Goal: Task Accomplishment & Management: Complete application form

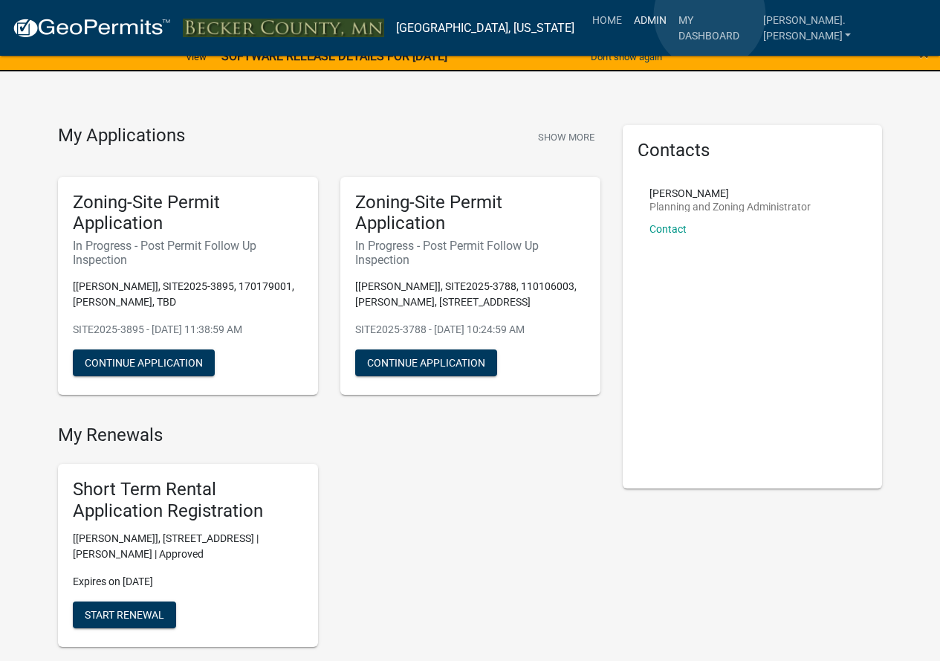
click at [672, 15] on link "Admin" at bounding box center [650, 20] width 45 height 28
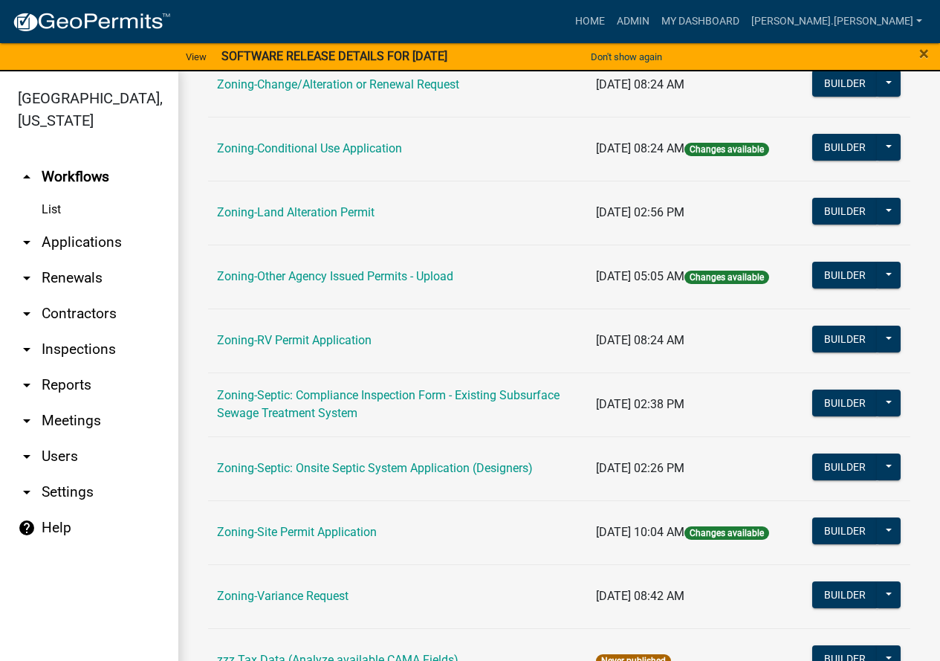
scroll to position [479, 0]
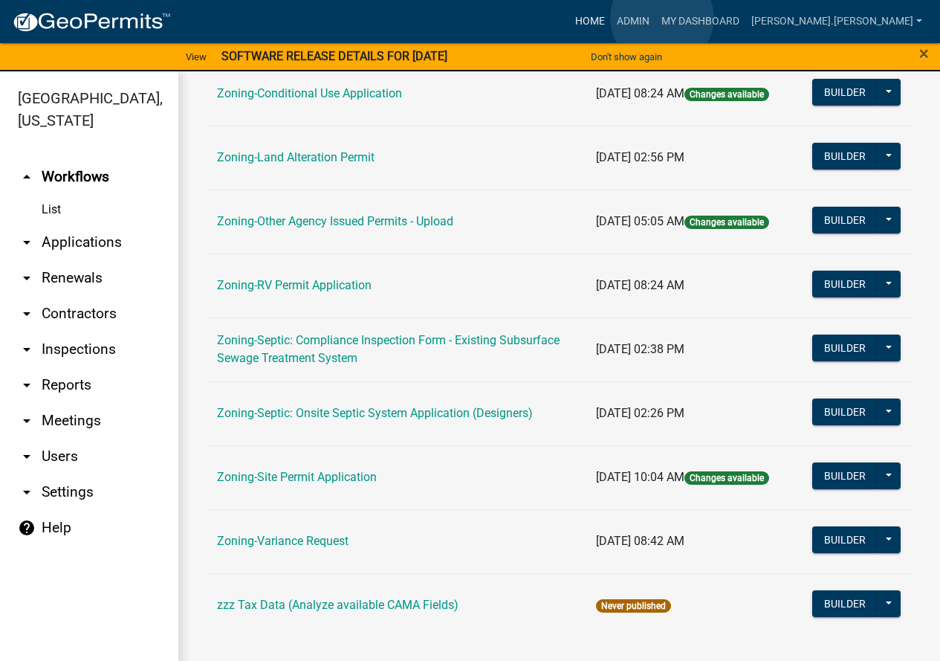
click at [611, 18] on link "Home" at bounding box center [590, 21] width 42 height 28
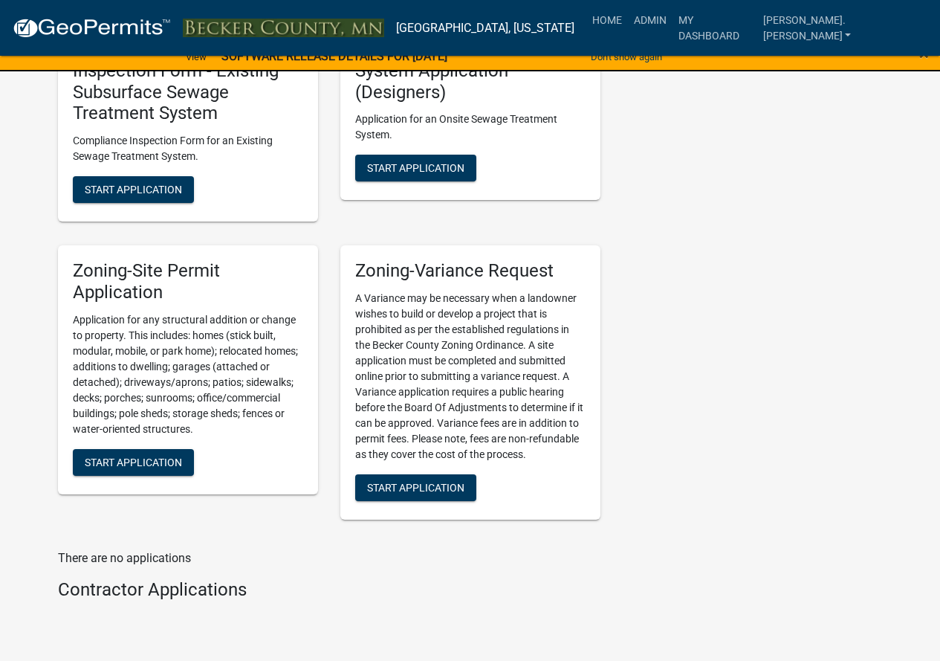
scroll to position [1709, 0]
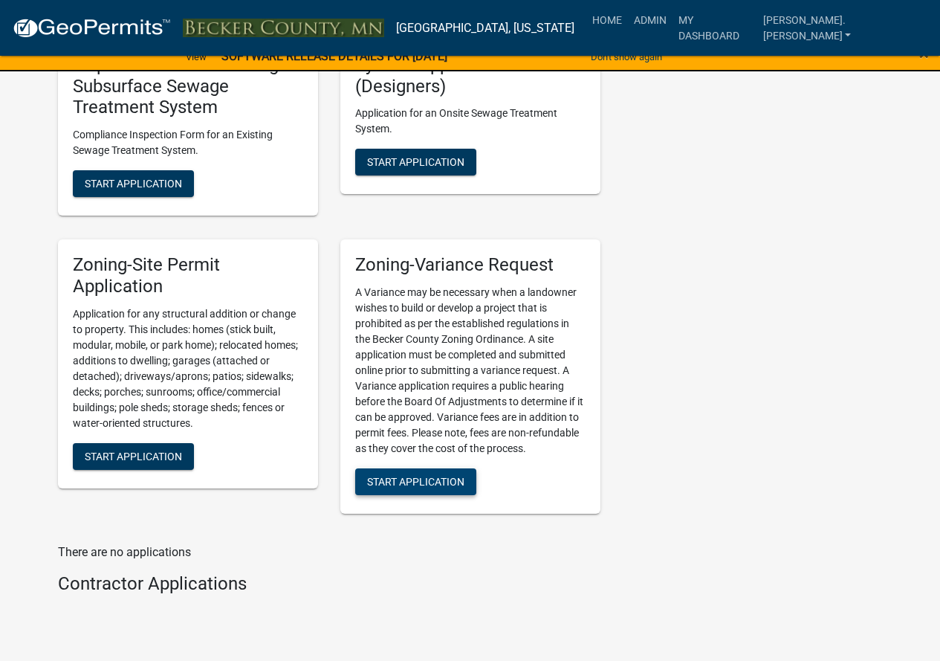
click at [412, 489] on button "Start Application" at bounding box center [415, 481] width 121 height 27
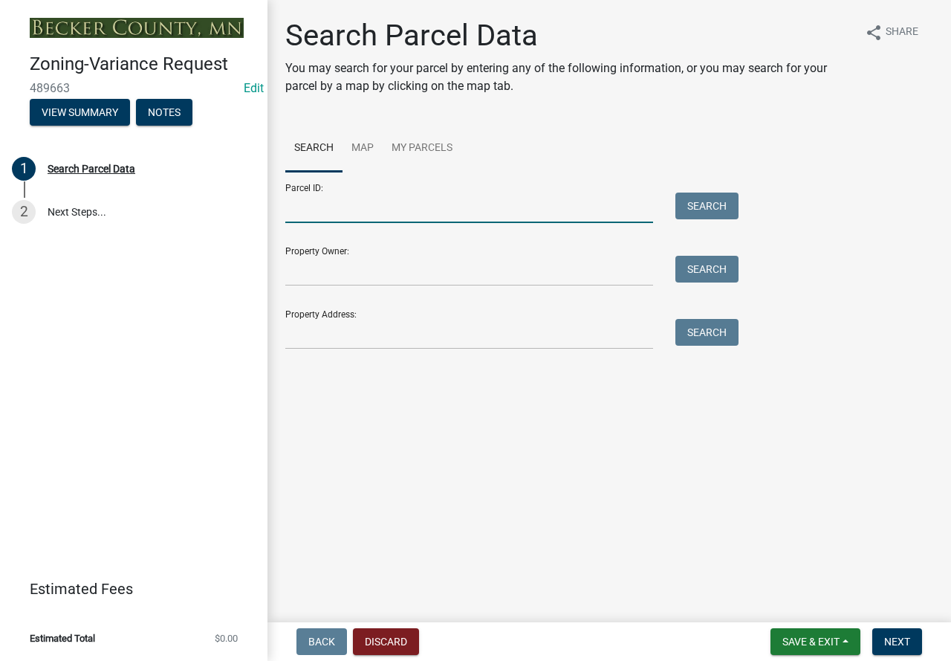
click at [370, 208] on input "Parcel ID:" at bounding box center [469, 207] width 368 height 30
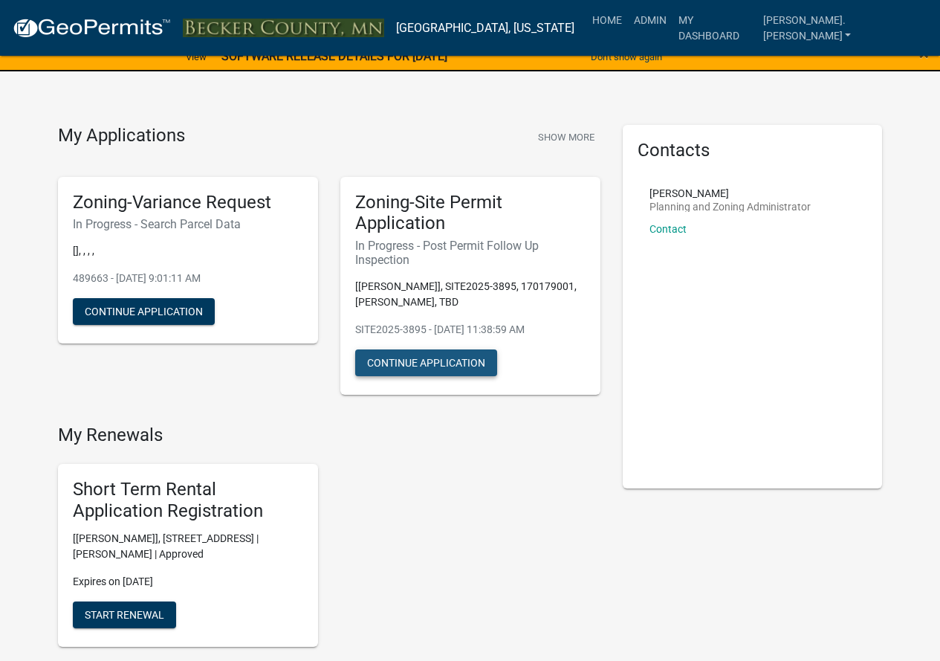
click at [404, 363] on button "Continue Application" at bounding box center [426, 362] width 142 height 27
click at [672, 23] on link "Admin" at bounding box center [650, 20] width 45 height 28
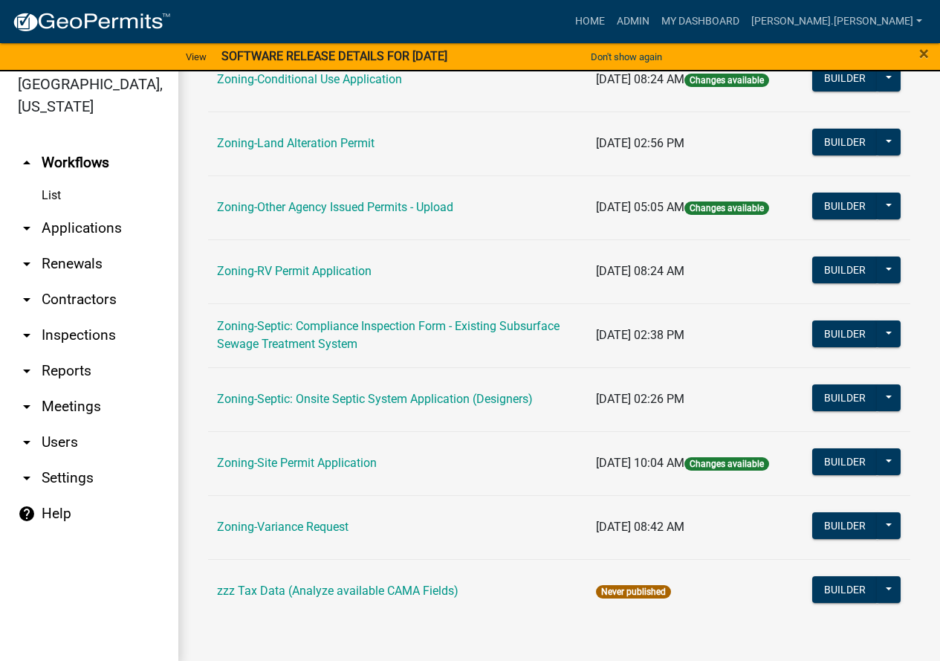
scroll to position [18, 0]
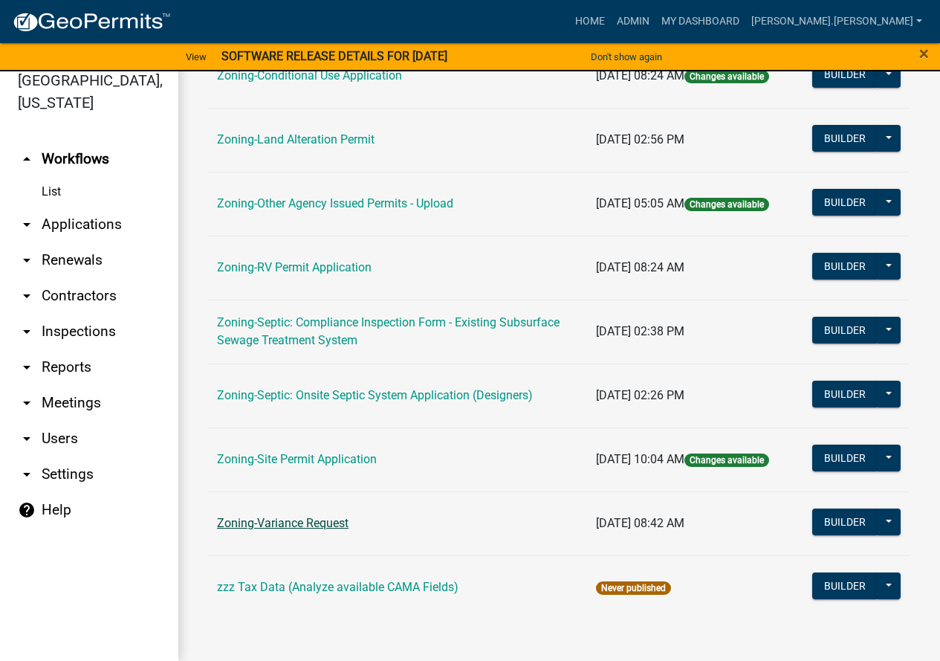
click at [302, 523] on link "Zoning-Variance Request" at bounding box center [283, 523] width 132 height 14
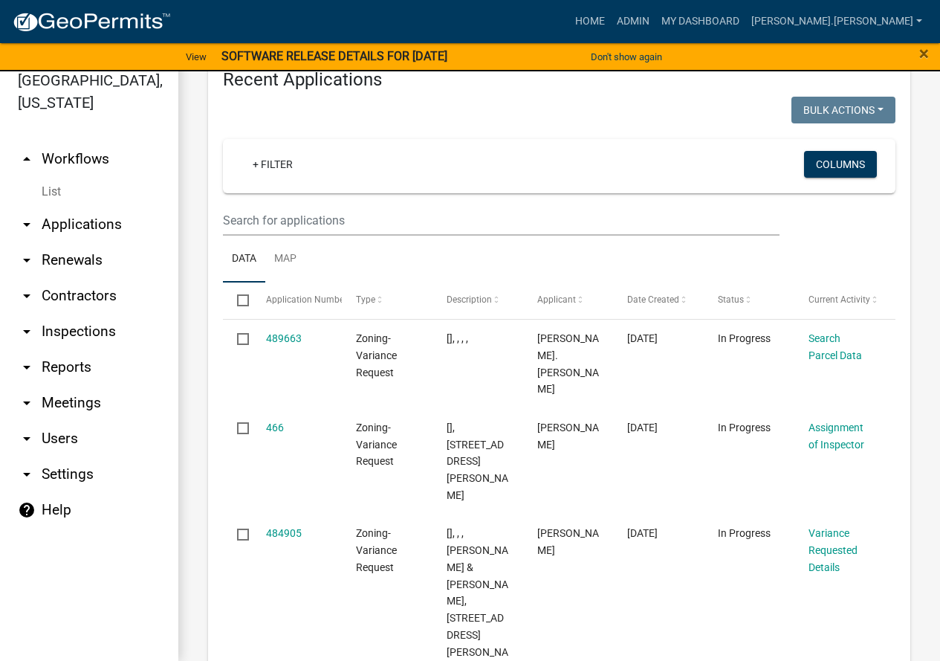
scroll to position [2217, 0]
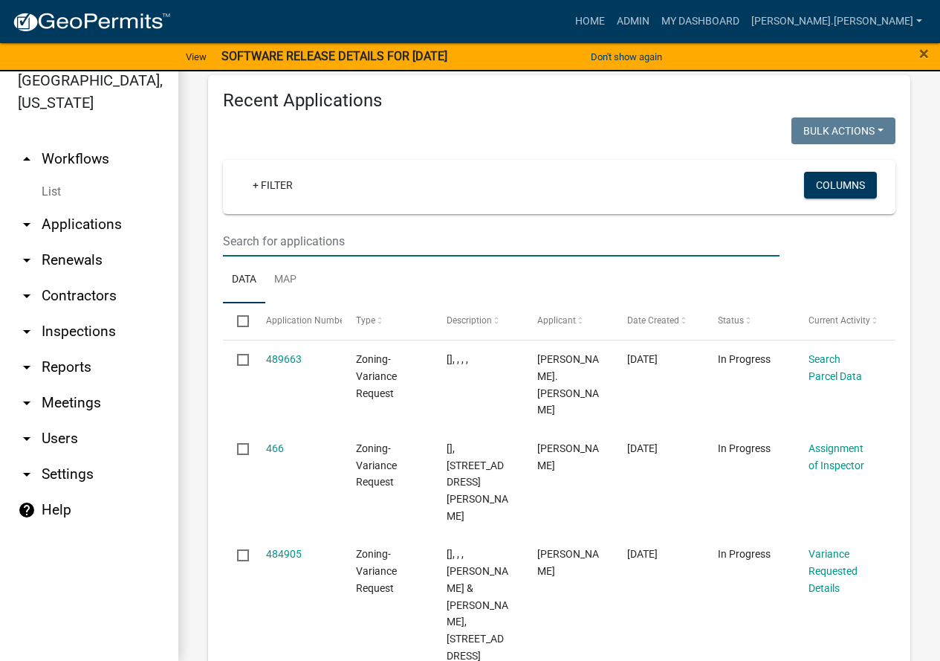
click at [383, 256] on input "text" at bounding box center [501, 241] width 557 height 30
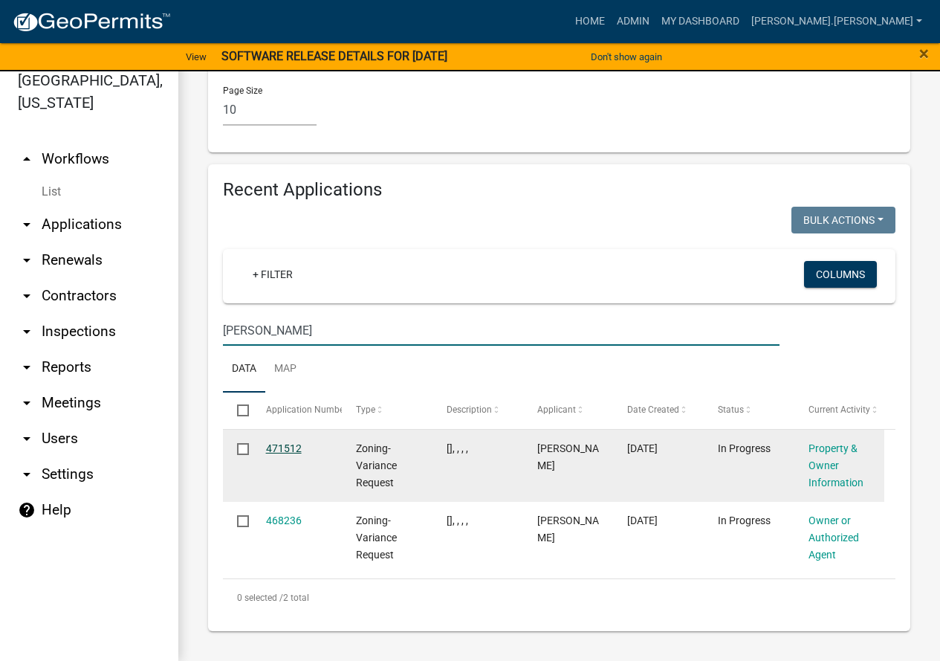
type input "[PERSON_NAME]"
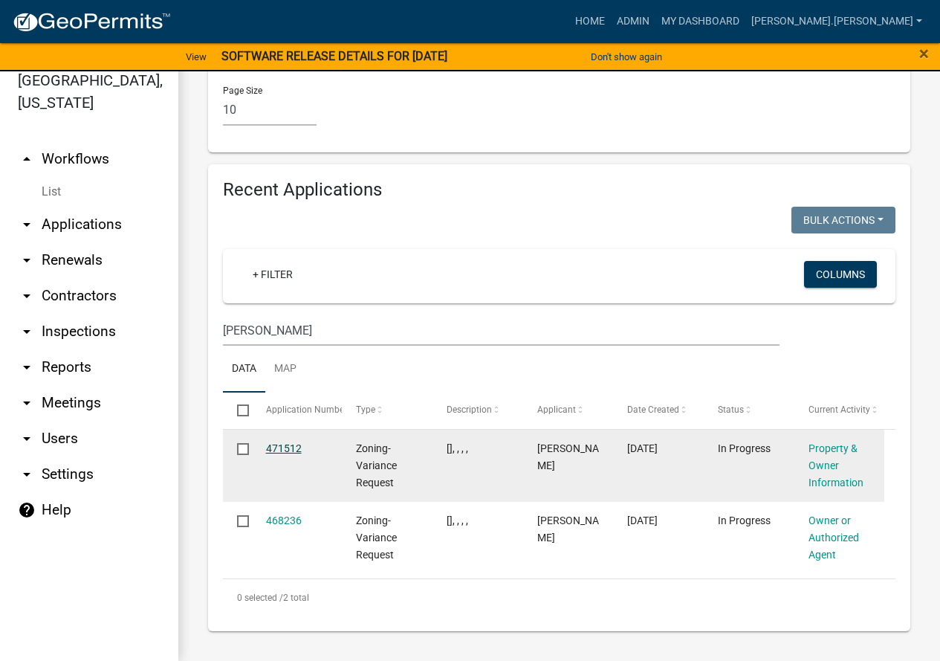
click at [290, 454] on link "471512" at bounding box center [284, 448] width 36 height 12
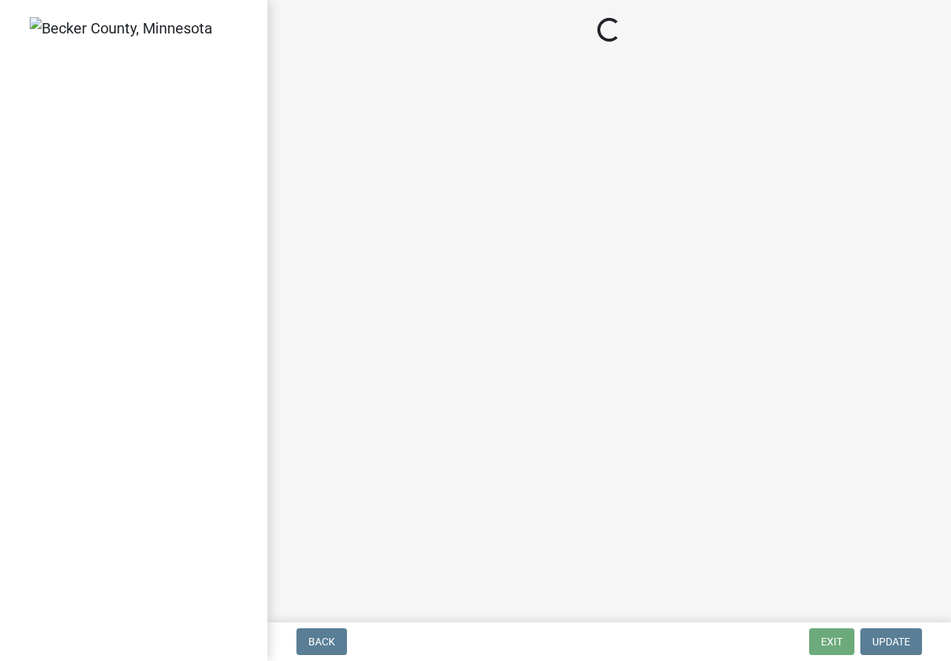
select select "303247f2-d14b-4cd3-9fdc-6e6670bf7763"
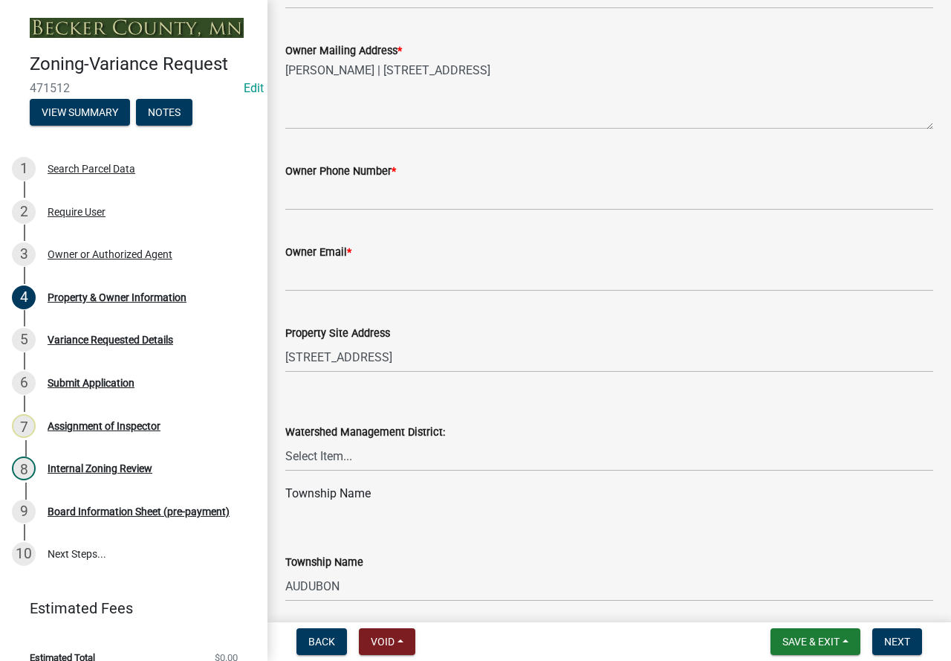
scroll to position [372, 0]
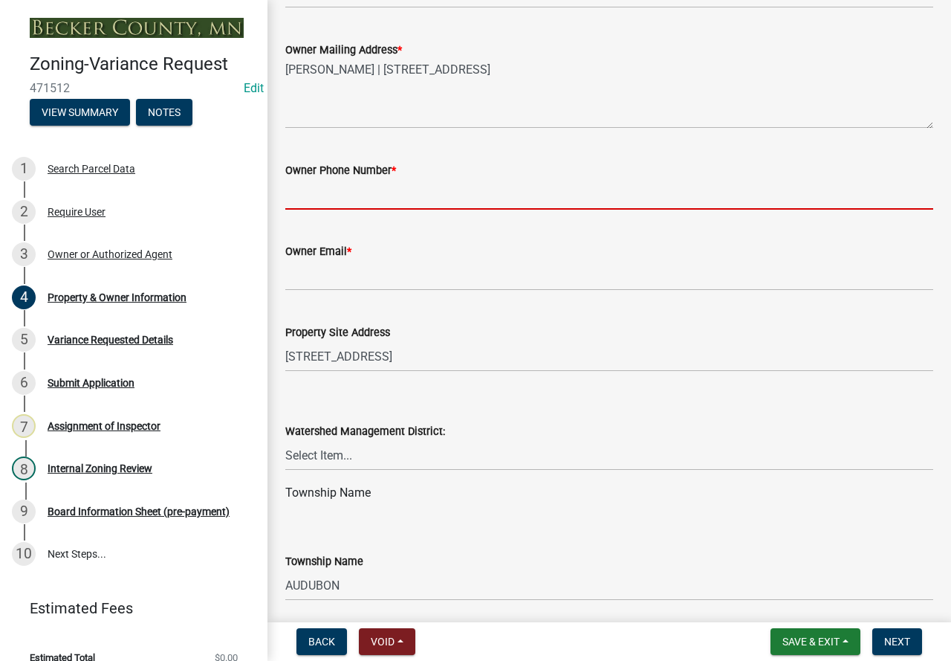
click at [337, 195] on input "Owner Phone Number *" at bounding box center [609, 194] width 648 height 30
paste input "7013889617"
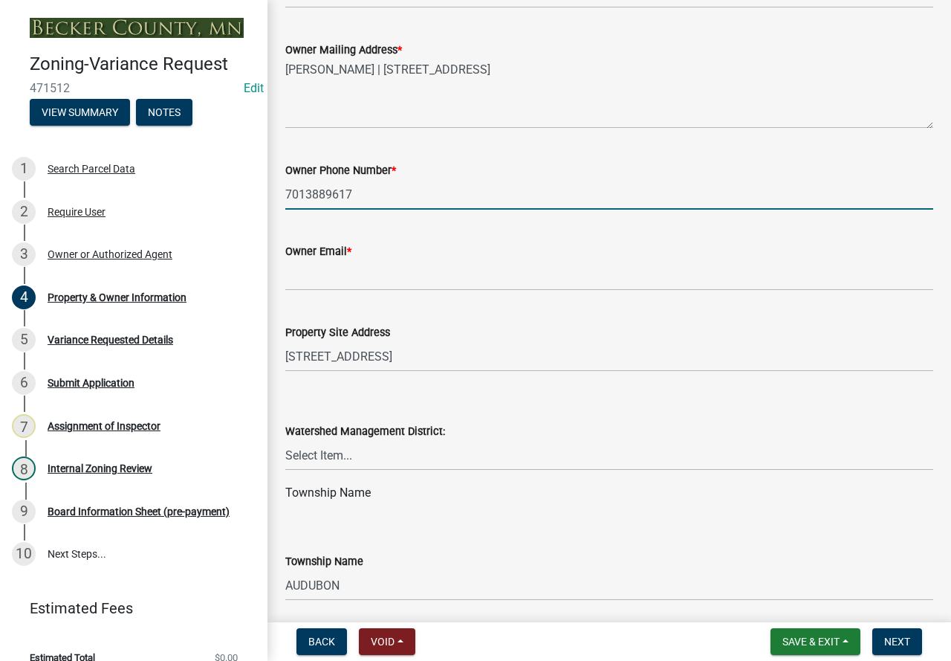
type input "7013889617"
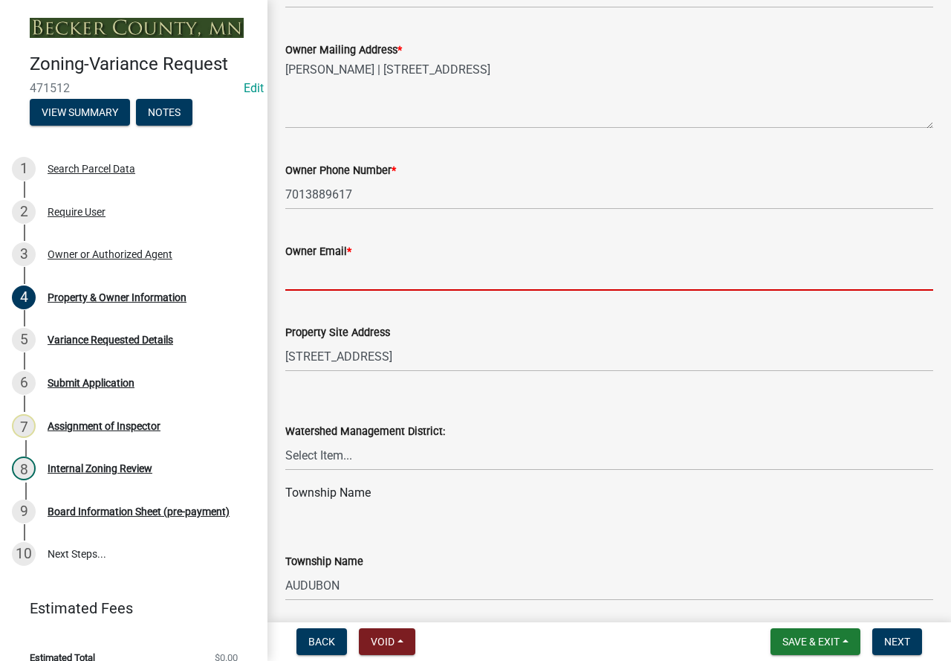
click at [325, 267] on input "Owner Email *" at bounding box center [609, 275] width 648 height 30
paste input "[EMAIL_ADDRESS][DOMAIN_NAME]"
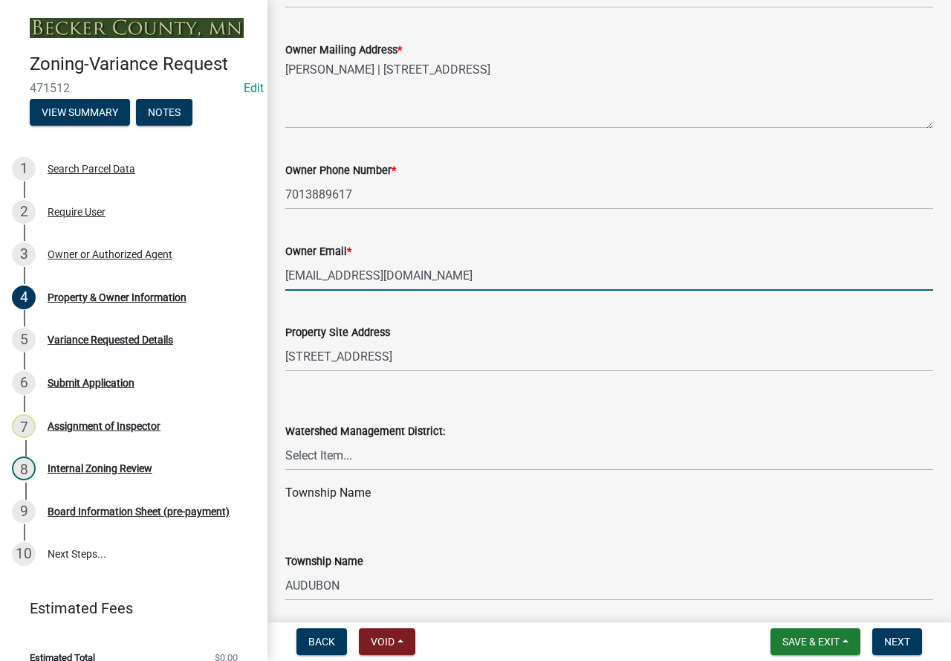
click at [290, 277] on input "[EMAIL_ADDRESS][DOMAIN_NAME]" at bounding box center [609, 275] width 648 height 30
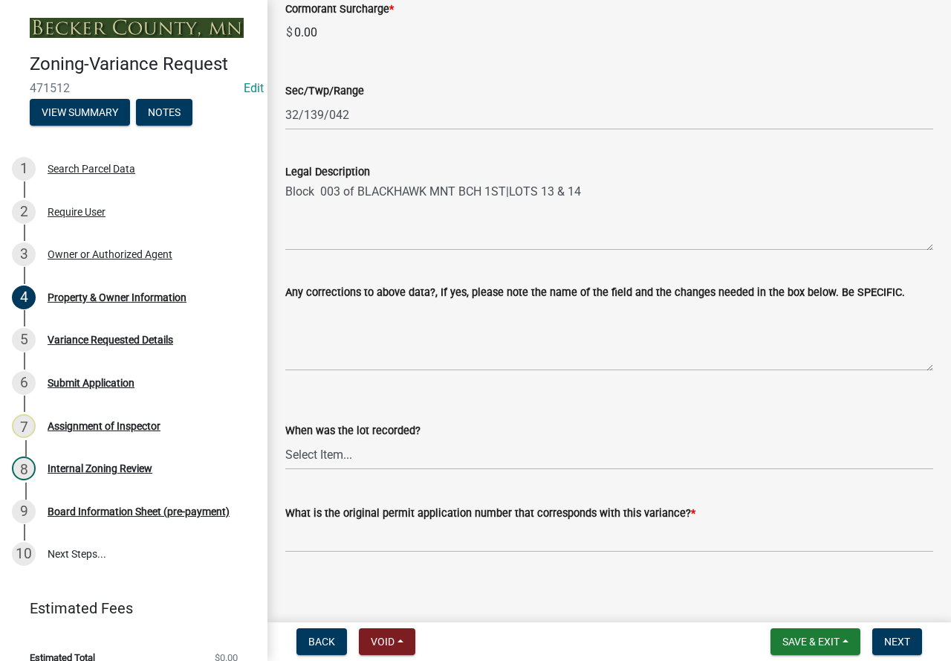
scroll to position [1013, 0]
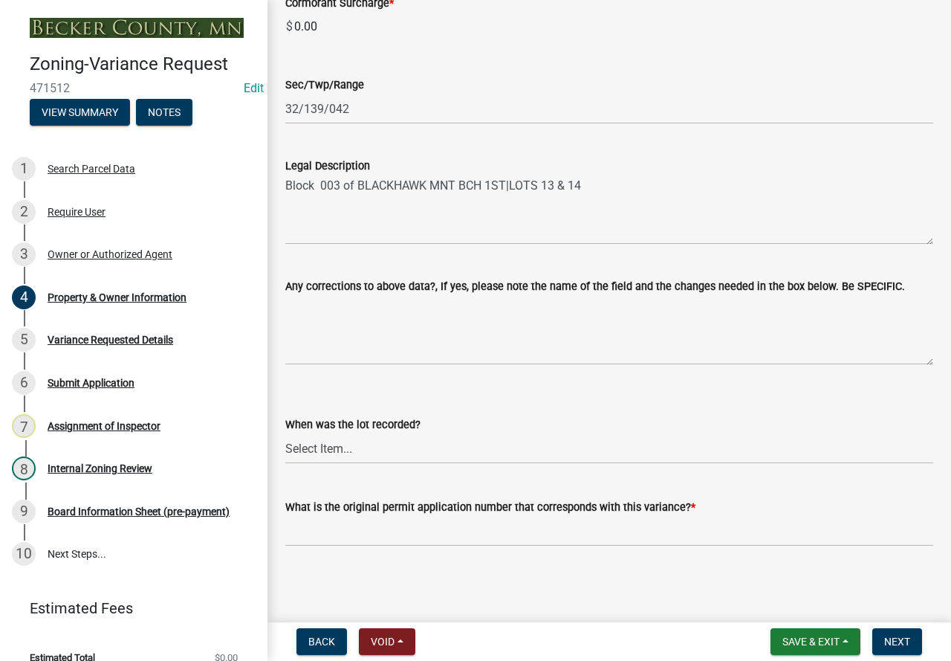
type input "stangostompers@gmail.com"
click at [377, 526] on input "What is the original permit application number that corresponds with this varia…" at bounding box center [609, 531] width 648 height 30
paste input "SITE2025-3833"
type input "SITE2025-3833"
click at [369, 438] on select "Select Item... Prior to 1971 Between 1971 and 1992 After 1992 This will be a ne…" at bounding box center [609, 448] width 648 height 30
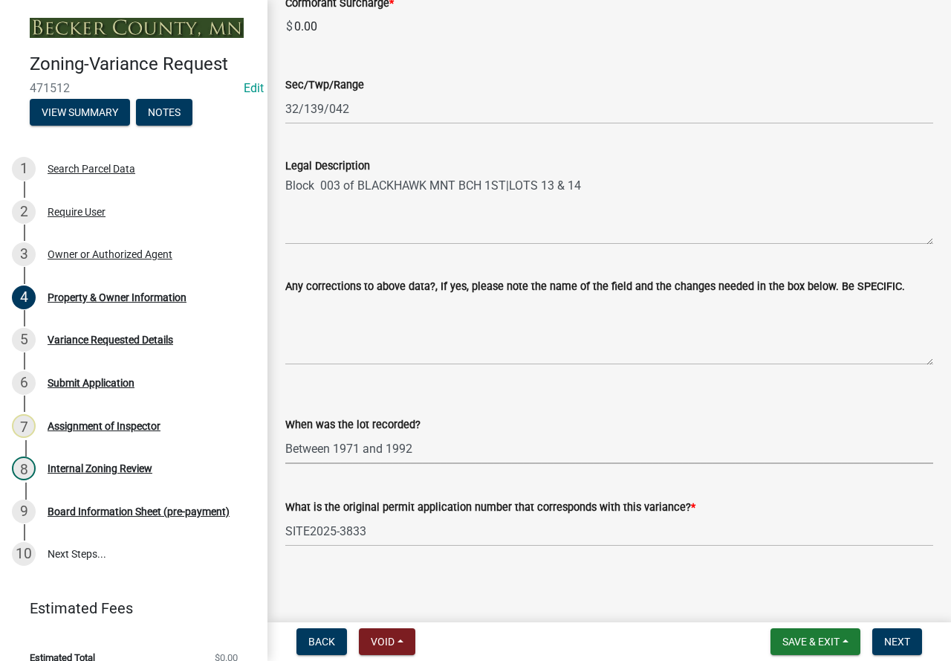
click at [285, 433] on select "Select Item... Prior to 1971 Between 1971 and 1992 After 1992 This will be a ne…" at bounding box center [609, 448] width 648 height 30
click at [398, 455] on select "Select Item... Prior to 1971 Between 1971 and 1992 After 1992 This will be a ne…" at bounding box center [609, 448] width 648 height 30
click at [285, 433] on select "Select Item... Prior to 1971 Between 1971 and 1992 After 1992 This will be a ne…" at bounding box center [609, 448] width 648 height 30
select select "8d5cb961-90f6-4593-998a-e9fa792b70fb"
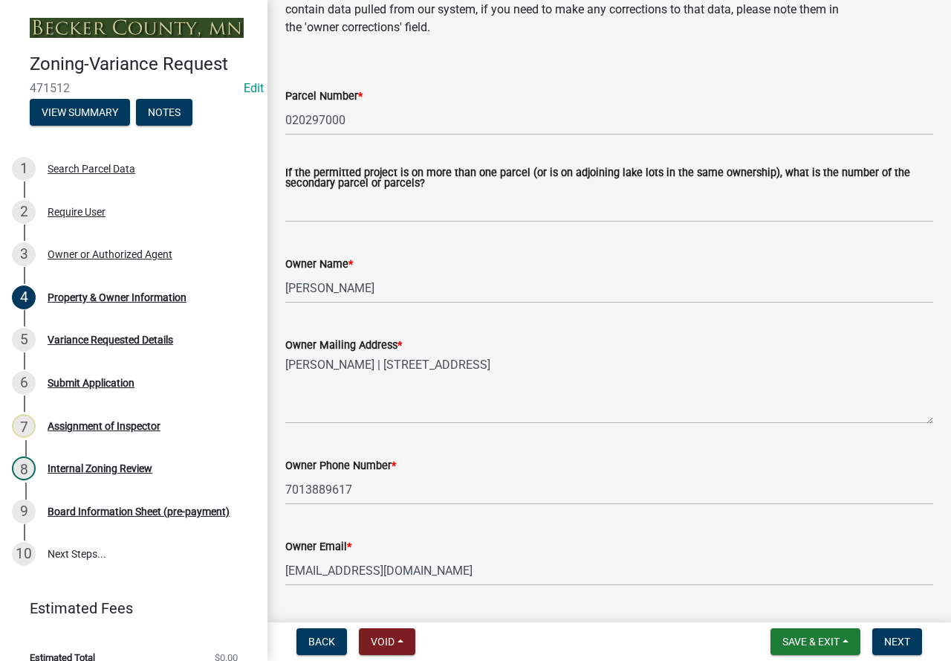
scroll to position [0, 0]
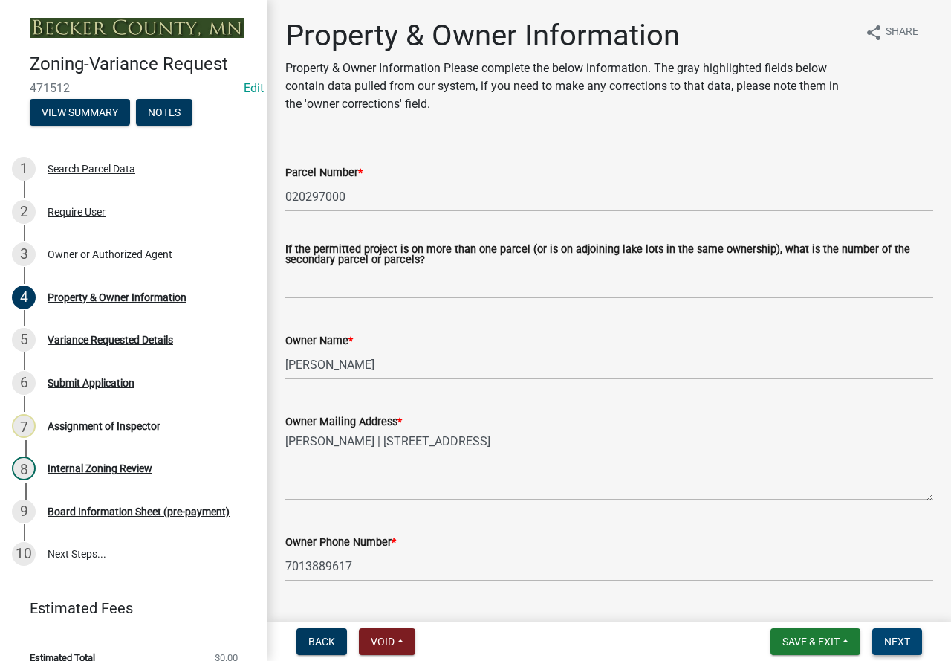
click at [910, 640] on span "Next" at bounding box center [897, 641] width 26 height 12
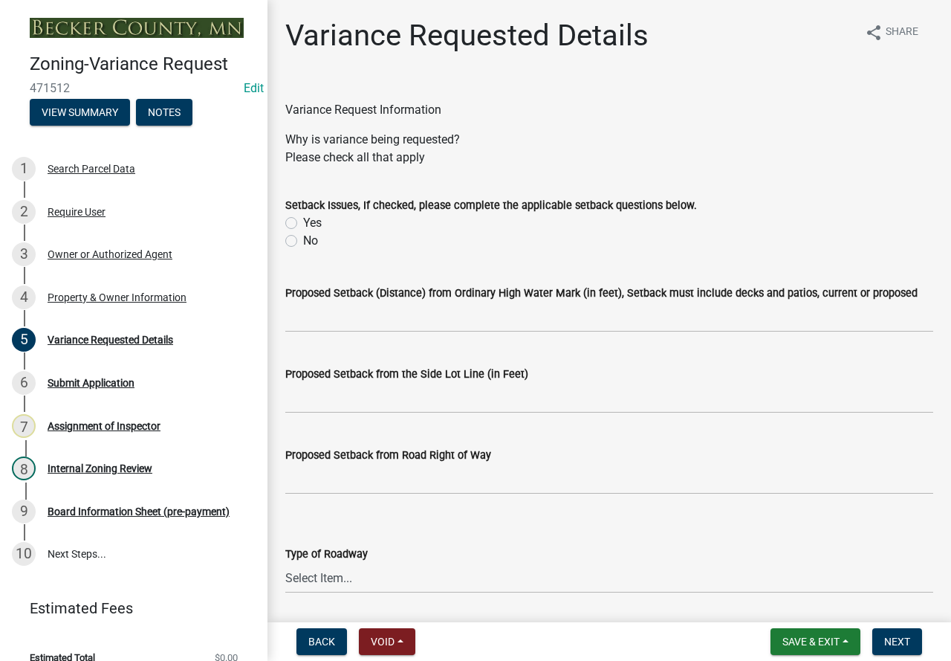
click at [303, 222] on label "Yes" at bounding box center [312, 223] width 19 height 18
click at [303, 222] on input "Yes" at bounding box center [308, 219] width 10 height 10
radio input "true"
click at [332, 320] on input "Proposed Setback (Distance) from Ordinary High Water Mark (in feet), Setback mu…" at bounding box center [609, 317] width 648 height 30
type input "81"
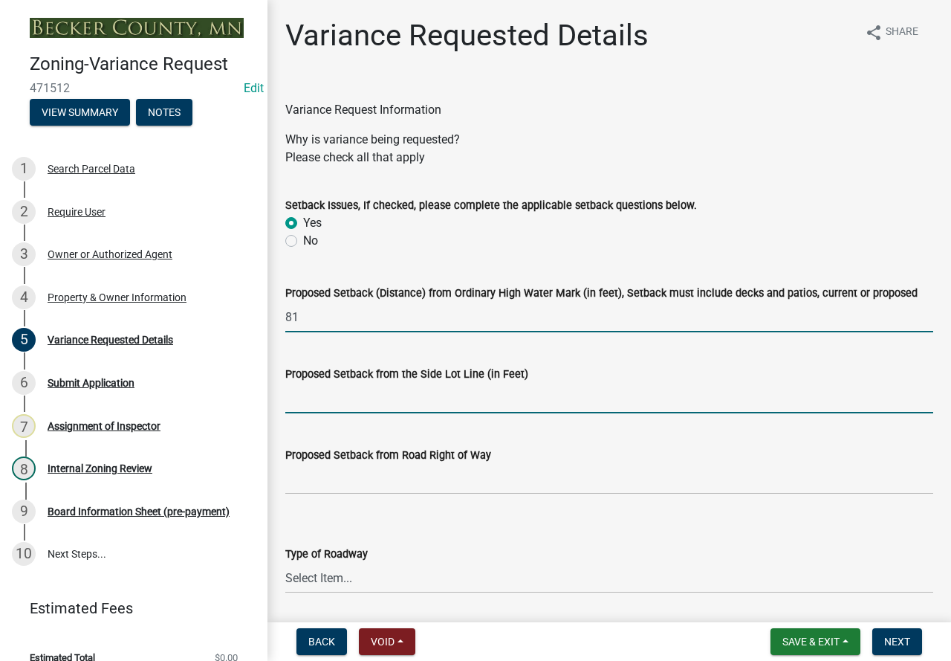
click at [354, 410] on input "Proposed Setback from the Side Lot Line (in Feet)" at bounding box center [609, 398] width 648 height 30
click at [367, 398] on input "Proposed Setback from the Side Lot Line (in Feet)" at bounding box center [609, 398] width 648 height 30
type input "10"
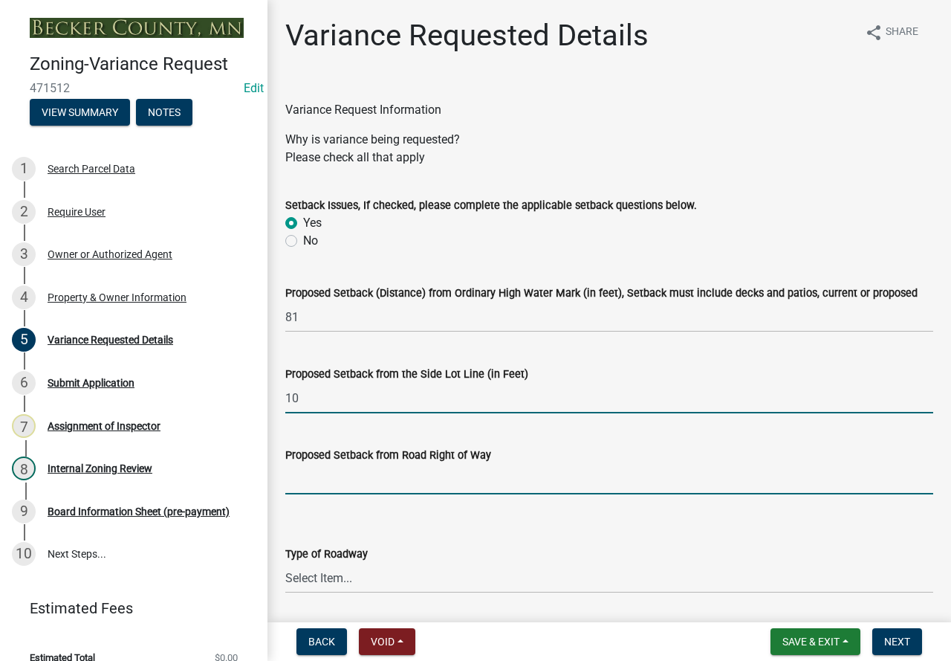
click at [314, 487] on input "Proposed Setback from Road Right of Way" at bounding box center [609, 479] width 648 height 30
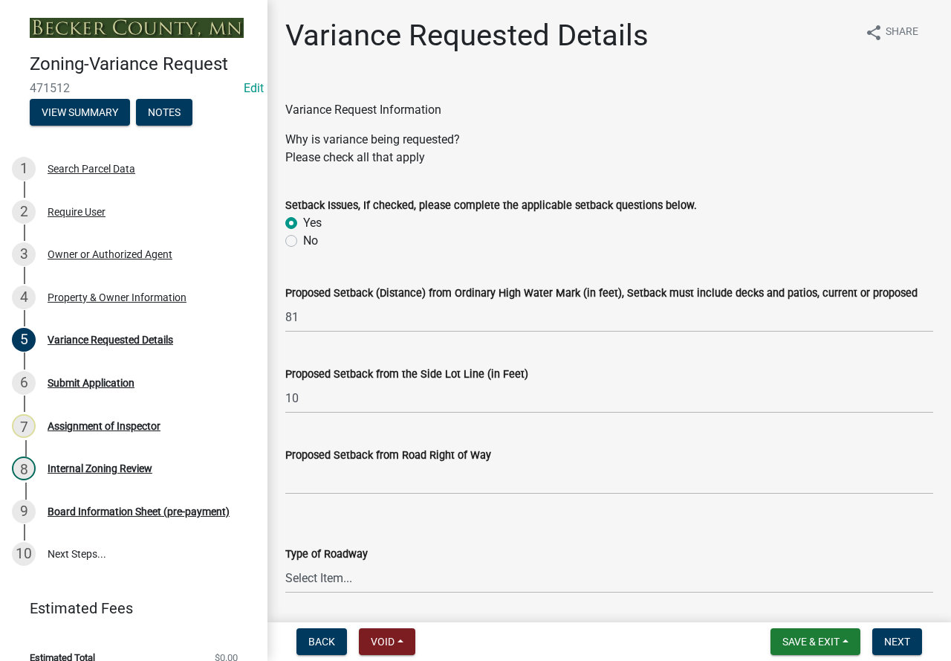
click at [785, 447] on div "Proposed Setback from Road Right of Way" at bounding box center [609, 455] width 648 height 18
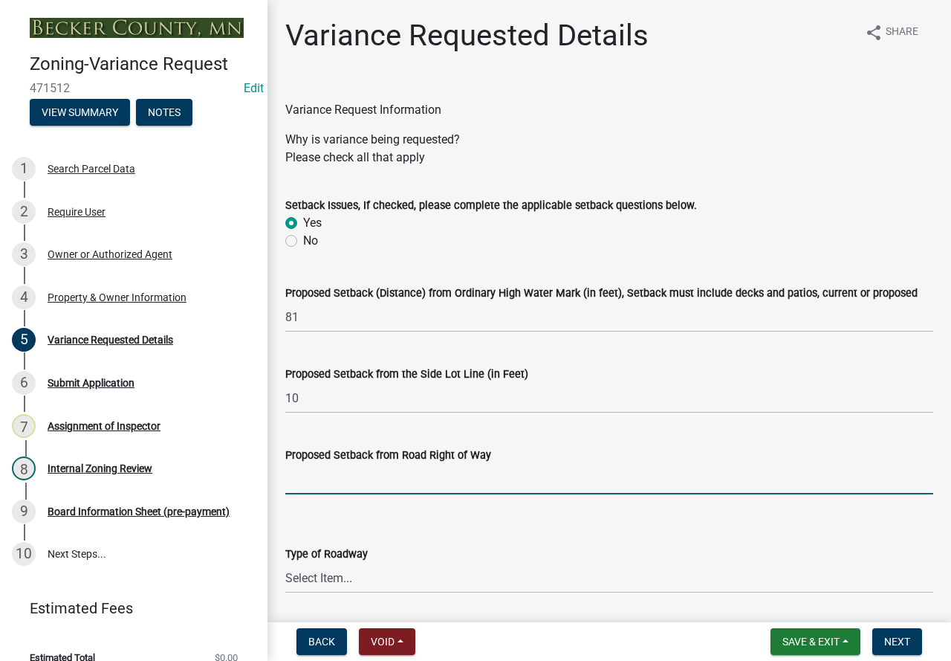
click at [404, 479] on input "Proposed Setback from Road Right of Way" at bounding box center [609, 479] width 648 height 30
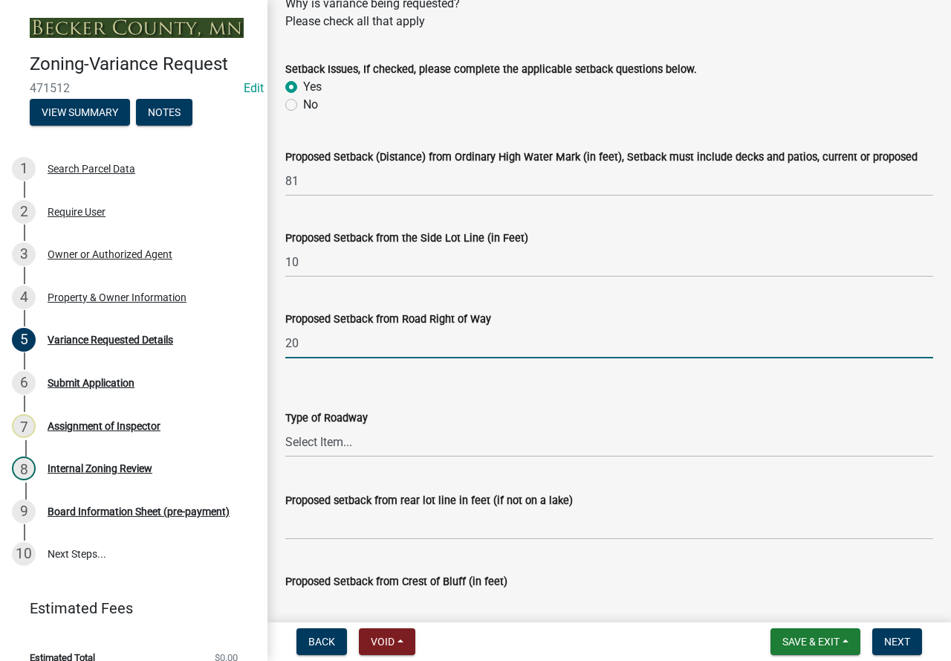
scroll to position [149, 0]
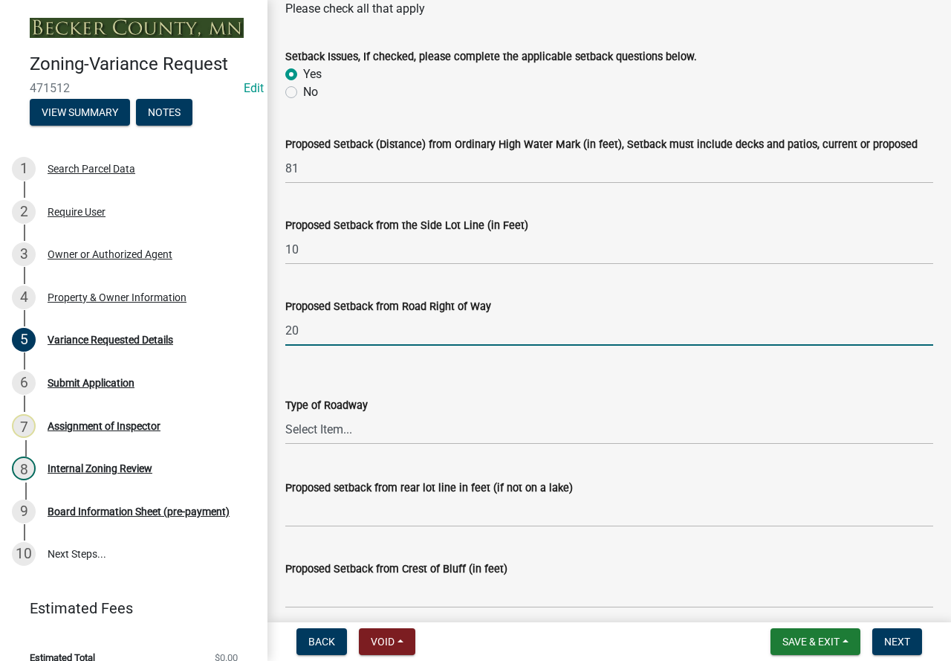
type input "20"
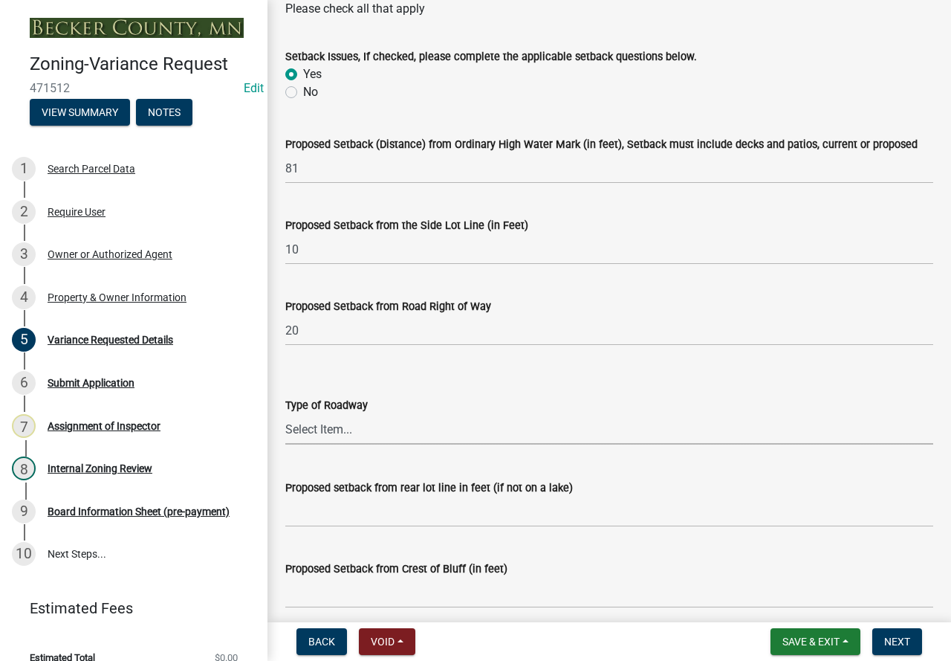
click at [348, 427] on select "Select Item... Township County State" at bounding box center [609, 429] width 648 height 30
click at [285, 414] on select "Select Item... Township County State" at bounding box center [609, 429] width 648 height 30
select select "edc6b78d-c029-41a6-a436-e6f76b5f0855"
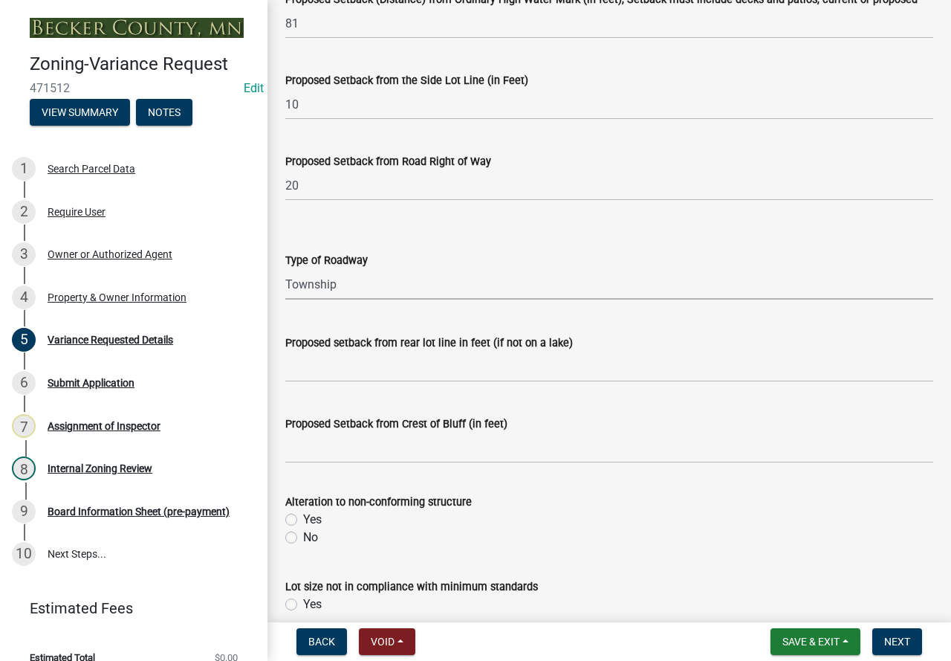
scroll to position [297, 0]
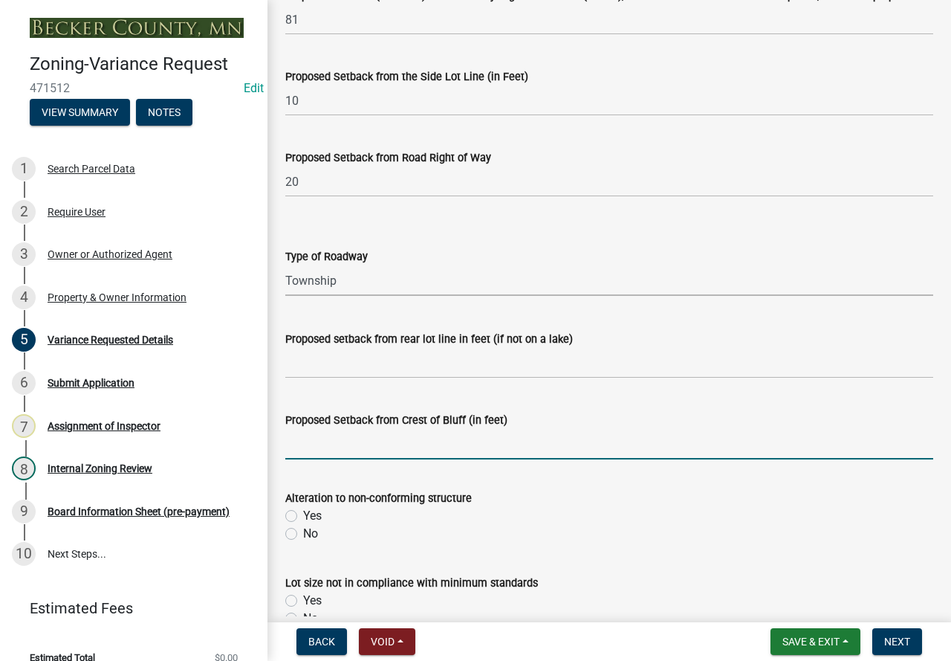
click at [336, 433] on input "Proposed Setback from Crest of Bluff (in feet)" at bounding box center [609, 444] width 648 height 30
type input "N/A"
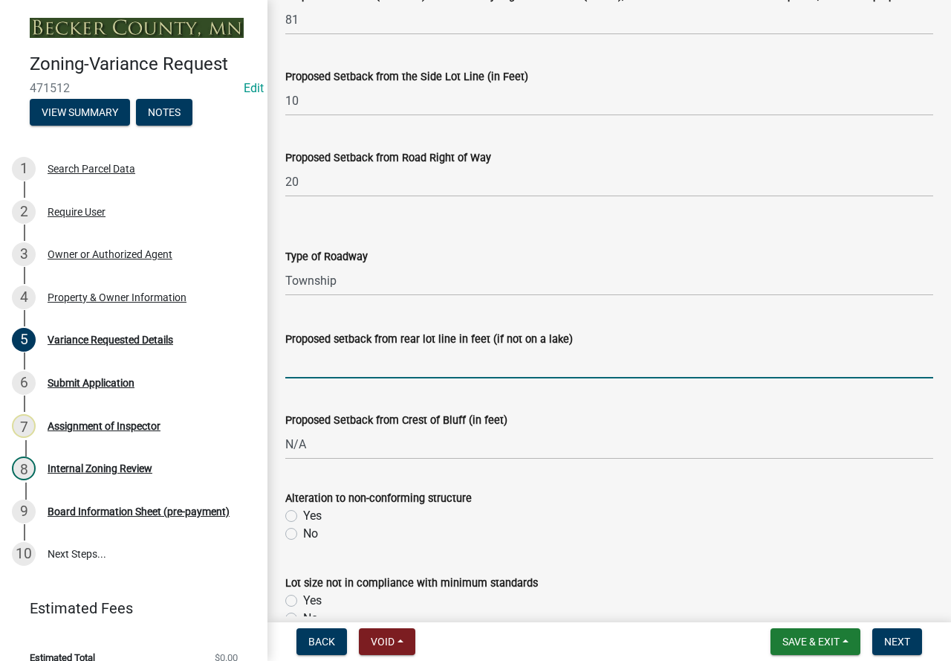
click at [373, 359] on input "Proposed setback from rear lot line in feet (if not on a lake)" at bounding box center [609, 363] width 648 height 30
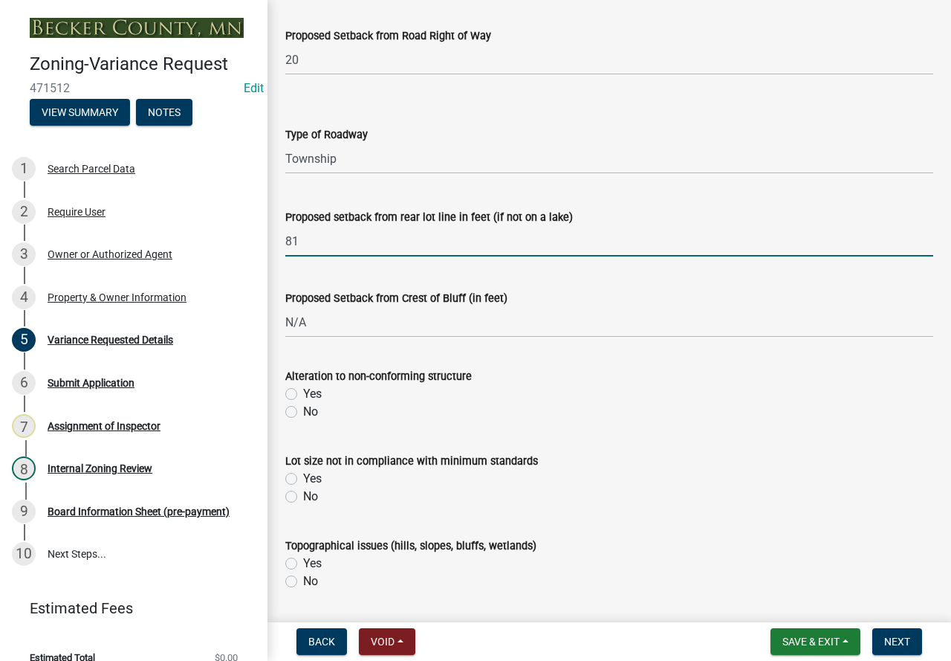
scroll to position [446, 0]
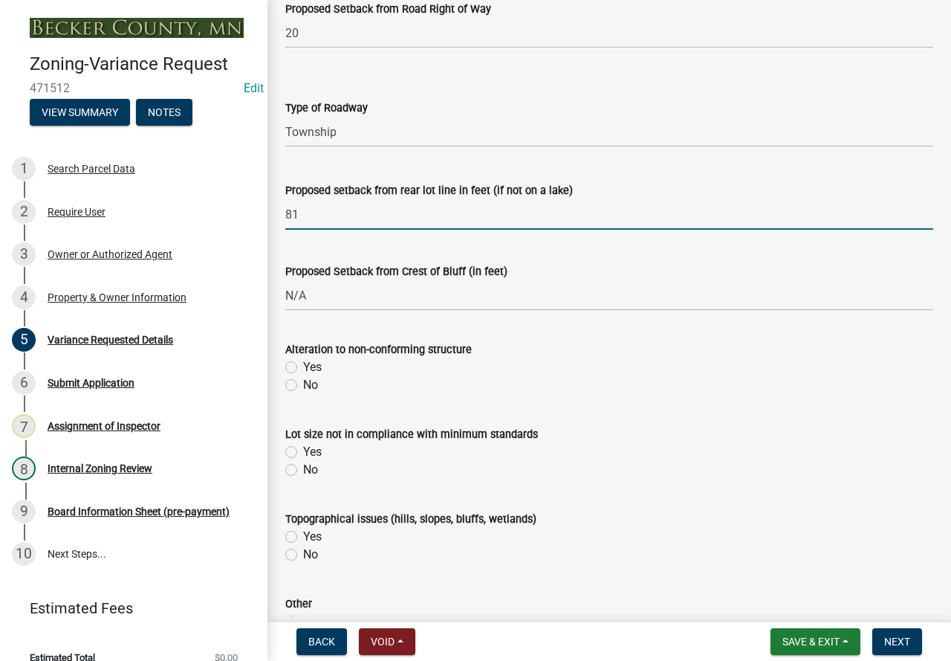
type input "81"
click at [303, 388] on label "No" at bounding box center [310, 385] width 15 height 18
click at [303, 386] on input "No" at bounding box center [308, 381] width 10 height 10
radio input "true"
click at [303, 452] on label "Yes" at bounding box center [312, 452] width 19 height 18
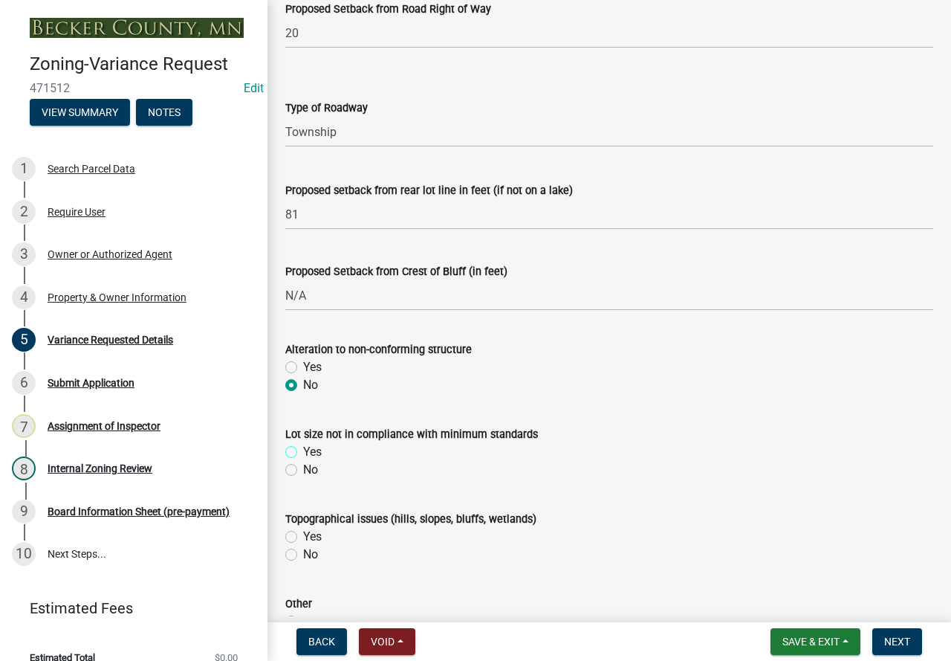
click at [303, 452] on input "Yes" at bounding box center [308, 448] width 10 height 10
radio input "true"
click at [303, 534] on label "Yes" at bounding box center [312, 537] width 19 height 18
click at [303, 534] on input "Yes" at bounding box center [308, 533] width 10 height 10
radio input "true"
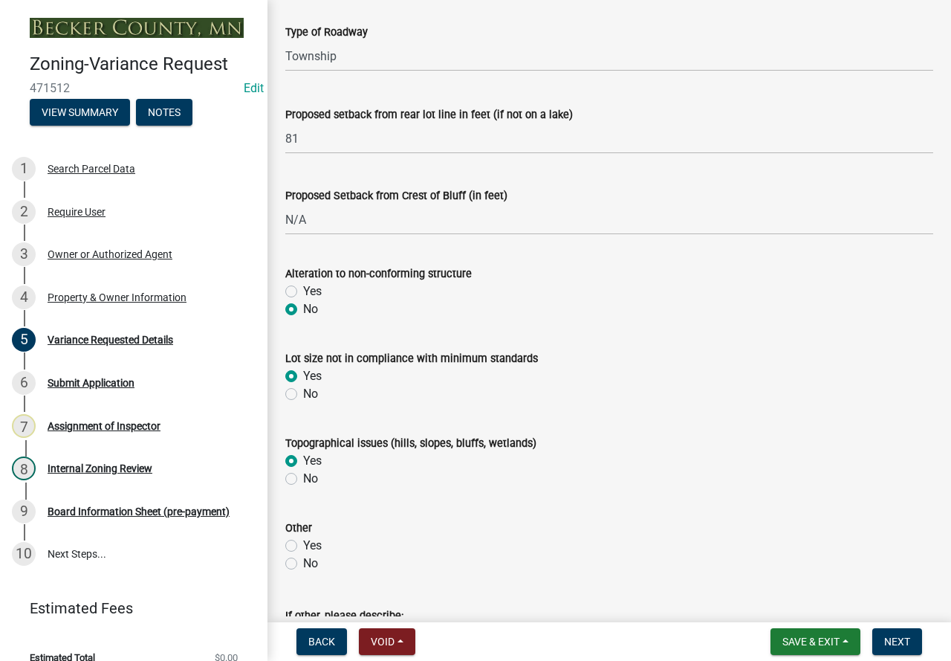
scroll to position [594, 0]
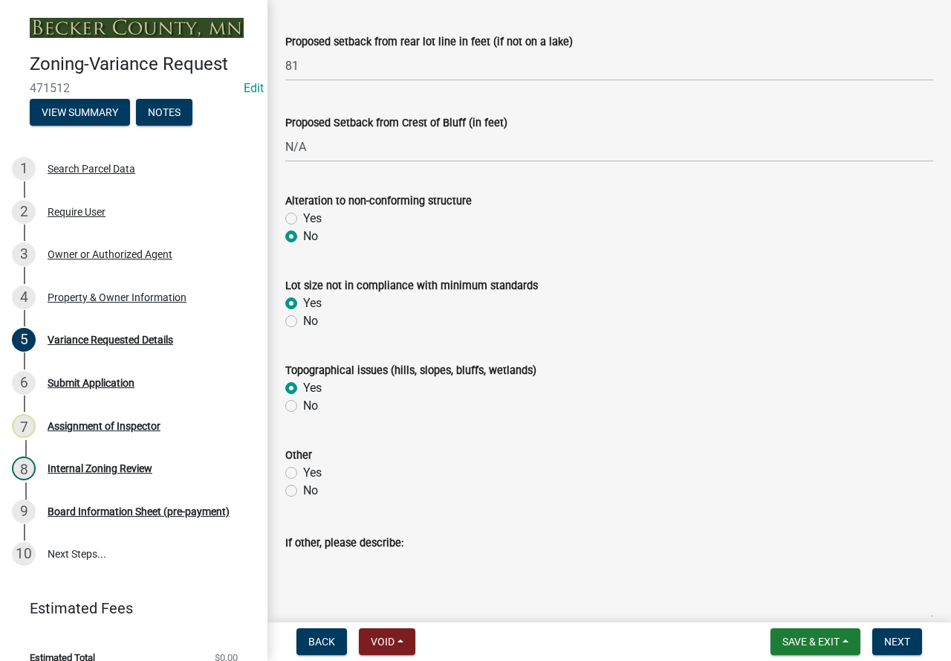
click at [303, 490] on label "No" at bounding box center [310, 490] width 15 height 18
click at [303, 490] on input "No" at bounding box center [308, 486] width 10 height 10
radio input "true"
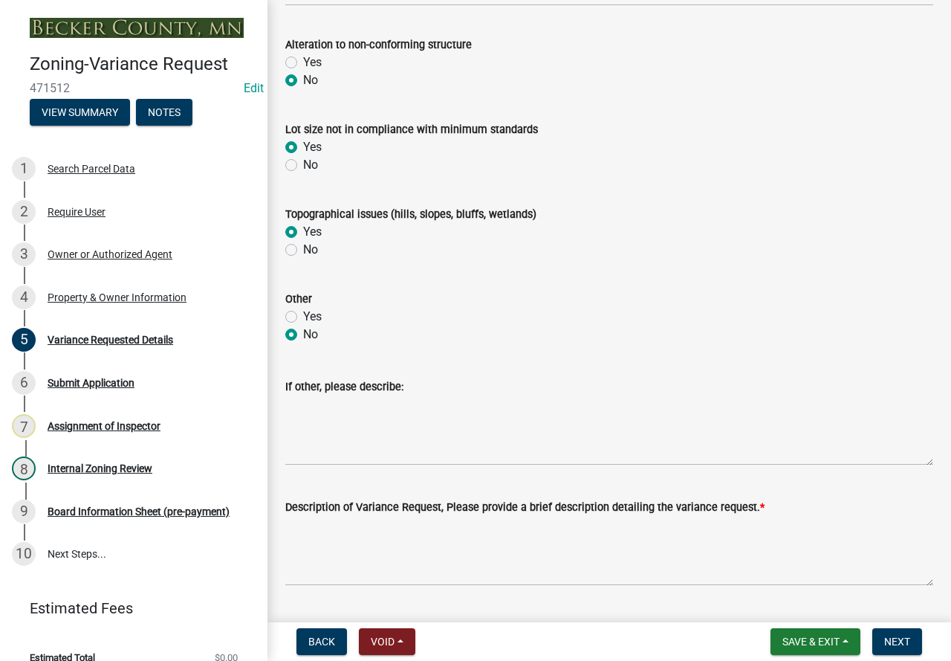
scroll to position [817, 0]
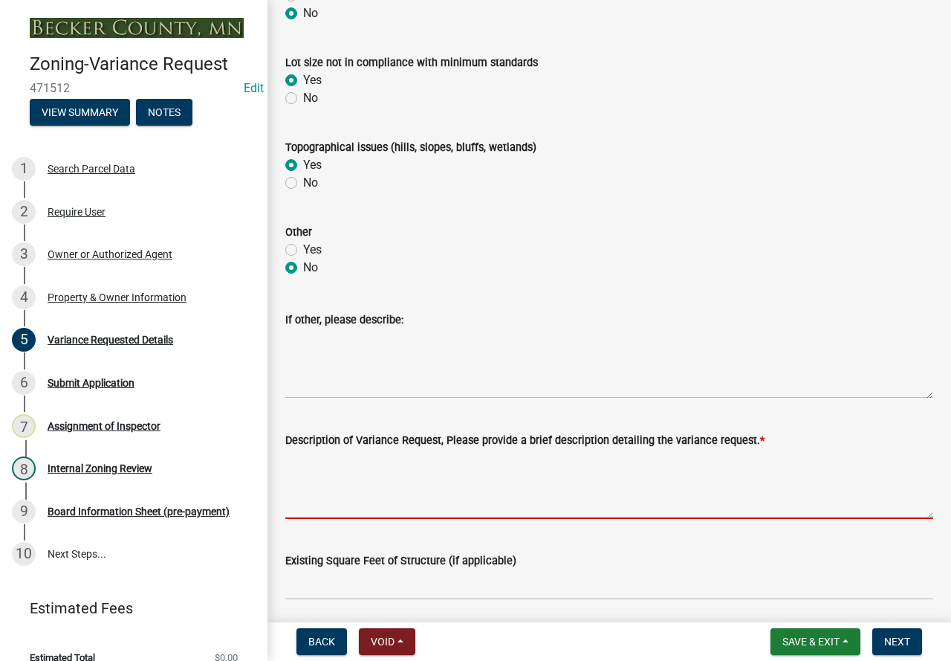
click at [366, 487] on textarea "Description of Variance Request, Please provide a brief description detailing t…" at bounding box center [609, 484] width 648 height 70
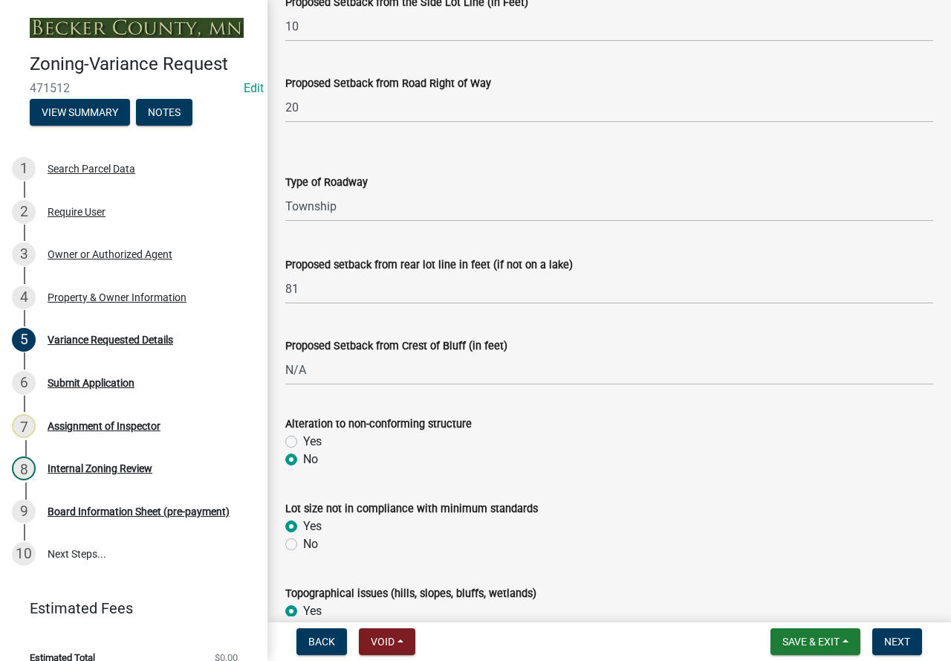
scroll to position [0, 0]
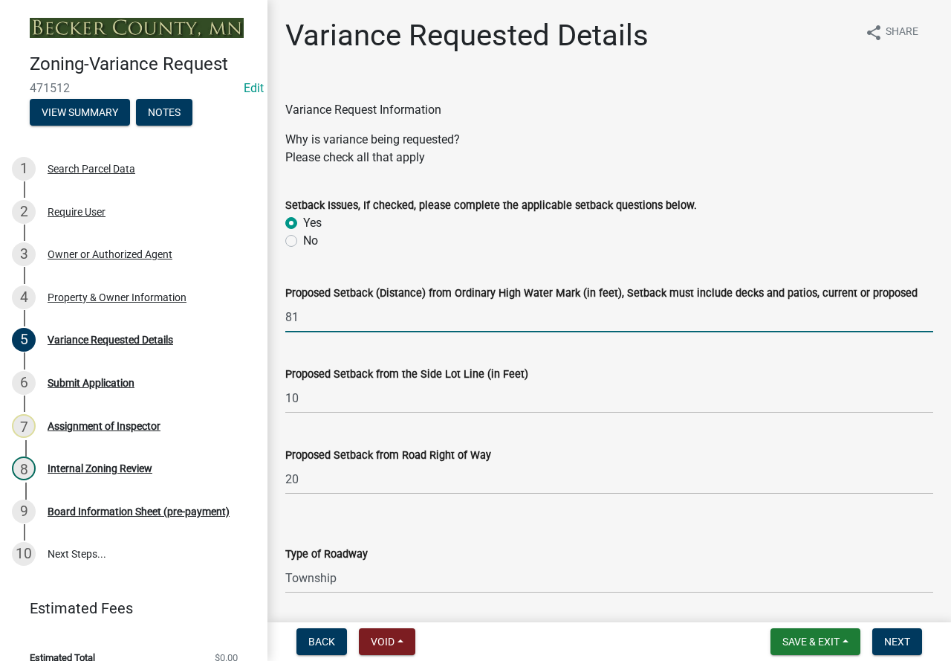
click at [316, 317] on input "81" at bounding box center [609, 317] width 648 height 30
type input "8"
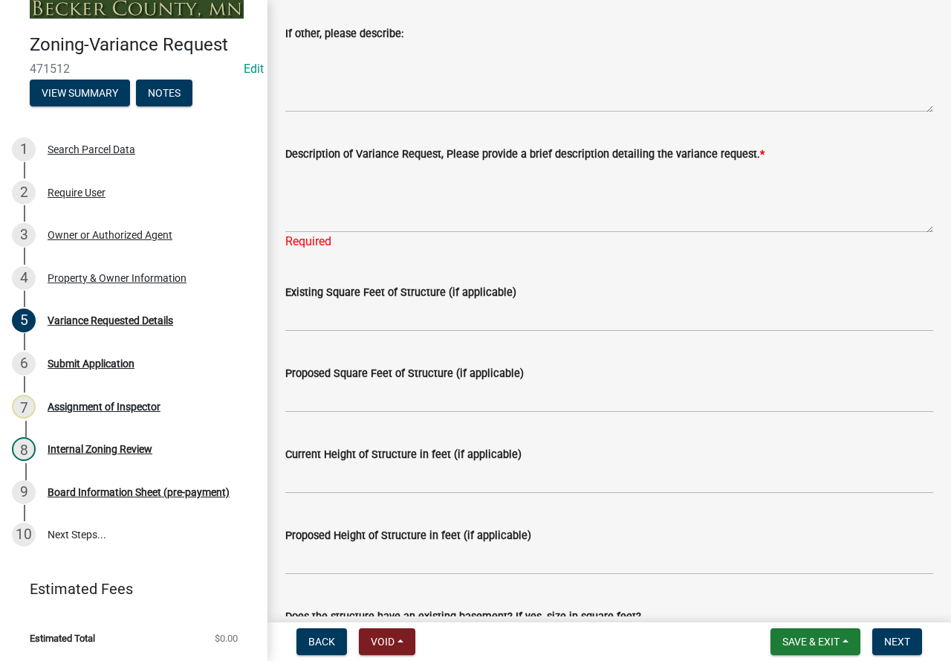
scroll to position [1115, 0]
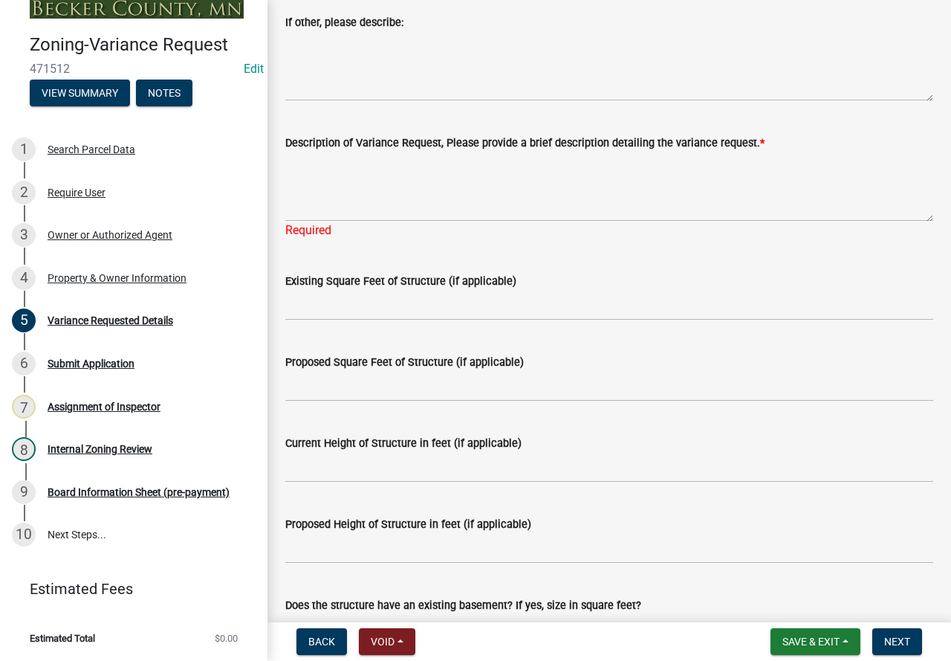
type input "76 deck, 81 house"
click at [393, 175] on textarea "Description of Variance Request, Please provide a brief description detailing t…" at bounding box center [609, 187] width 648 height 70
type textarea "r"
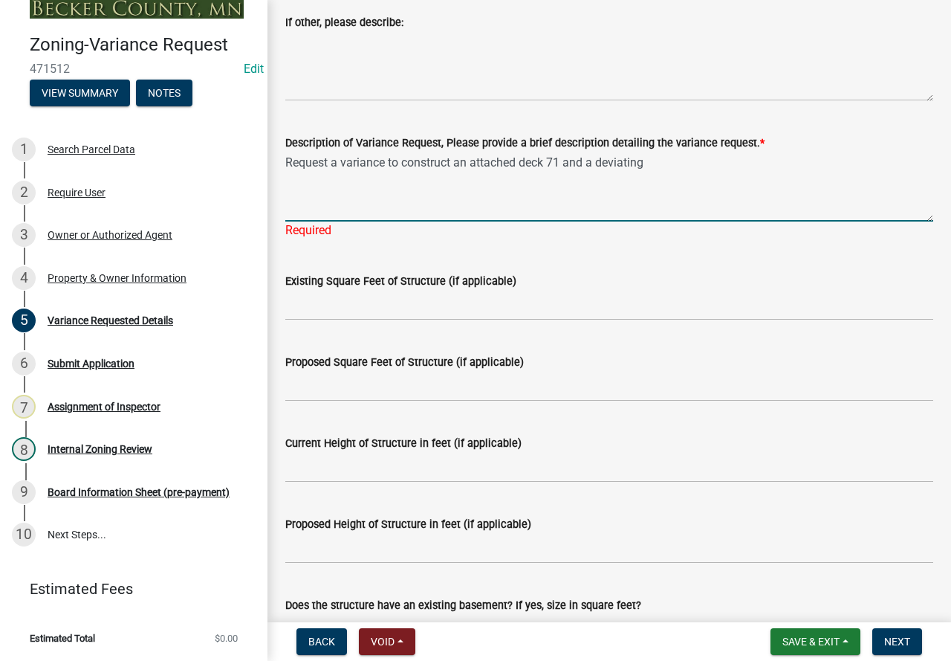
click at [580, 160] on textarea "Request a variance to construct an attached deck 71 and a deviating" at bounding box center [609, 187] width 648 height 70
click at [562, 155] on textarea "Request a variance to construct an attached deck 71 and replace a dwelling at 8…" at bounding box center [609, 187] width 648 height 70
click at [733, 162] on textarea "Request a variance to construct an attached deck 76 feet and replace a dwelling…" at bounding box center [609, 187] width 648 height 70
click at [674, 169] on textarea "Request a variance to construct an attached deck 76 feet and replace a dwelling…" at bounding box center [609, 187] width 648 height 70
type textarea "Request a variance to construct an attached deck 76 feet and replace a dwelling…"
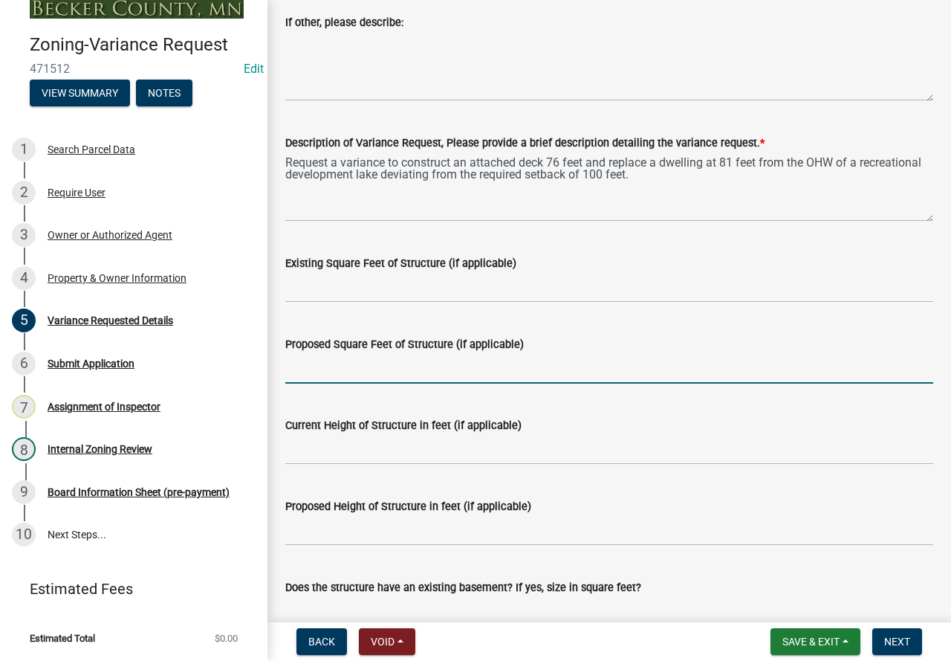
click at [354, 386] on wm-data-entity-input "Proposed Square Feet of Structure (if applicable)" at bounding box center [609, 354] width 648 height 81
click at [374, 373] on input "Proposed Square Feet of Structure (if applicable)" at bounding box center [609, 368] width 648 height 30
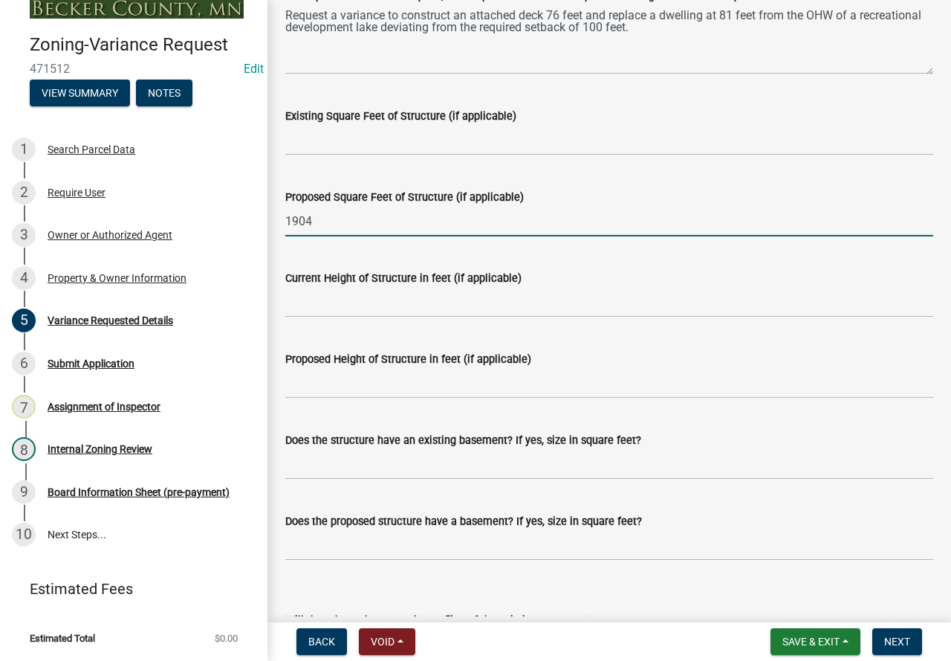
scroll to position [1263, 0]
type input "1904"
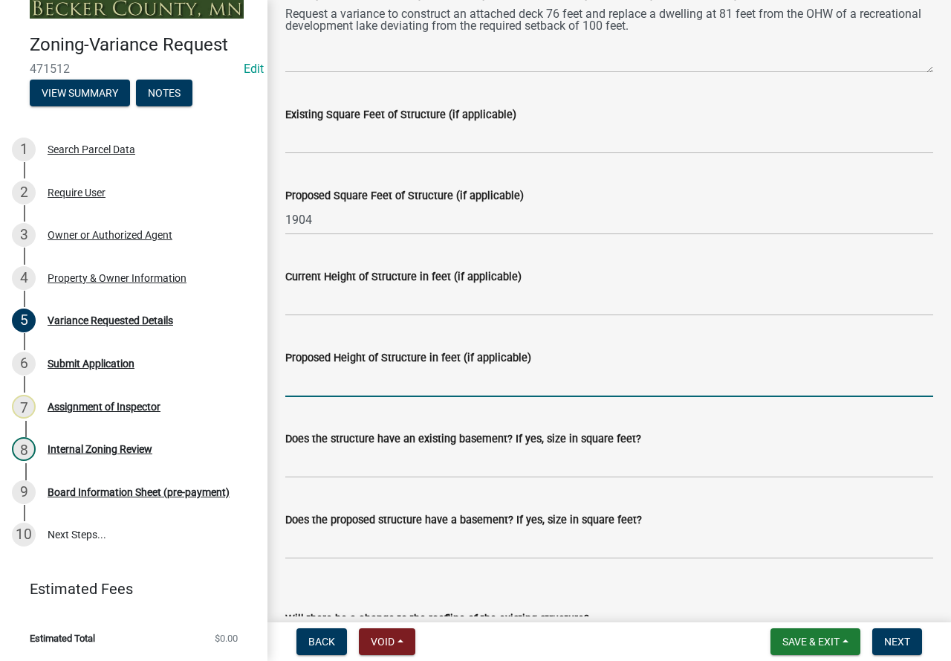
click at [410, 382] on input "Proposed Height of Structure in feet (if applicable)" at bounding box center [609, 381] width 648 height 30
click at [386, 377] on input "Proposed Height of Structure in feet (if applicable)" at bounding box center [609, 381] width 648 height 30
type input "28"
click at [432, 454] on input "Does the structure have an existing basement? If yes, size in square feet?" at bounding box center [609, 462] width 648 height 30
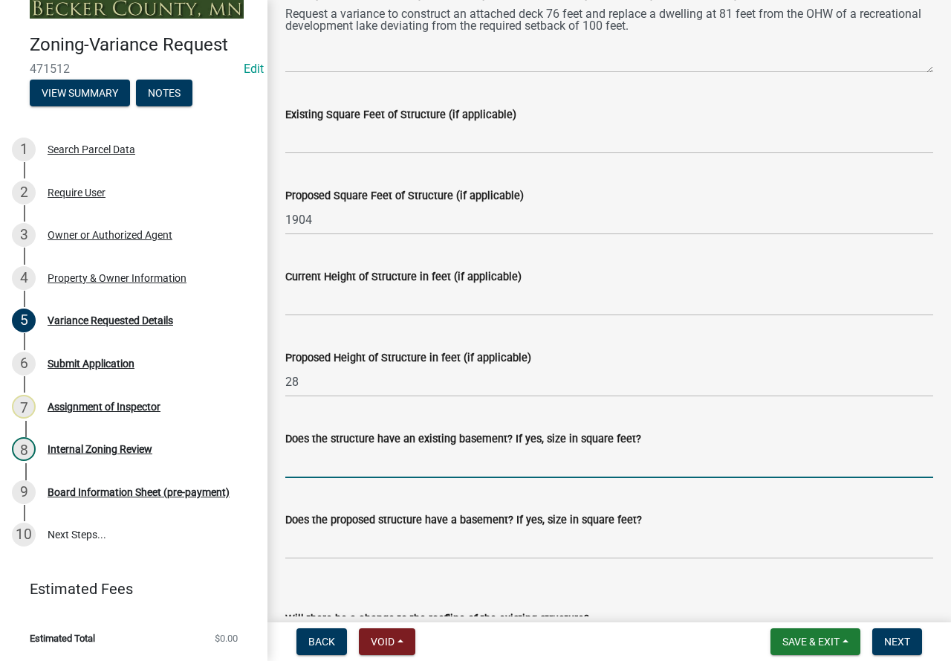
type input "N/A"
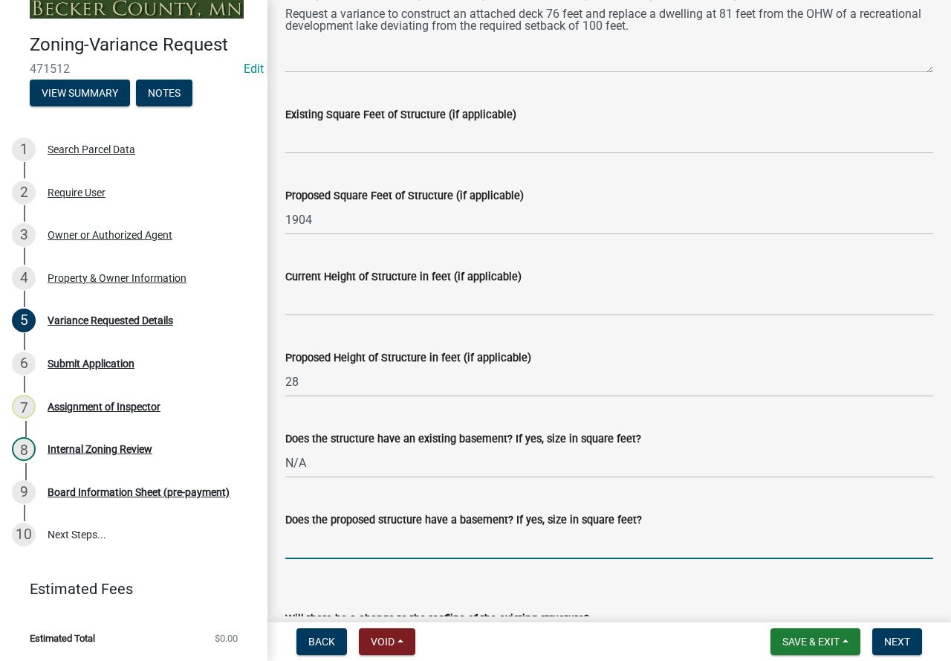
click at [371, 539] on input "Does the proposed structure have a basement? If yes, size in square feet?" at bounding box center [609, 543] width 648 height 30
type input "y"
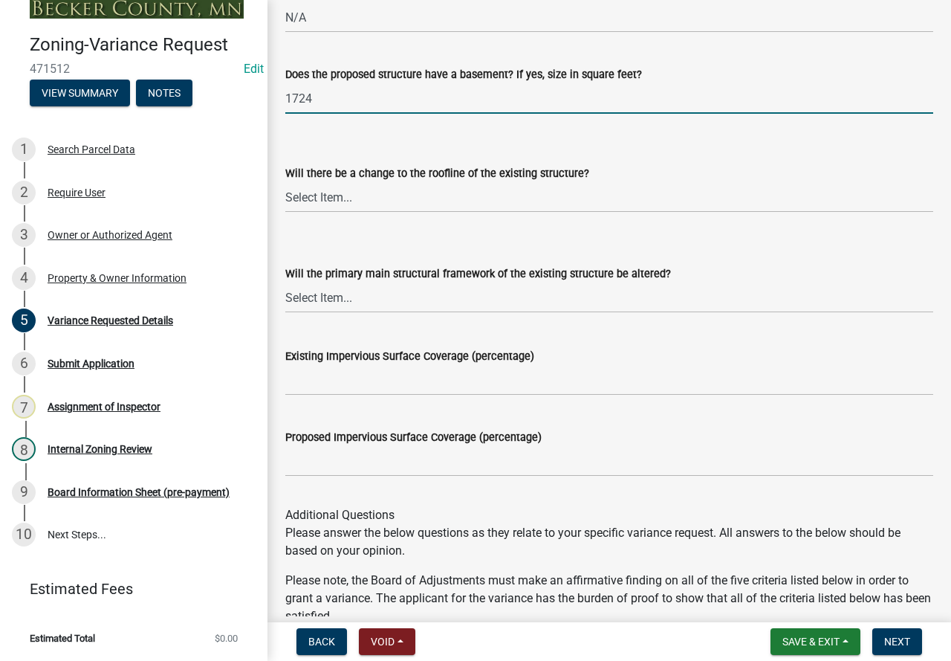
scroll to position [1709, 0]
type input "1724"
click at [360, 195] on select "Select Item... Yes No N/A" at bounding box center [609, 196] width 648 height 30
click at [285, 181] on select "Select Item... Yes No N/A" at bounding box center [609, 196] width 648 height 30
select select "a5c6235c-6fe0-43e3-9b64-f3566618e99d"
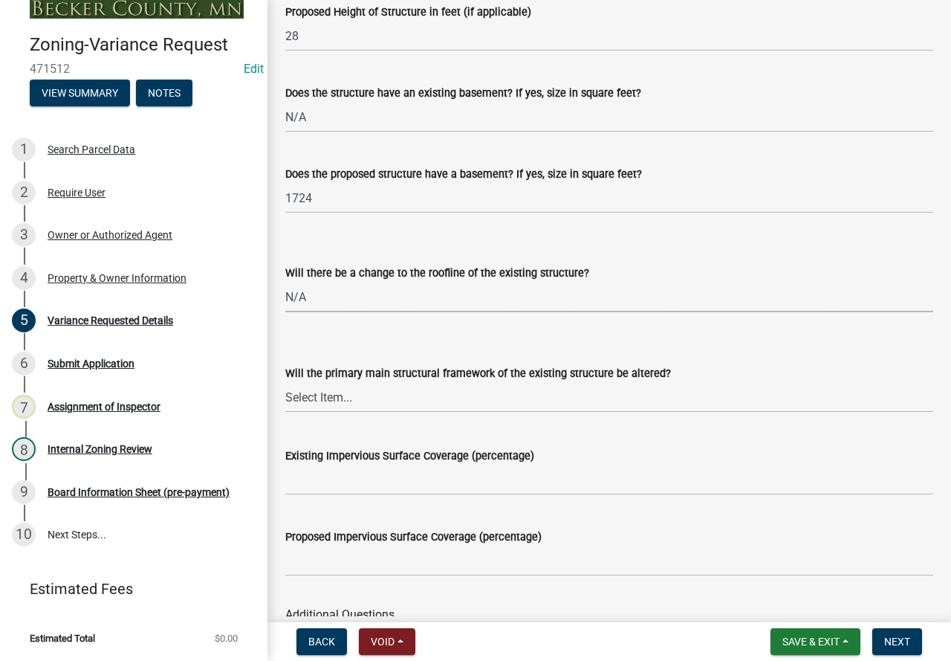
scroll to position [1486, 0]
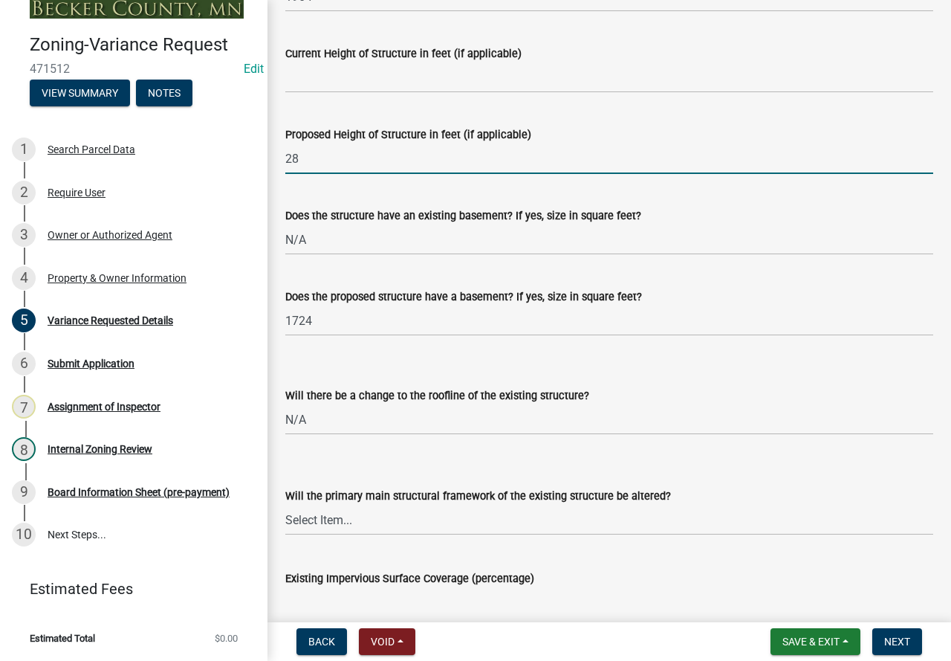
click at [328, 160] on input "28" at bounding box center [609, 158] width 648 height 30
type input "2"
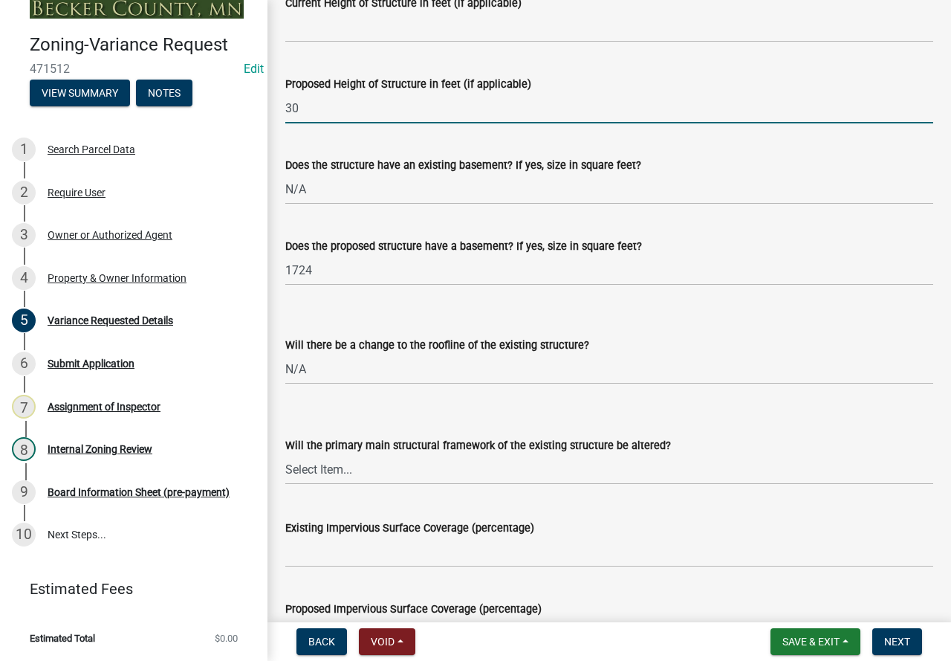
scroll to position [1560, 0]
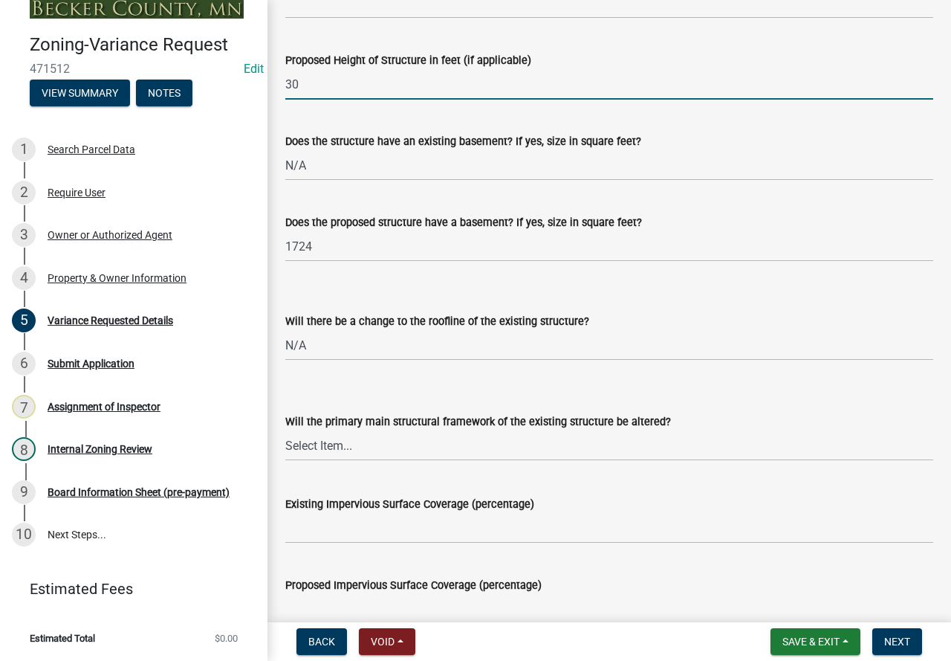
type input "30"
click at [441, 438] on select "Select Item... Yes No N/A" at bounding box center [609, 445] width 648 height 30
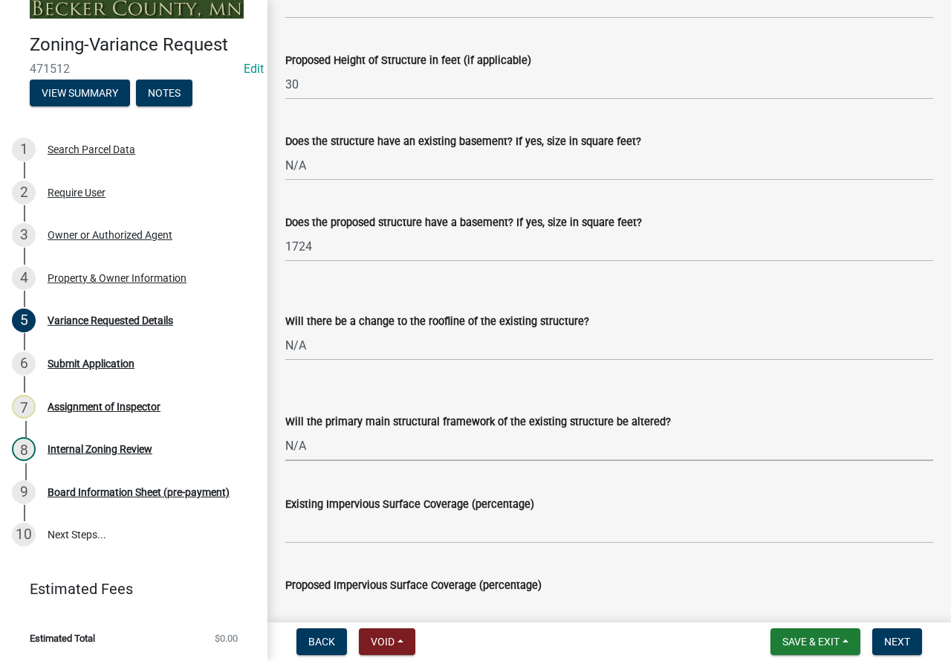
click at [285, 430] on select "Select Item... Yes No N/A" at bounding box center [609, 445] width 648 height 30
select select "a60f612c-e64d-4767-92b2-cb2f842b6e0b"
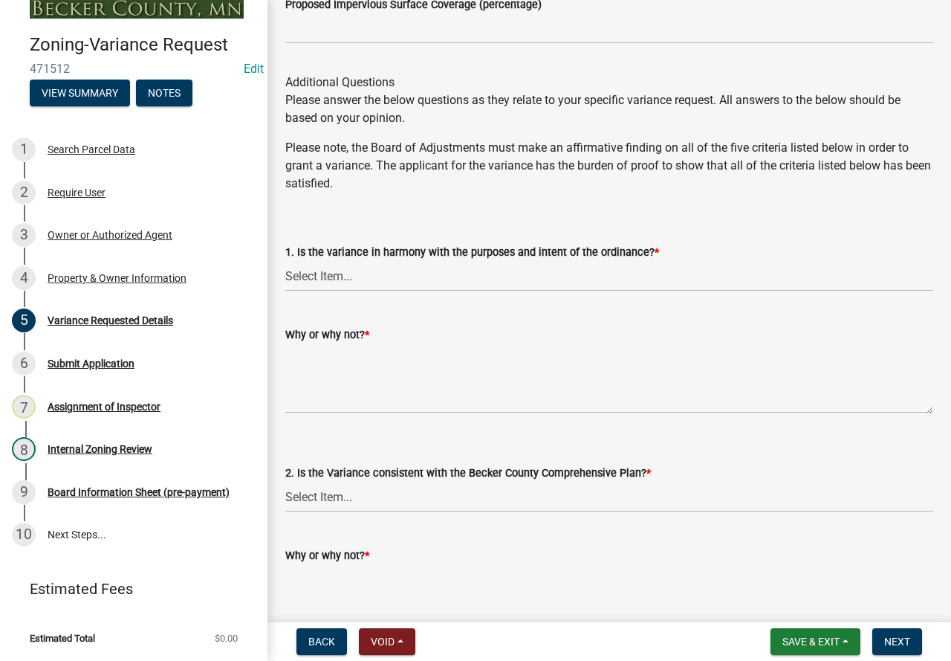
scroll to position [2229, 0]
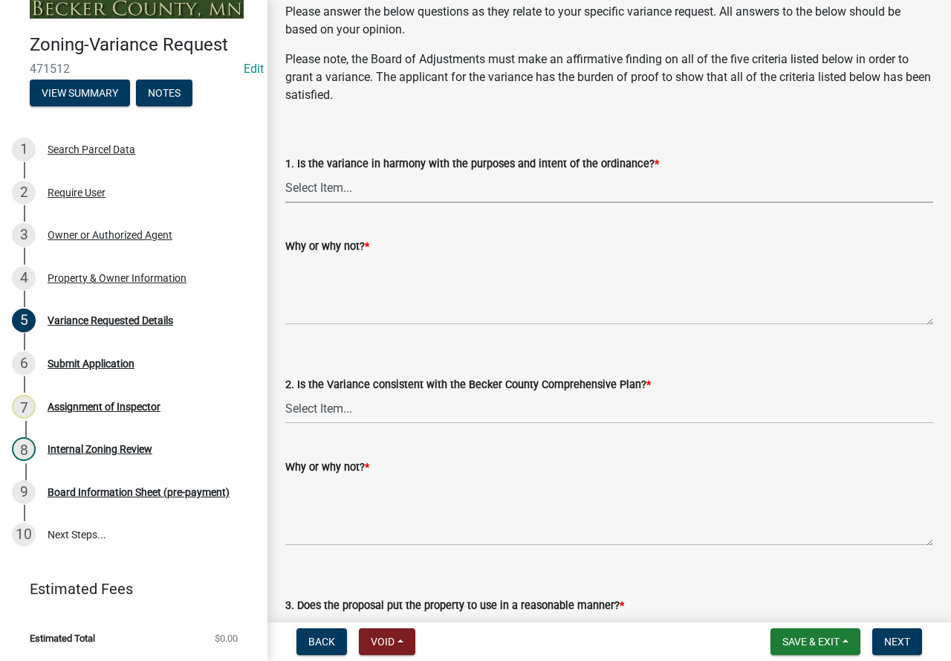
click at [536, 182] on select "Select Item... Yes No" at bounding box center [609, 187] width 648 height 30
click at [285, 172] on select "Select Item... Yes No" at bounding box center [609, 187] width 648 height 30
select select "bb2b5e43-03c1-4874-9abf-a65f400af928"
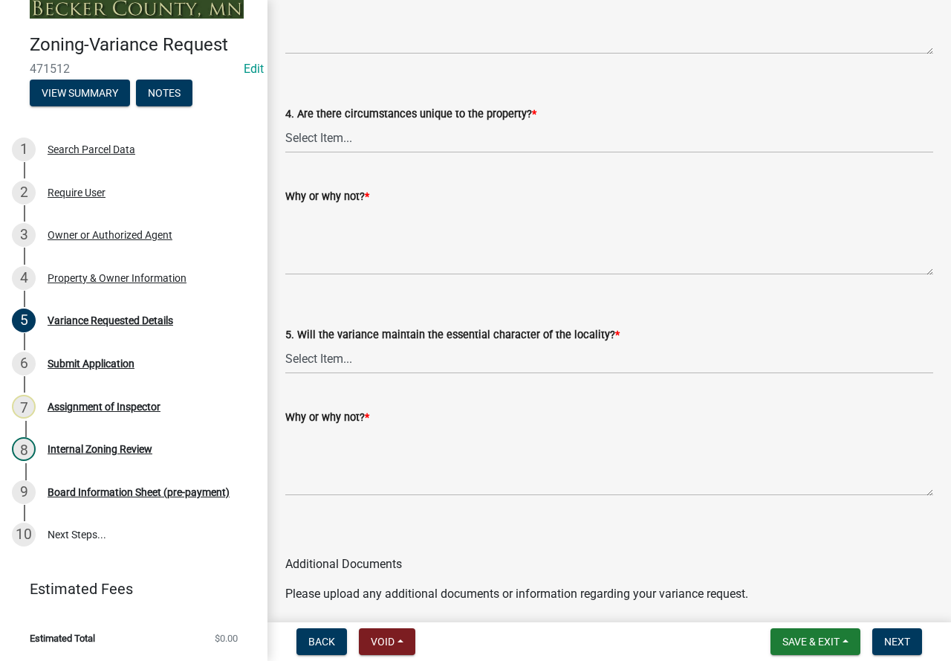
scroll to position [3121, 0]
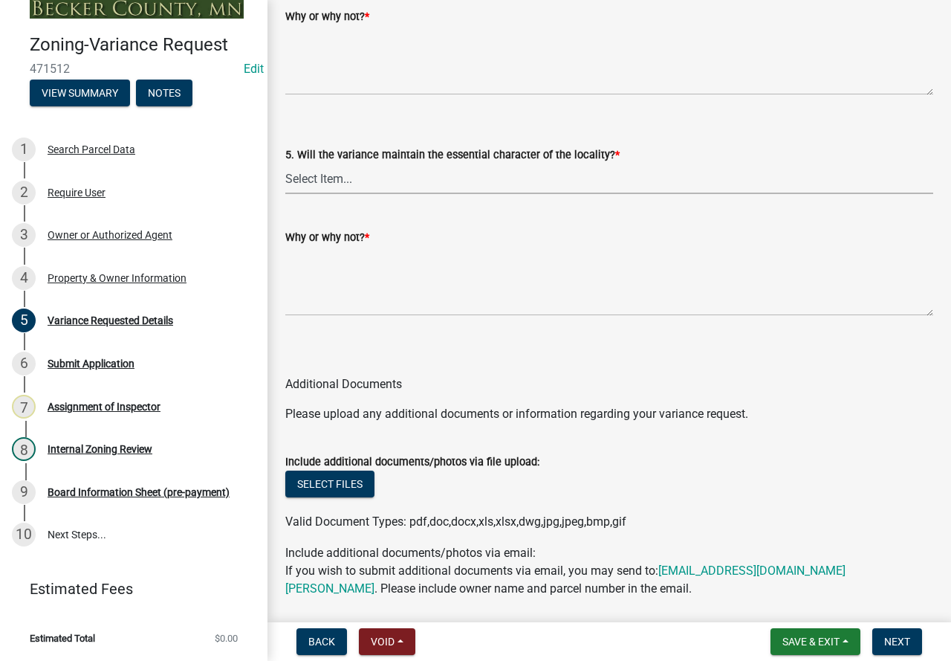
click at [400, 181] on select "Select Item... Yes No" at bounding box center [609, 178] width 648 height 30
click at [285, 163] on select "Select Item... Yes No" at bounding box center [609, 178] width 648 height 30
select select "1aa51e34-4f0a-4095-a3f3-287665056048"
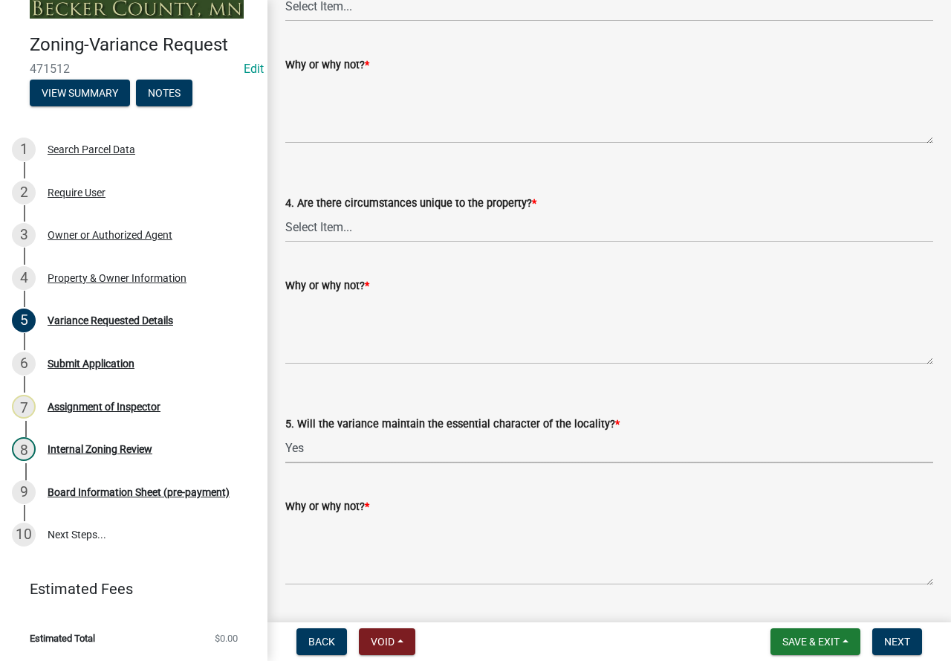
scroll to position [2824, 0]
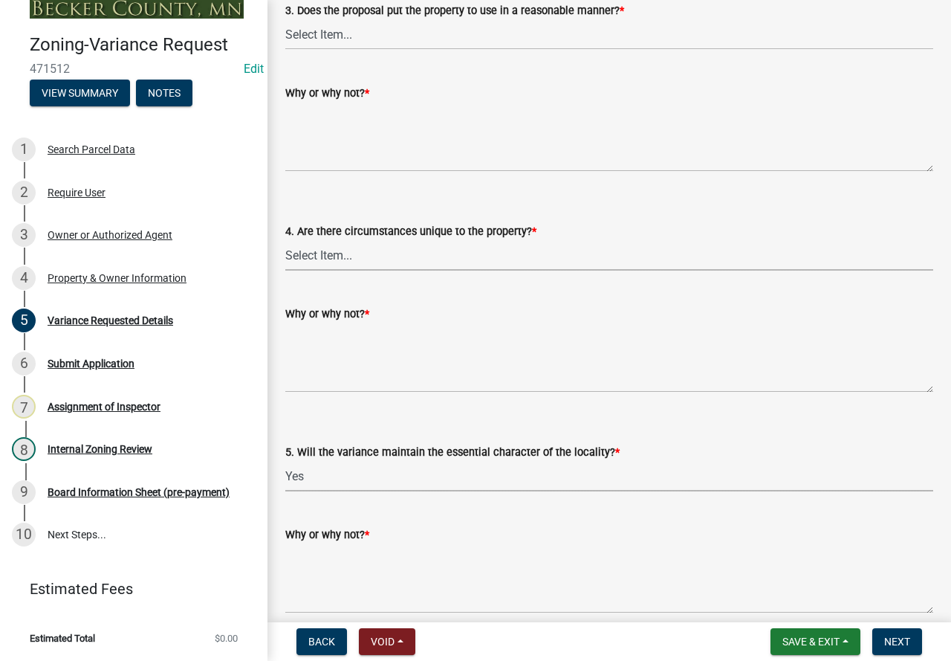
click at [389, 255] on select "Select Item... Yes No" at bounding box center [609, 255] width 648 height 30
click at [285, 240] on select "Select Item... Yes No" at bounding box center [609, 255] width 648 height 30
select select "ee8740c3-f4d5-48cf-ad42-c8f7342b480c"
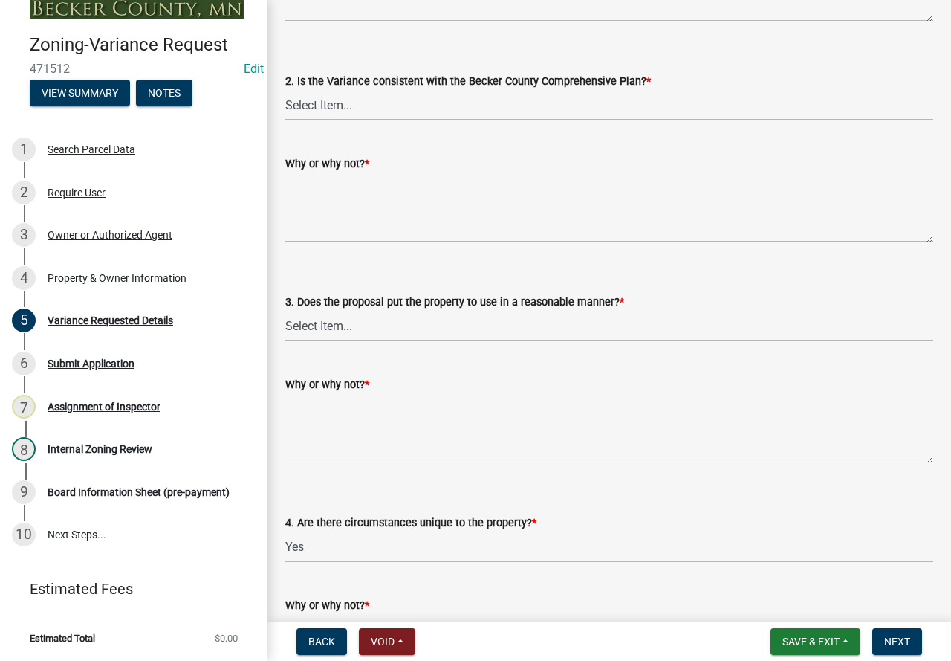
scroll to position [2526, 0]
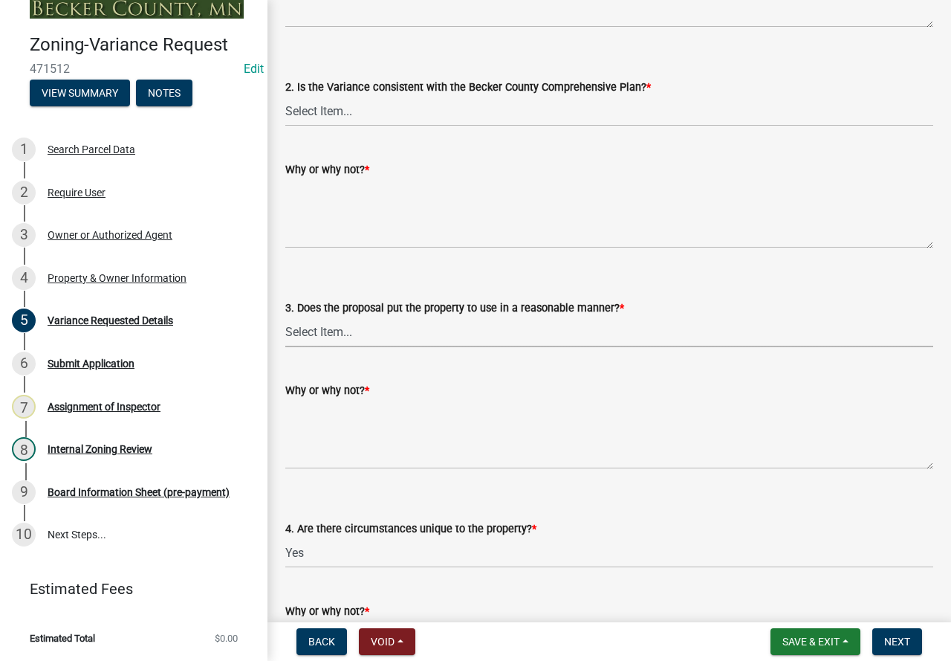
click at [392, 331] on select "Select Item... Yes No" at bounding box center [609, 332] width 648 height 30
click at [285, 317] on select "Select Item... Yes No" at bounding box center [609, 332] width 648 height 30
select select "860afd09-da87-482b-bca4-413f5cf53582"
click at [401, 112] on select "Select Item... Yes No" at bounding box center [609, 111] width 648 height 30
click at [285, 96] on select "Select Item... Yes No" at bounding box center [609, 111] width 648 height 30
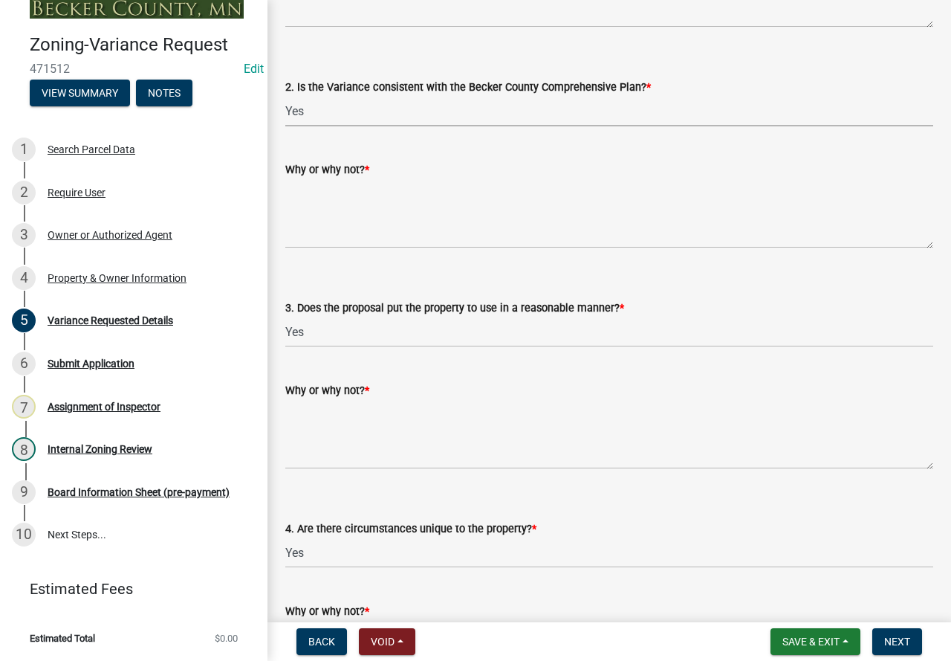
select select "8ea3e6c3-8fed-4904-aa20-2f643744aa0c"
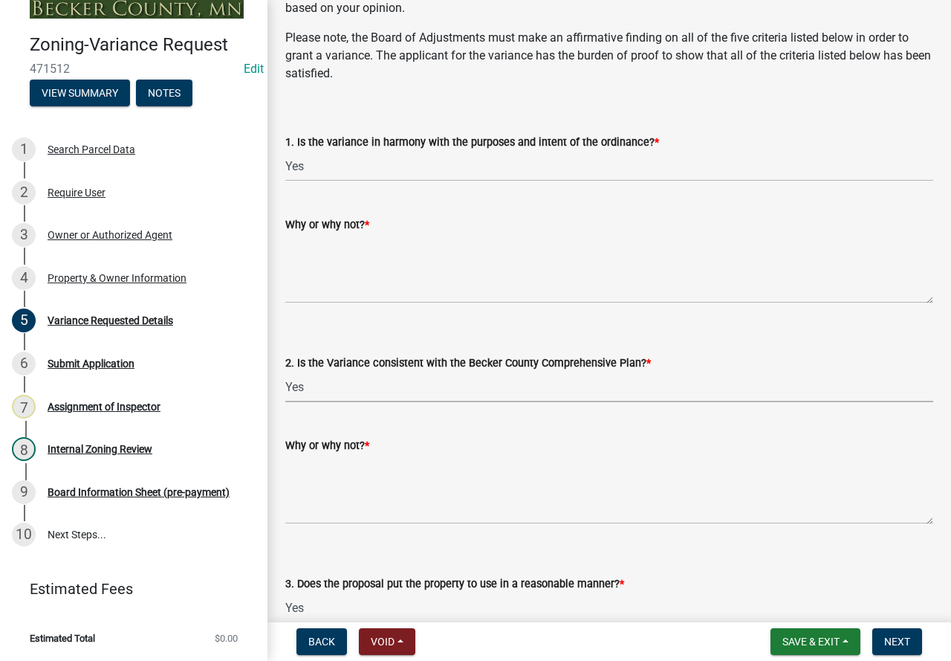
scroll to position [2229, 0]
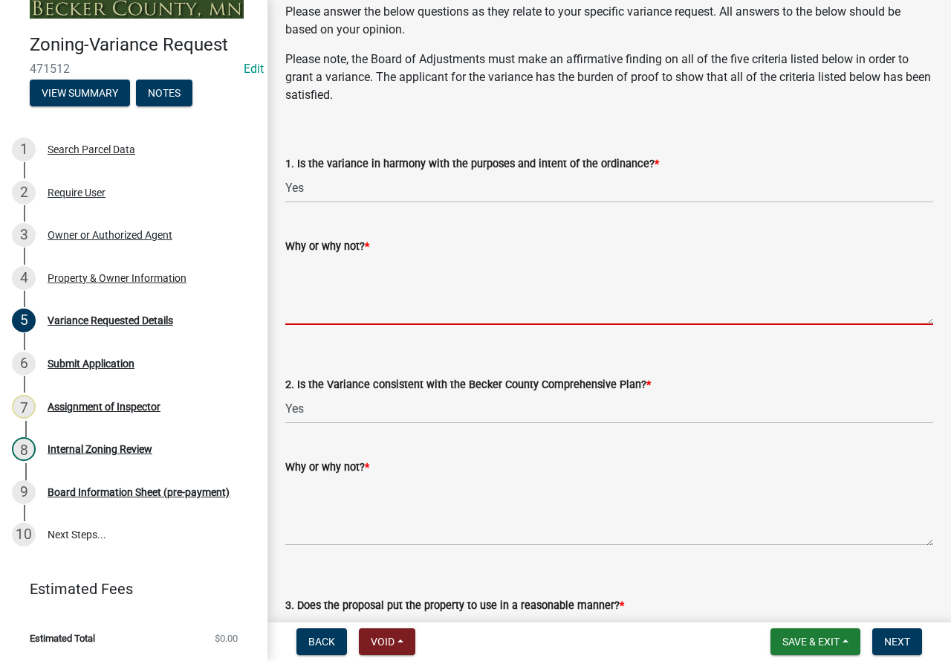
click at [461, 284] on textarea "Why or why not? *" at bounding box center [609, 290] width 648 height 70
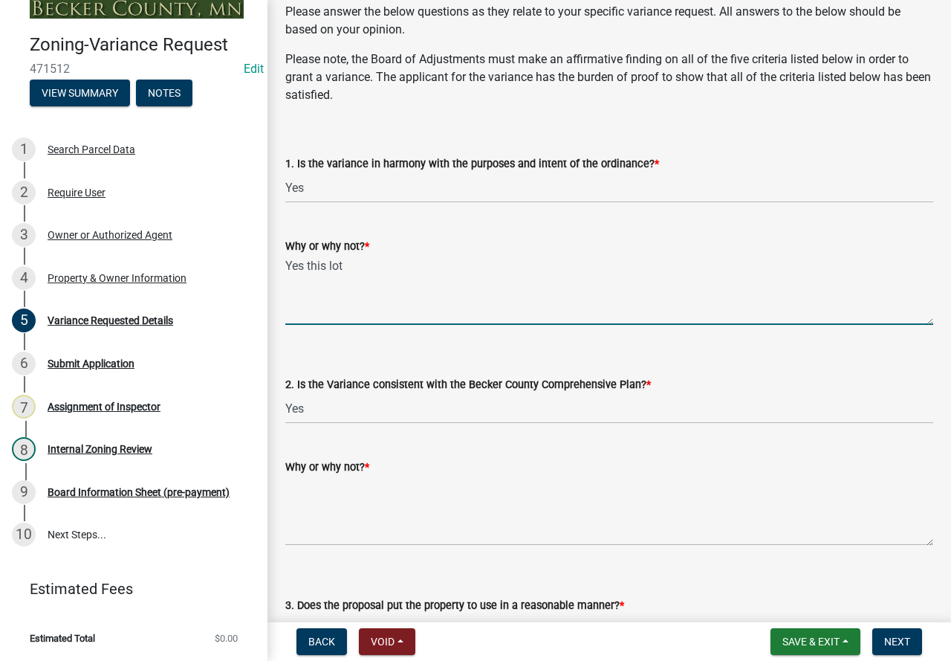
type textarea "Yes this lot"
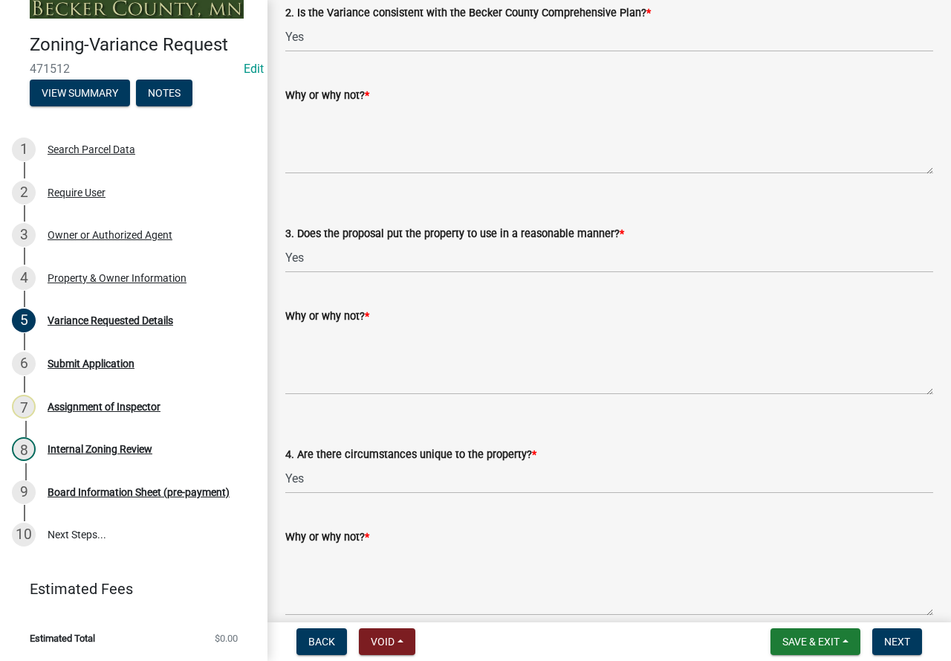
scroll to position [2675, 0]
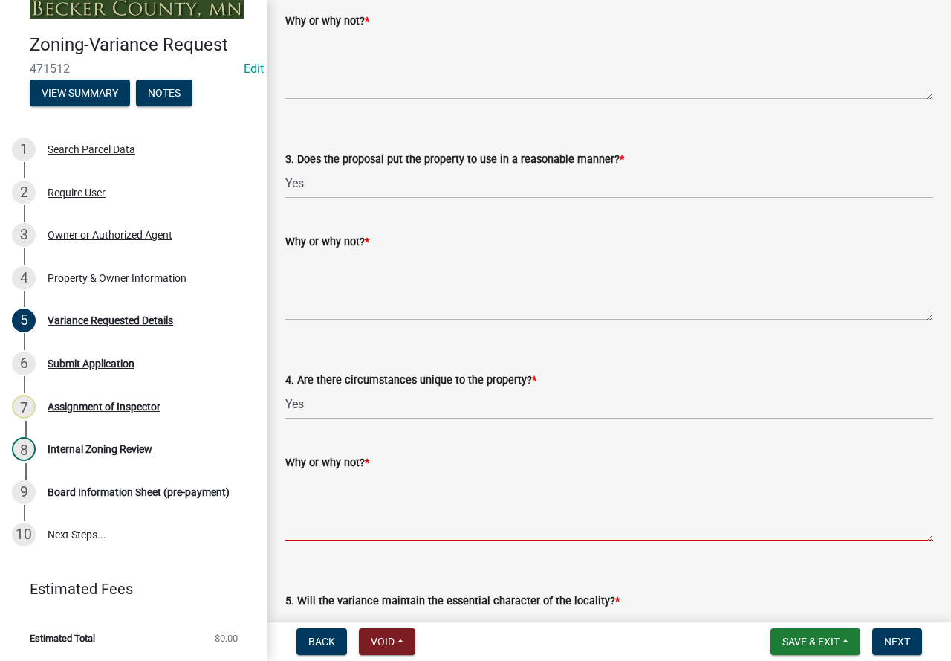
click at [399, 496] on textarea "Why or why not? *" at bounding box center [609, 506] width 648 height 70
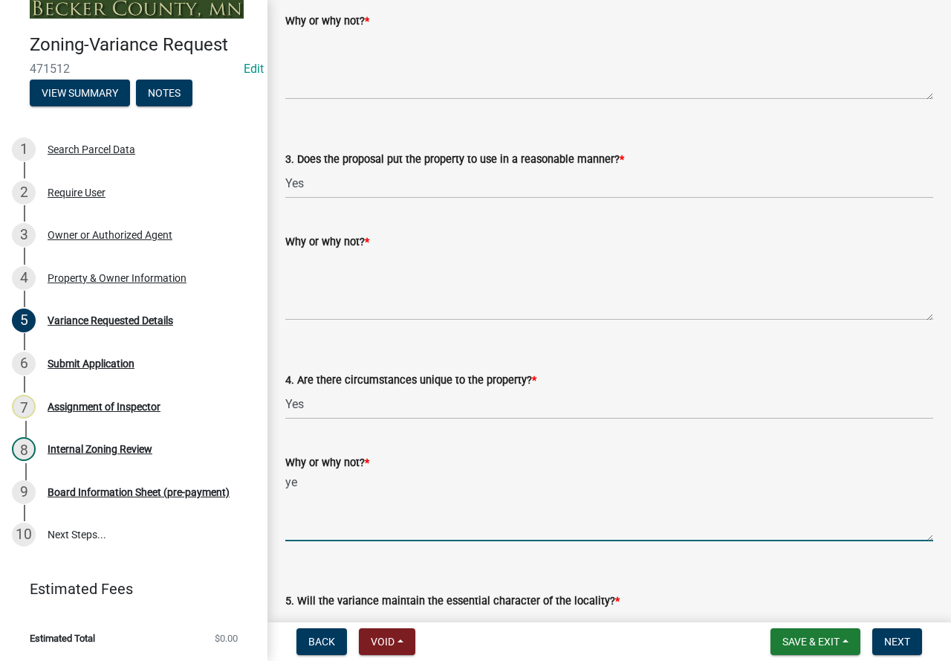
type textarea "y"
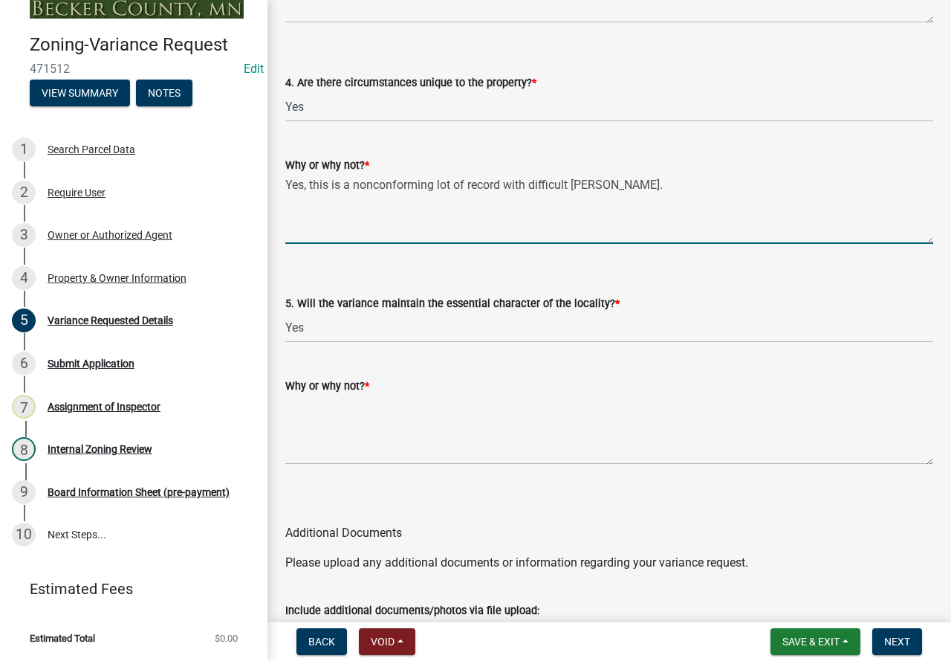
type textarea "Yes, this is a nonconforming lot of record with difficult terrian."
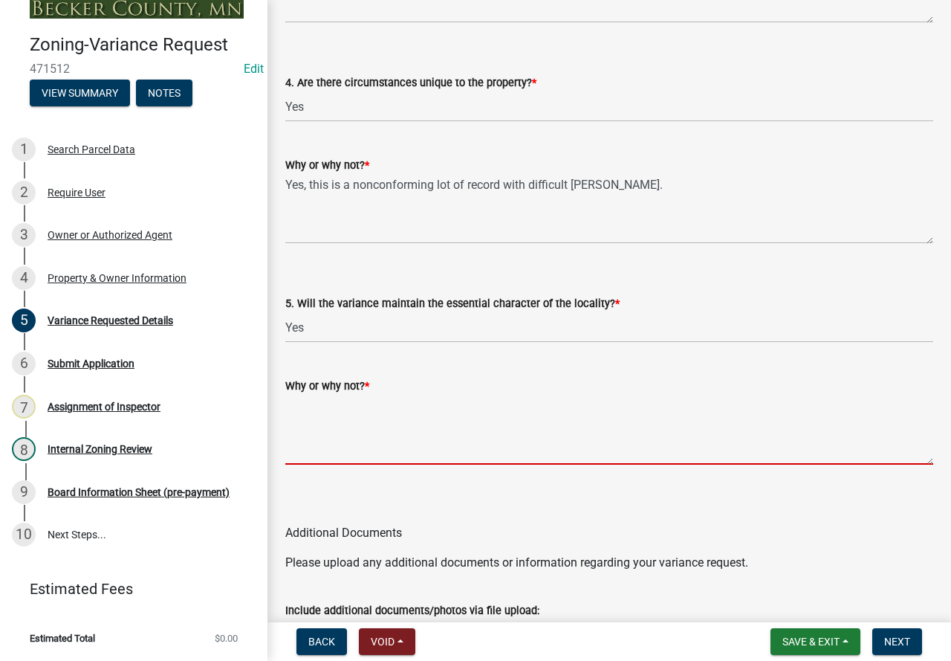
click at [441, 441] on textarea "Why or why not? *" at bounding box center [609, 430] width 648 height 70
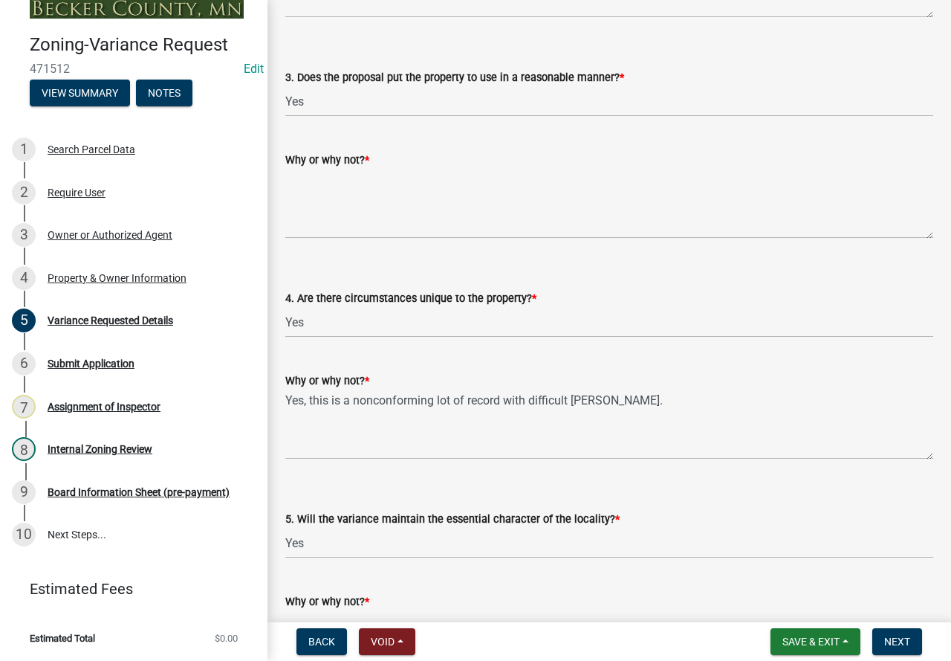
scroll to position [2749, 0]
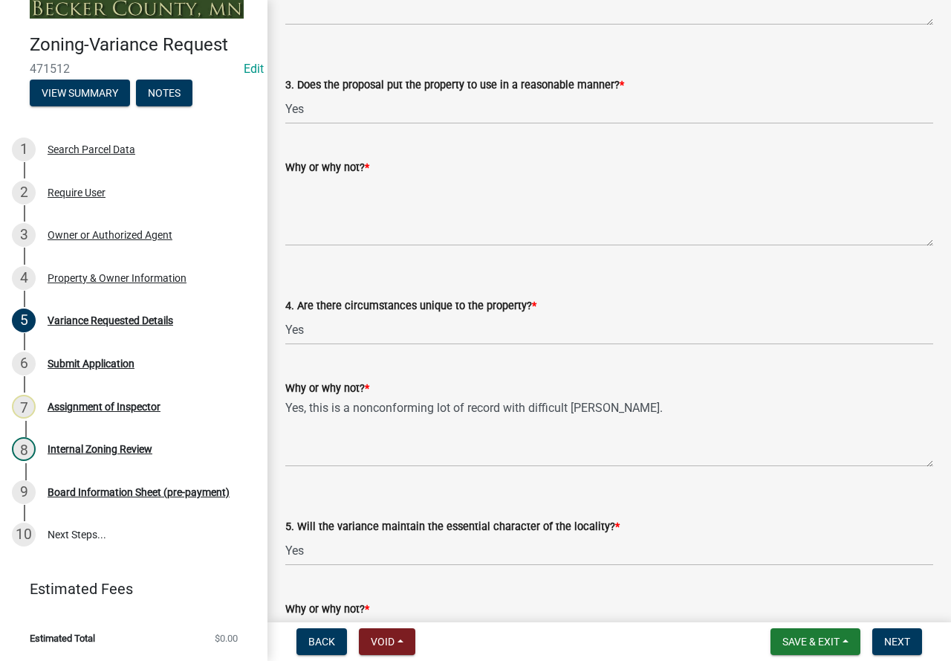
type textarea "Yes, the proposed dwelling will fit in will with neighboring houses and get rid…"
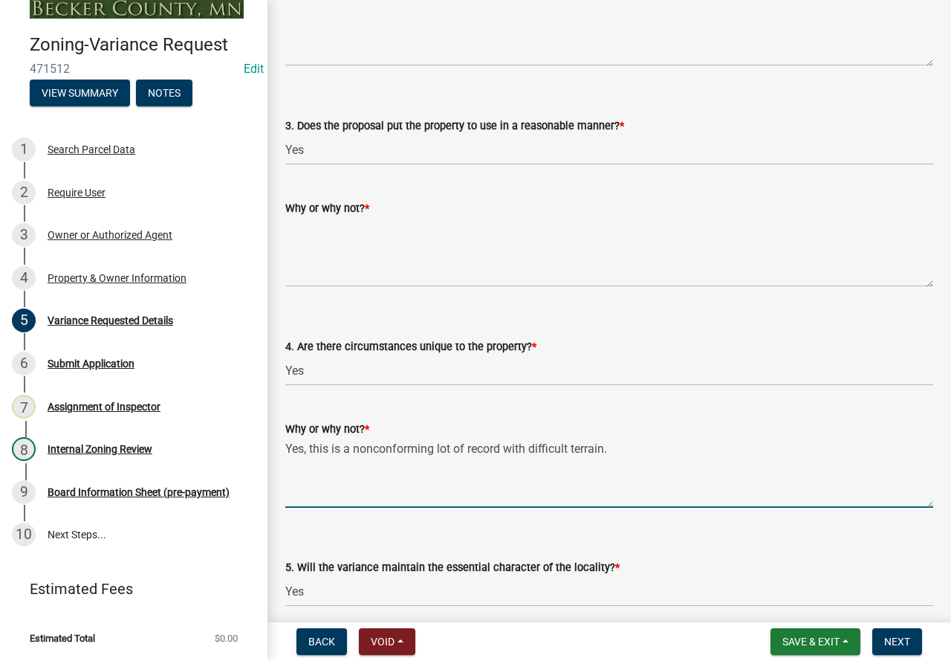
scroll to position [2675, 0]
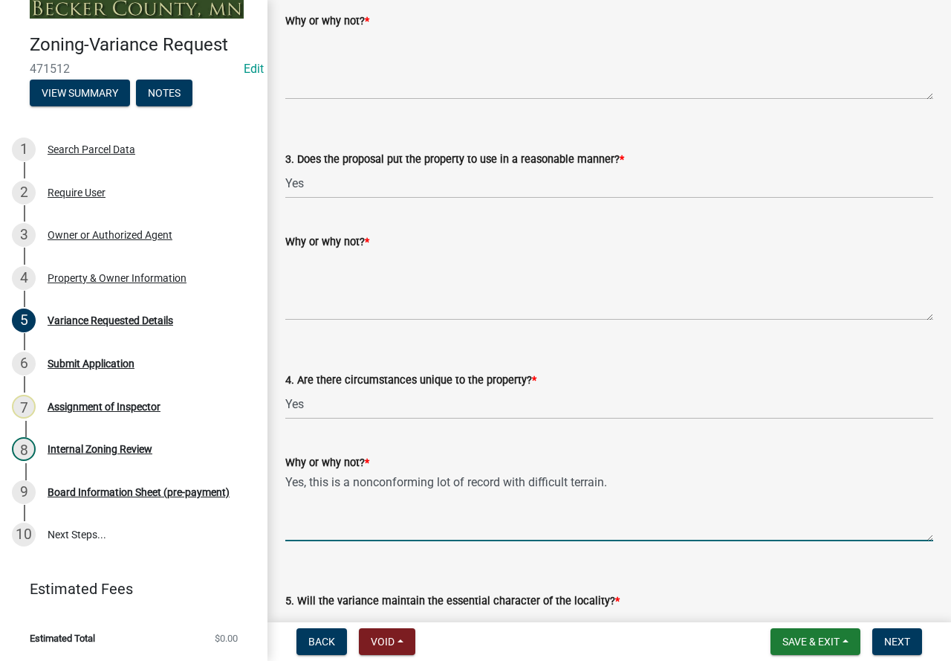
type textarea "Yes, this is a nonconforming lot of record with difficult terrain."
click at [383, 266] on textarea "Why or why not? *" at bounding box center [609, 285] width 648 height 70
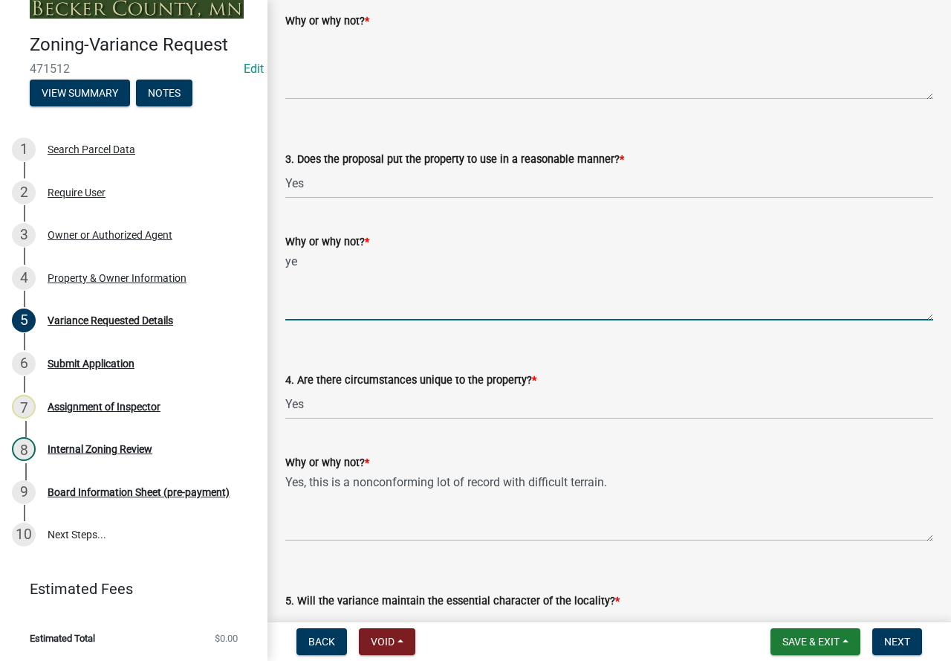
type textarea "y"
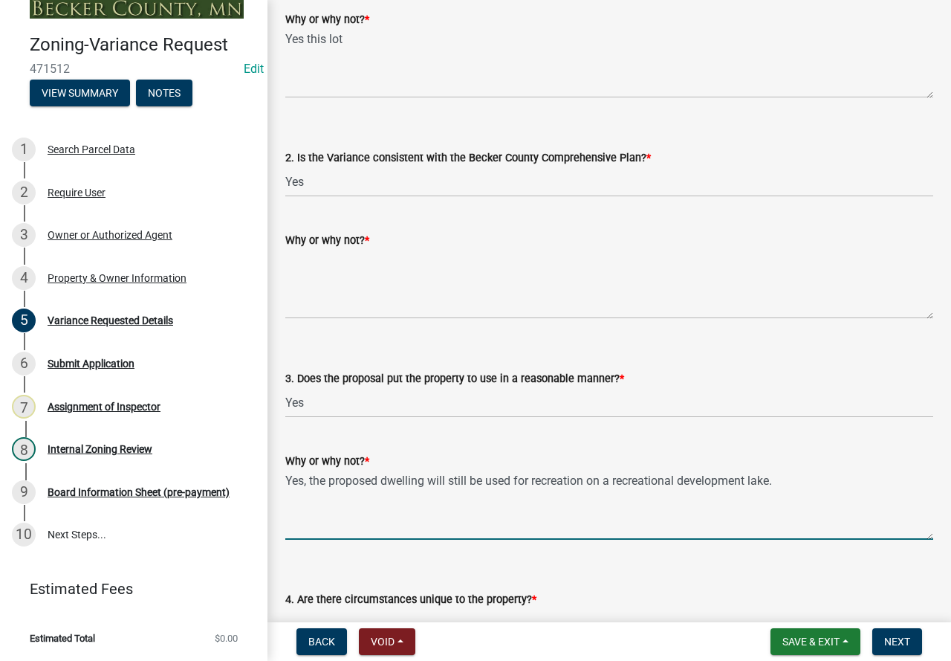
scroll to position [2378, 0]
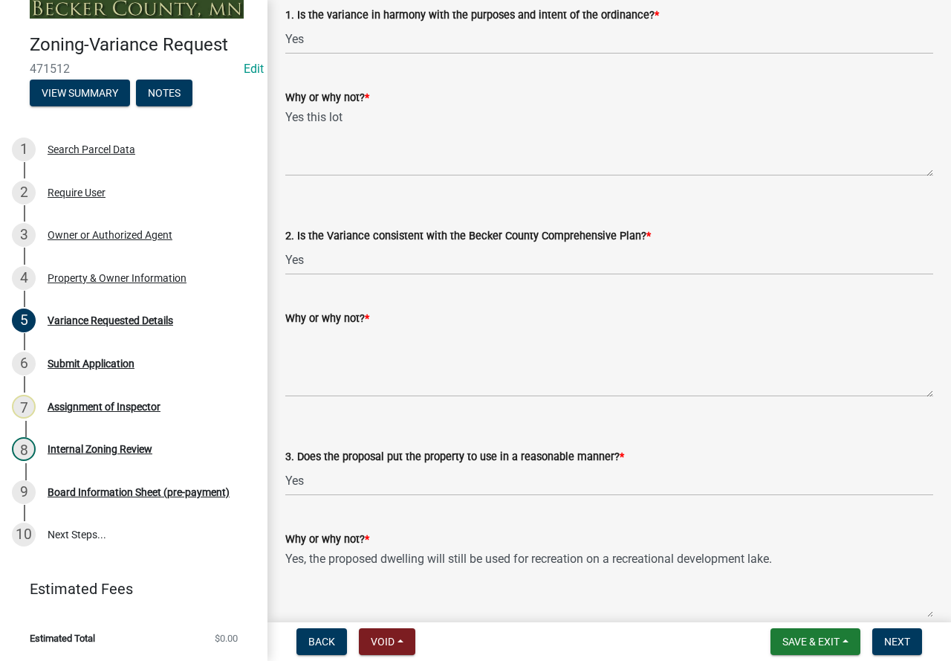
type textarea "Yes, the proposed dwelling will still be used for recreation on a recreational …"
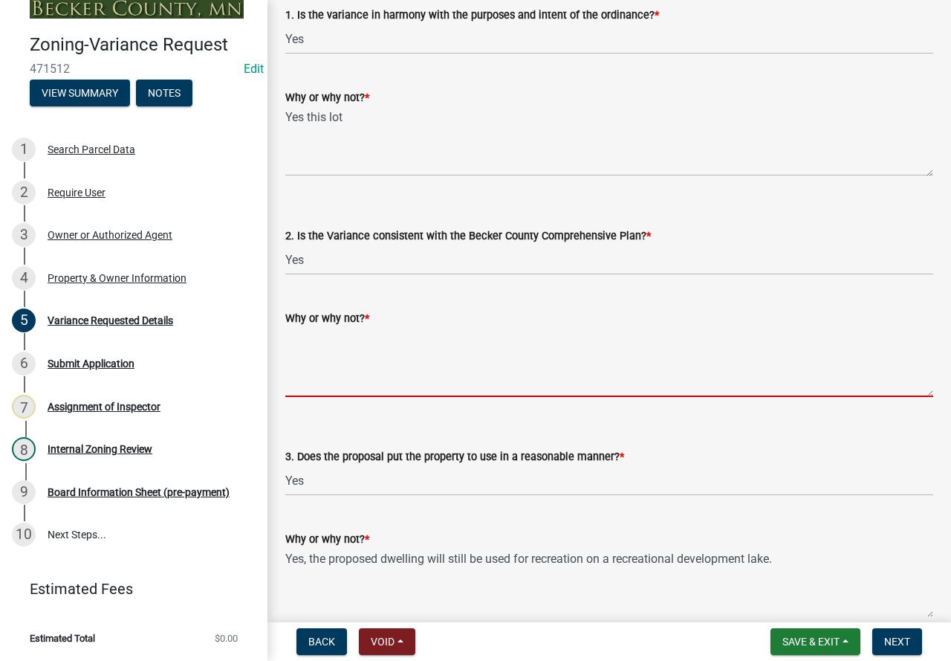
click at [474, 366] on textarea "Why or why not? *" at bounding box center [609, 362] width 648 height 70
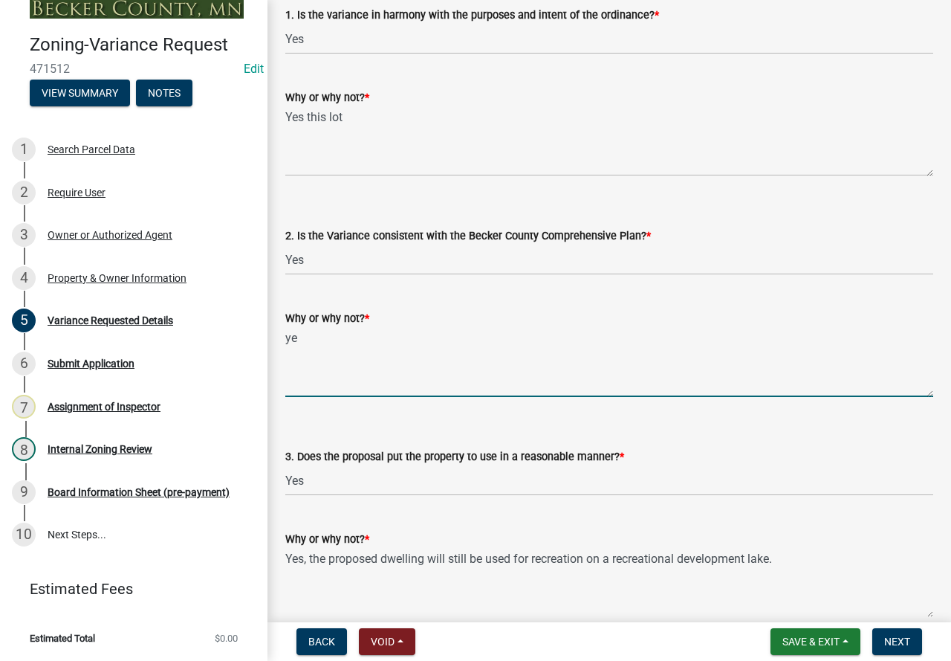
type textarea "y"
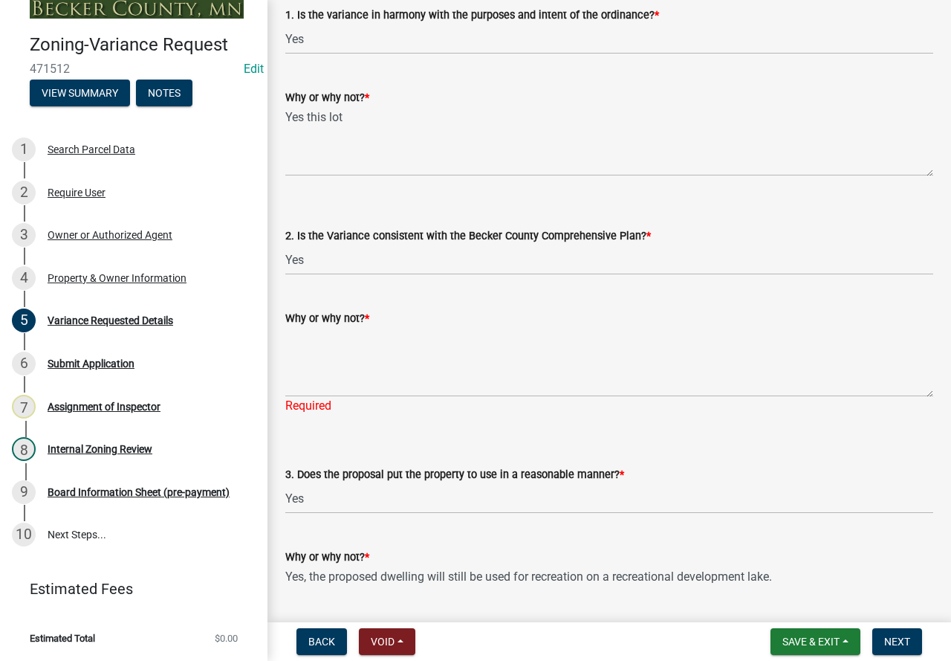
drag, startPoint x: 638, startPoint y: 233, endPoint x: 303, endPoint y: 236, distance: 335.1
click at [303, 236] on label "2. Is the Variance consistent with the Becker County Comprehensive Plan? *" at bounding box center [468, 236] width 366 height 10
click at [333, 325] on div "Why or why not? *" at bounding box center [609, 318] width 648 height 18
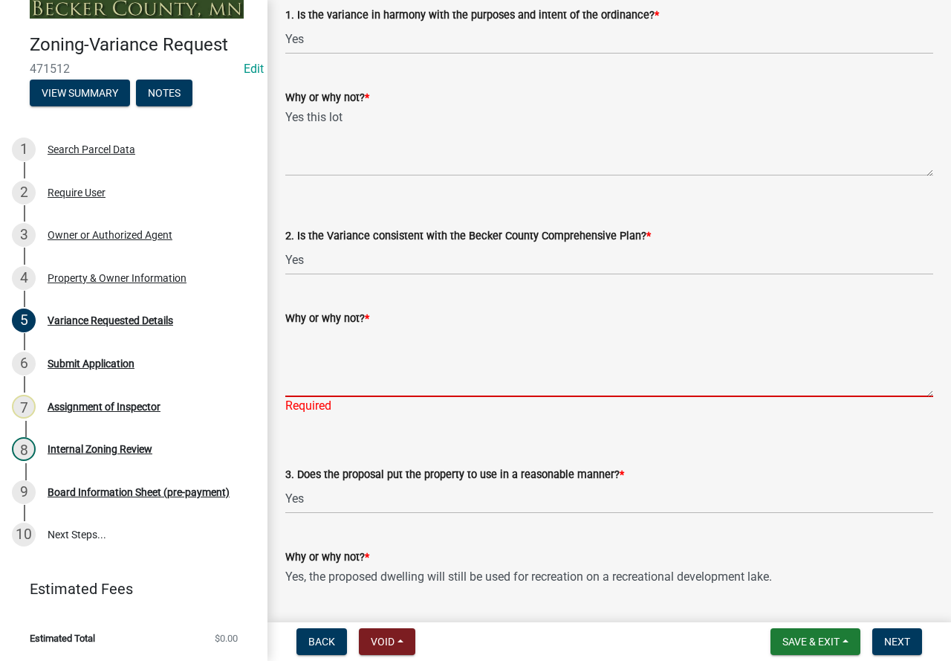
click at [338, 344] on textarea "Why or why not? *" at bounding box center [609, 362] width 648 height 70
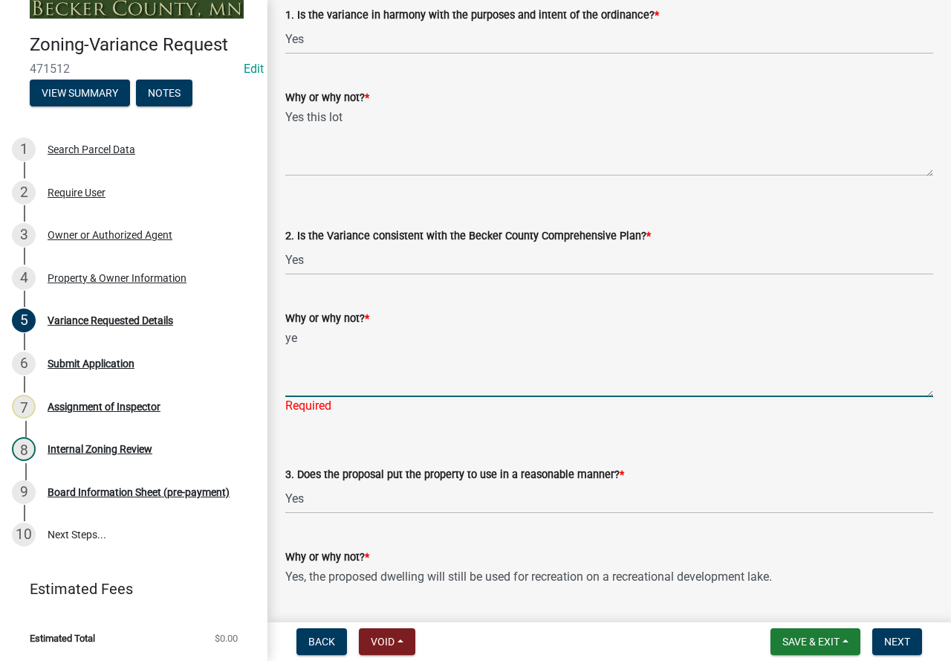
type textarea "y"
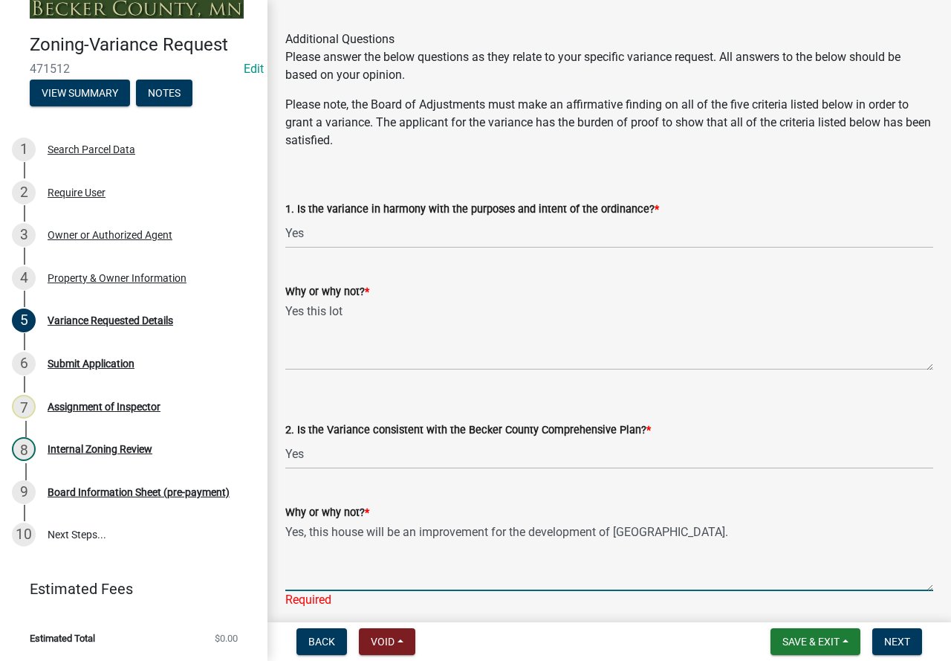
scroll to position [2155, 0]
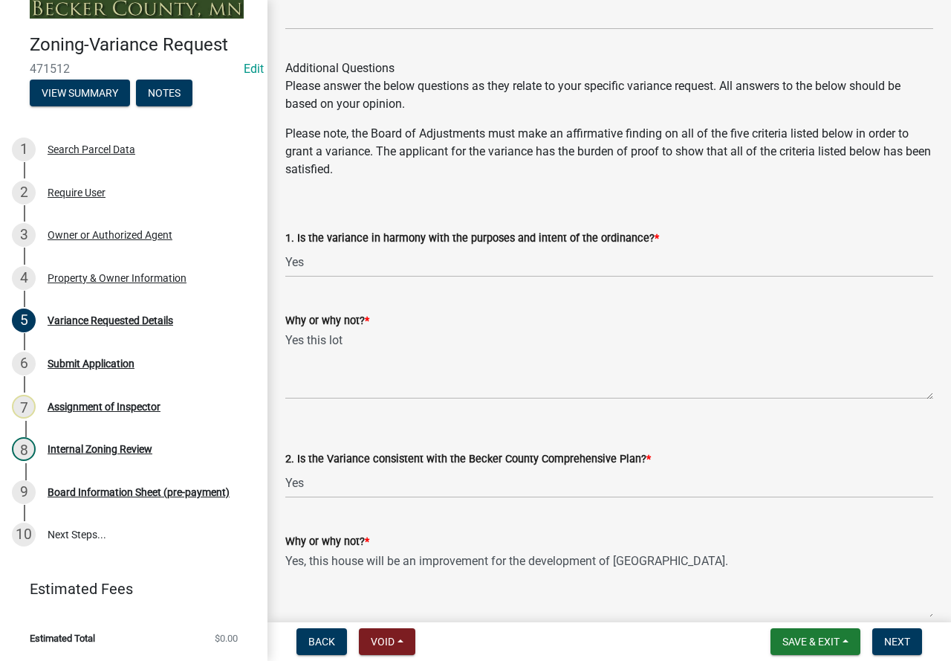
type textarea "Yes, this house will be an improvement for the development of Becker County."
click at [363, 345] on textarea "Yes this lot" at bounding box center [609, 364] width 648 height 70
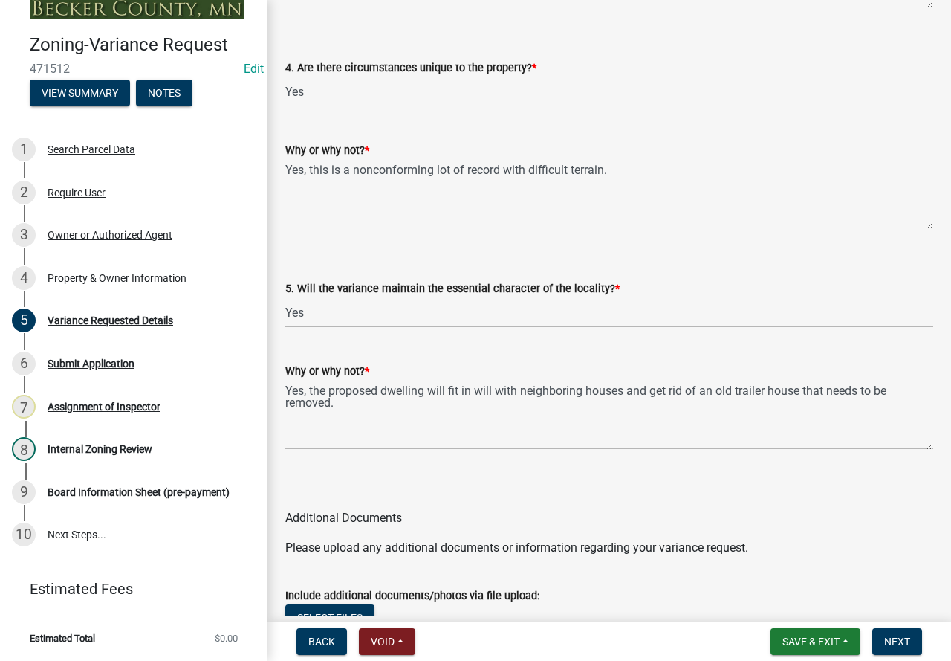
scroll to position [3172, 0]
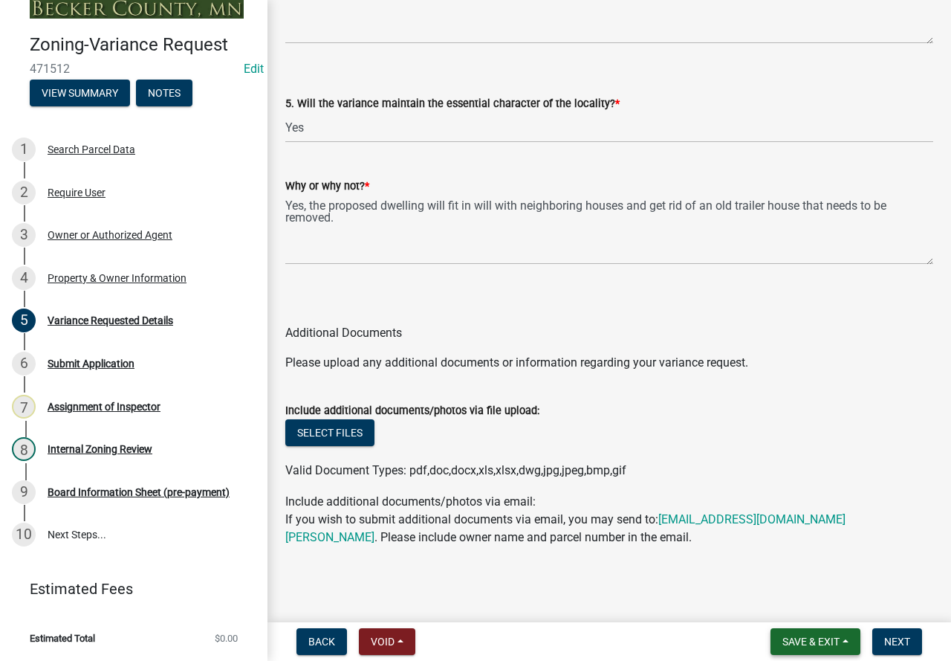
type textarea "Yes, this project will meet all setbacks other than the OHW setback due to the …"
click at [797, 649] on button "Save & Exit" at bounding box center [816, 641] width 90 height 27
click at [767, 562] on button "Save" at bounding box center [801, 567] width 119 height 36
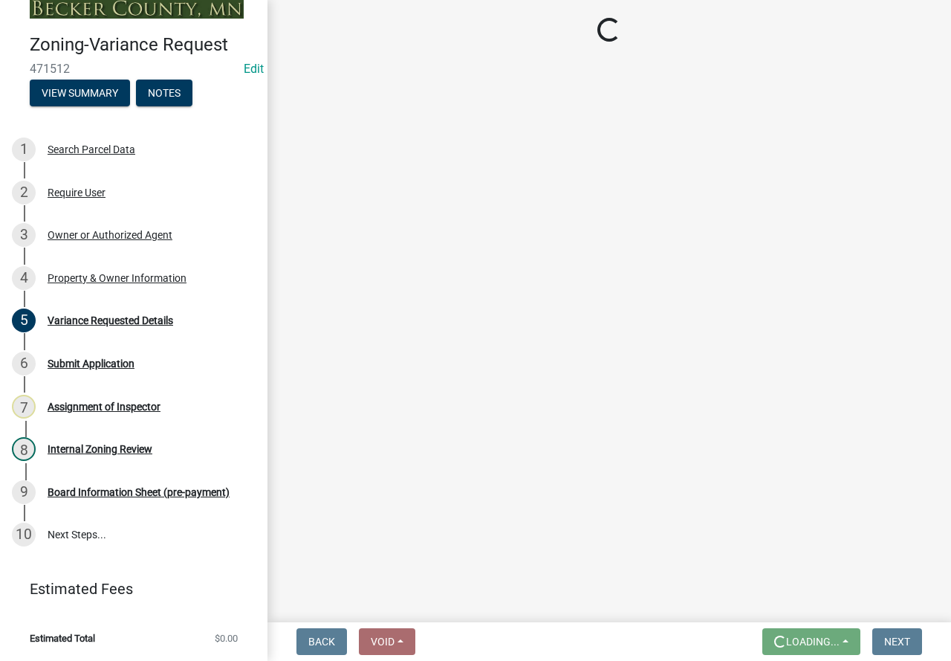
scroll to position [0, 0]
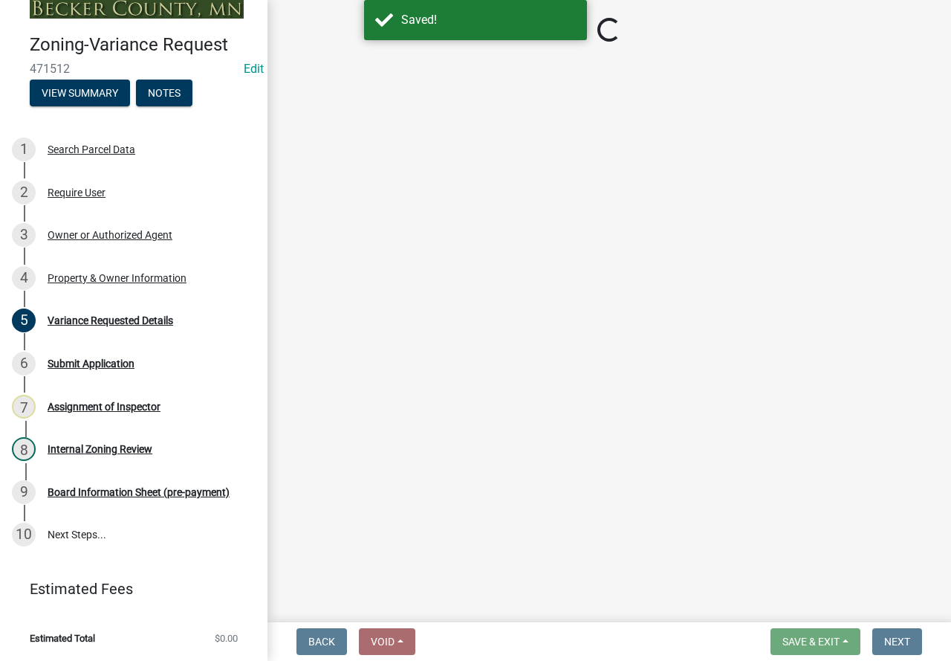
select select "edc6b78d-c029-41a6-a436-e6f76b5f0855"
select select "a5c6235c-6fe0-43e3-9b64-f3566618e99d"
select select "a60f612c-e64d-4767-92b2-cb2f842b6e0b"
select select "bb2b5e43-03c1-4874-9abf-a65f400af928"
select select "8ea3e6c3-8fed-4904-aa20-2f643744aa0c"
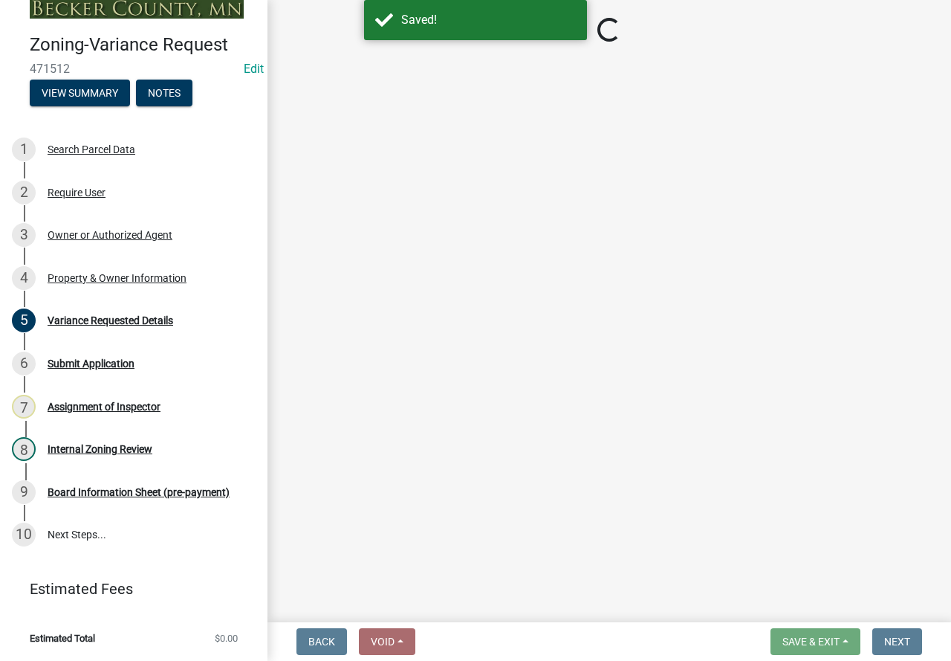
select select "860afd09-da87-482b-bca4-413f5cf53582"
select select "ee8740c3-f4d5-48cf-ad42-c8f7342b480c"
select select "1aa51e34-4f0a-4095-a3f3-287665056048"
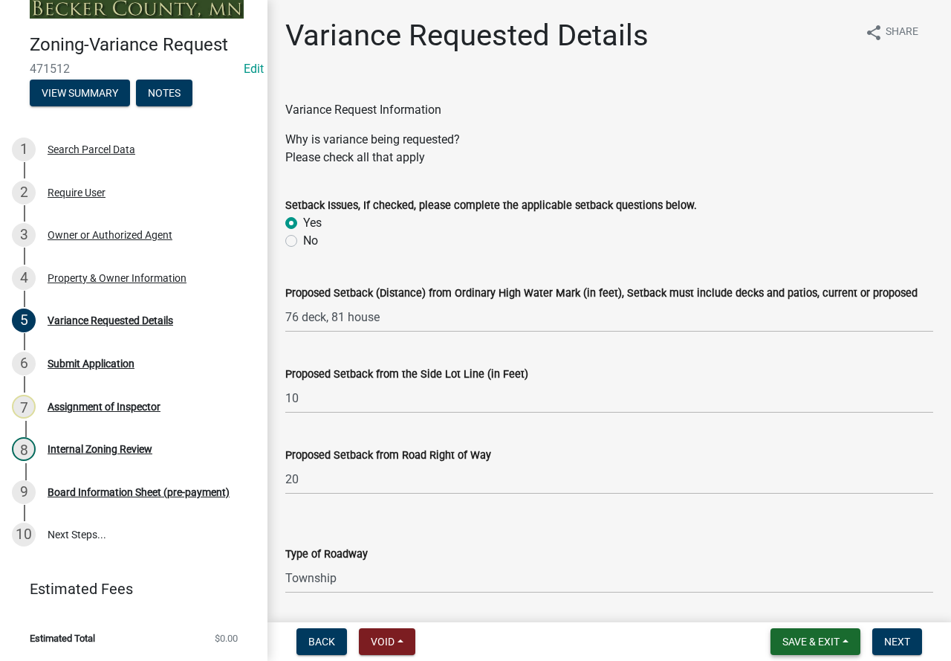
click at [823, 651] on button "Save & Exit" at bounding box center [816, 641] width 90 height 27
click at [779, 568] on button "Save" at bounding box center [801, 567] width 119 height 36
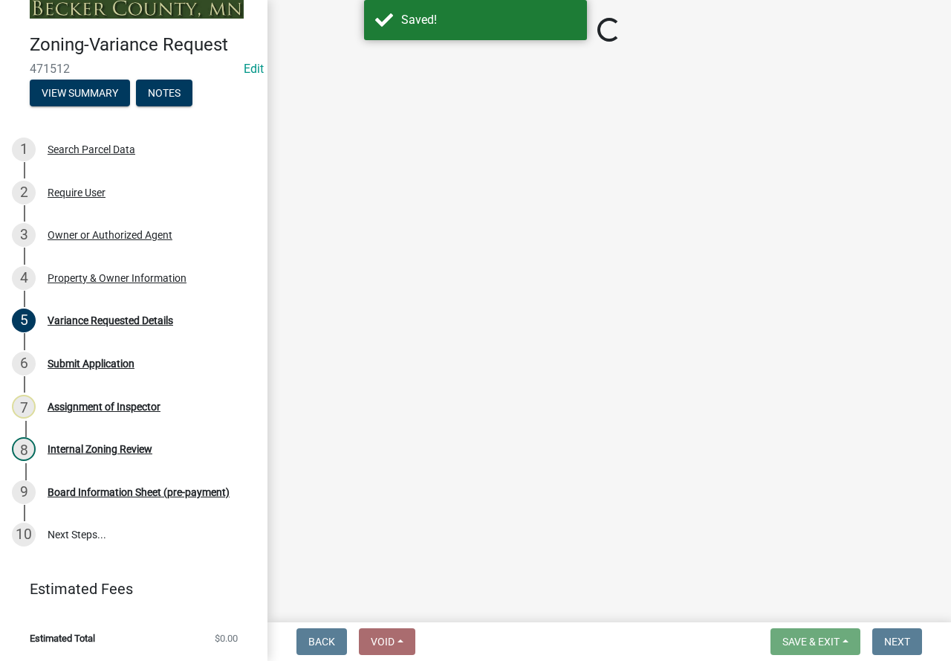
select select "edc6b78d-c029-41a6-a436-e6f76b5f0855"
select select "a5c6235c-6fe0-43e3-9b64-f3566618e99d"
select select "a60f612c-e64d-4767-92b2-cb2f842b6e0b"
select select "bb2b5e43-03c1-4874-9abf-a65f400af928"
select select "8ea3e6c3-8fed-4904-aa20-2f643744aa0c"
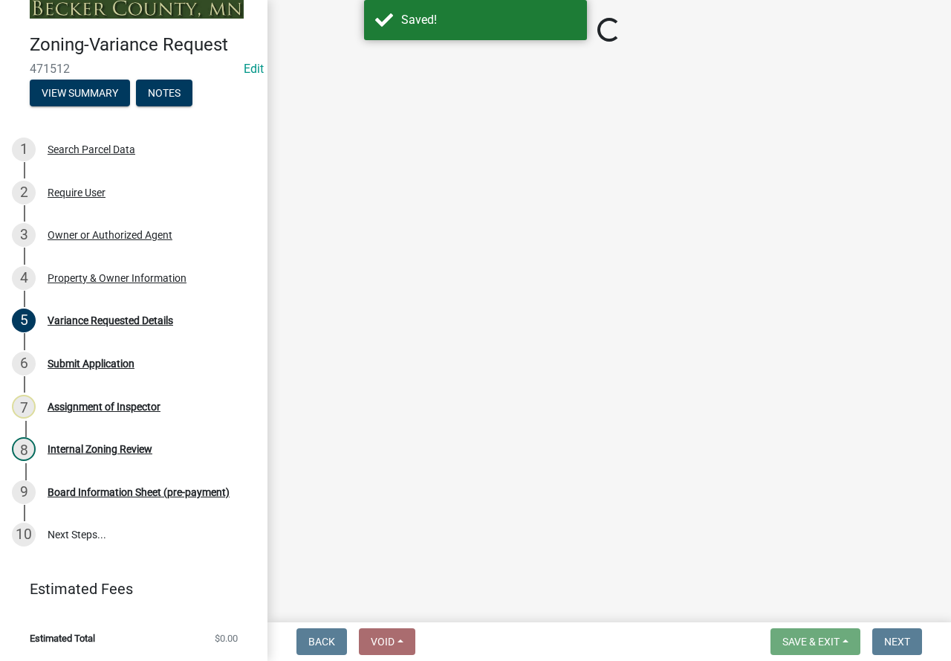
select select "860afd09-da87-482b-bca4-413f5cf53582"
select select "ee8740c3-f4d5-48cf-ad42-c8f7342b480c"
select select "1aa51e34-4f0a-4095-a3f3-287665056048"
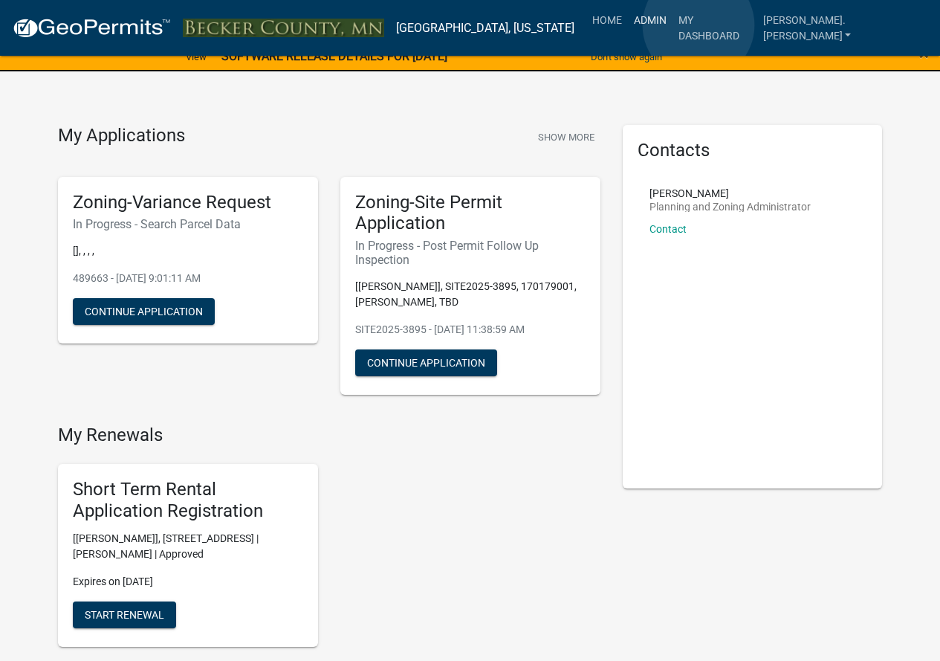
click at [672, 25] on link "Admin" at bounding box center [650, 20] width 45 height 28
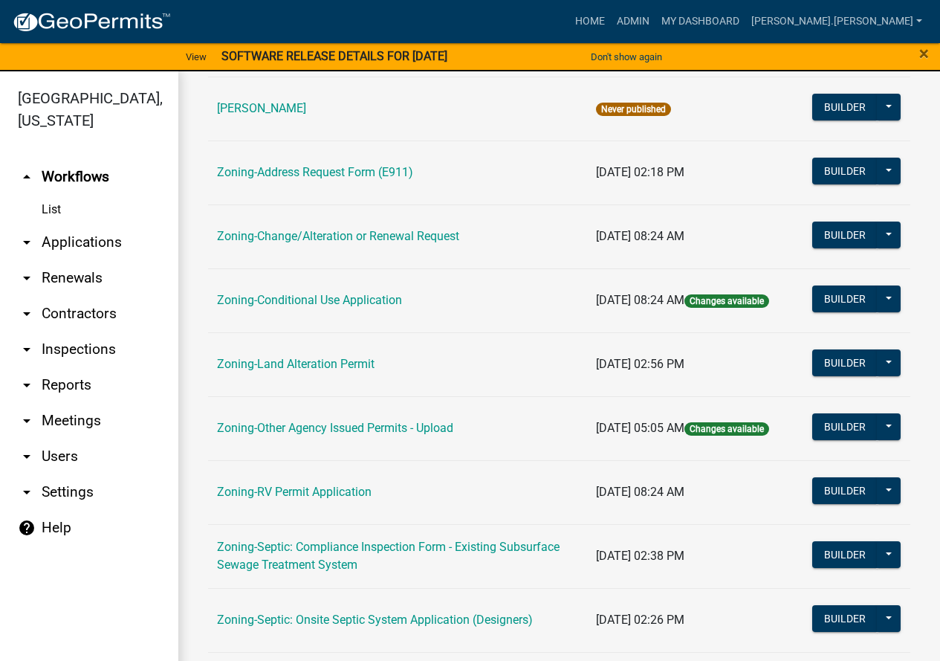
scroll to position [297, 0]
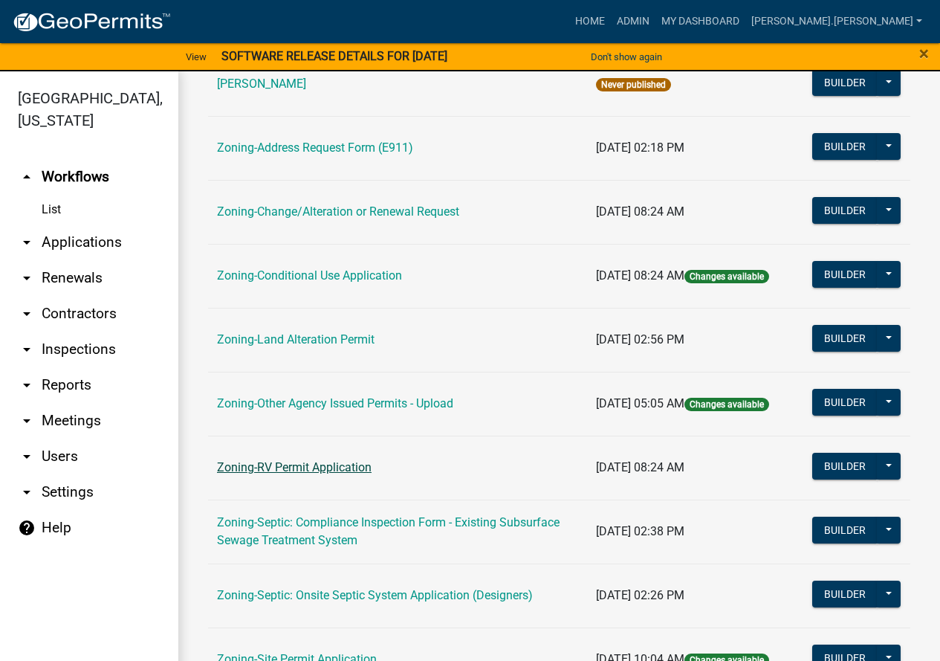
click at [355, 467] on link "Zoning-RV Permit Application" at bounding box center [294, 467] width 155 height 14
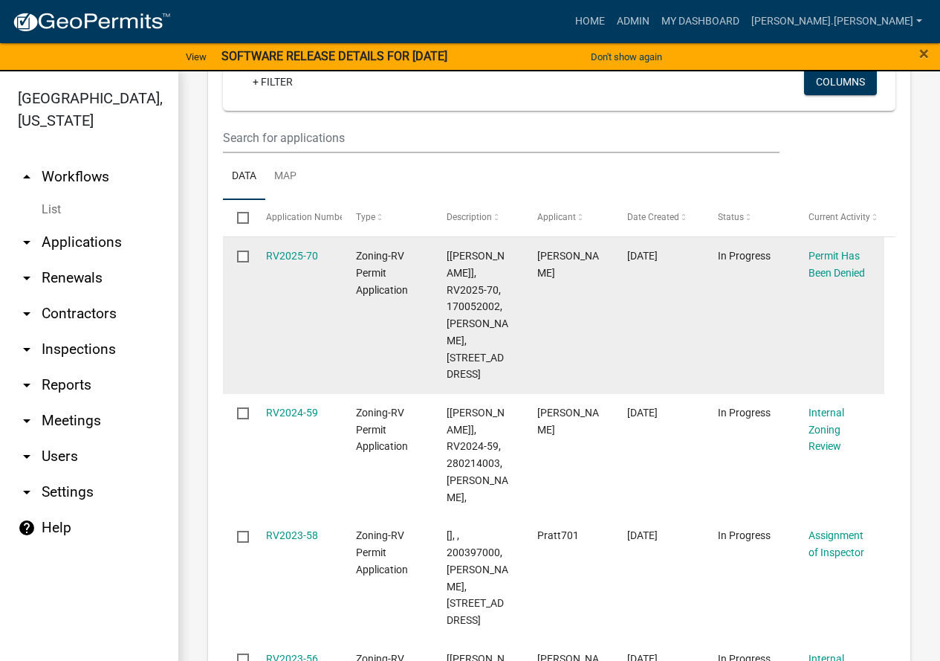
scroll to position [372, 0]
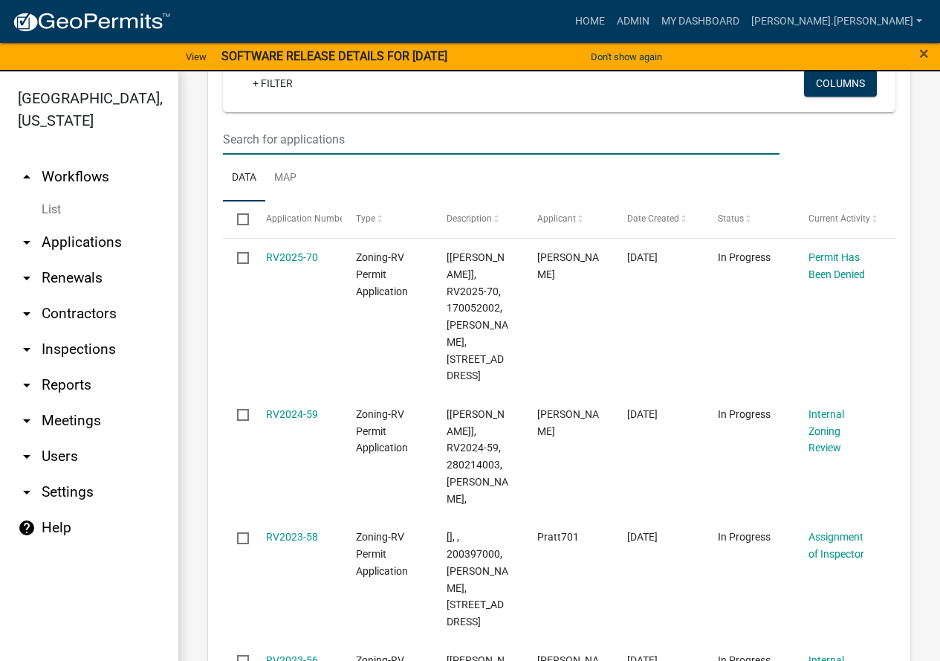
click at [340, 155] on input "text" at bounding box center [501, 139] width 557 height 30
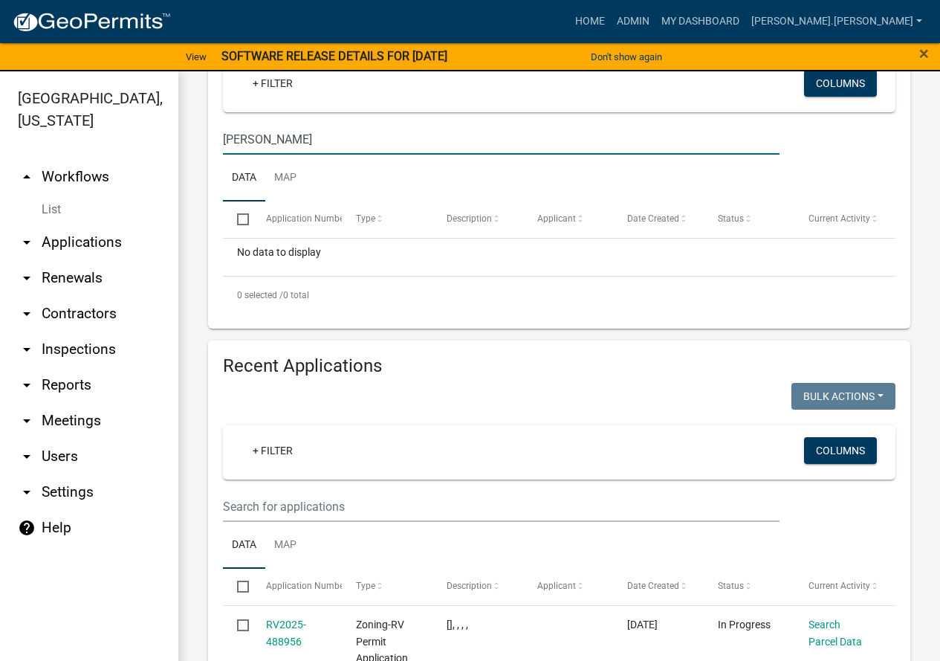
type input "[PERSON_NAME]"
click at [510, 522] on input "text" at bounding box center [501, 506] width 557 height 30
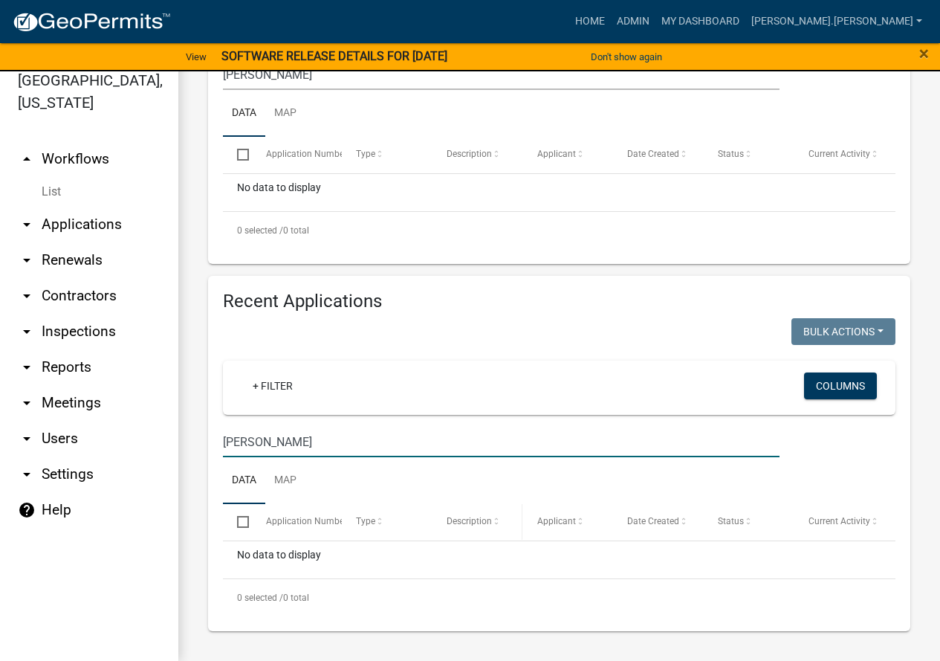
scroll to position [0, 0]
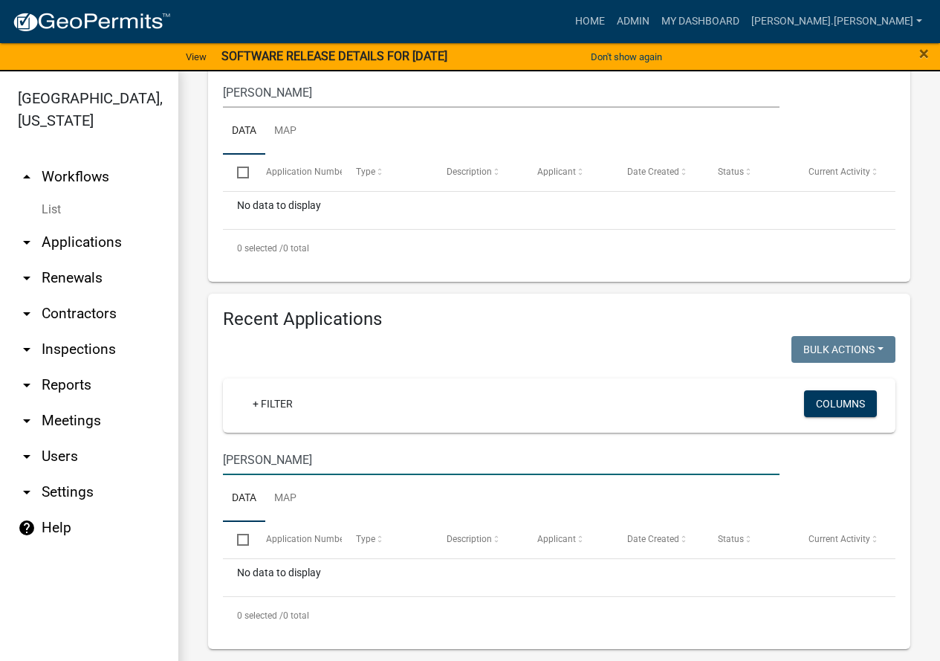
click at [284, 455] on input "[PERSON_NAME]" at bounding box center [501, 459] width 557 height 30
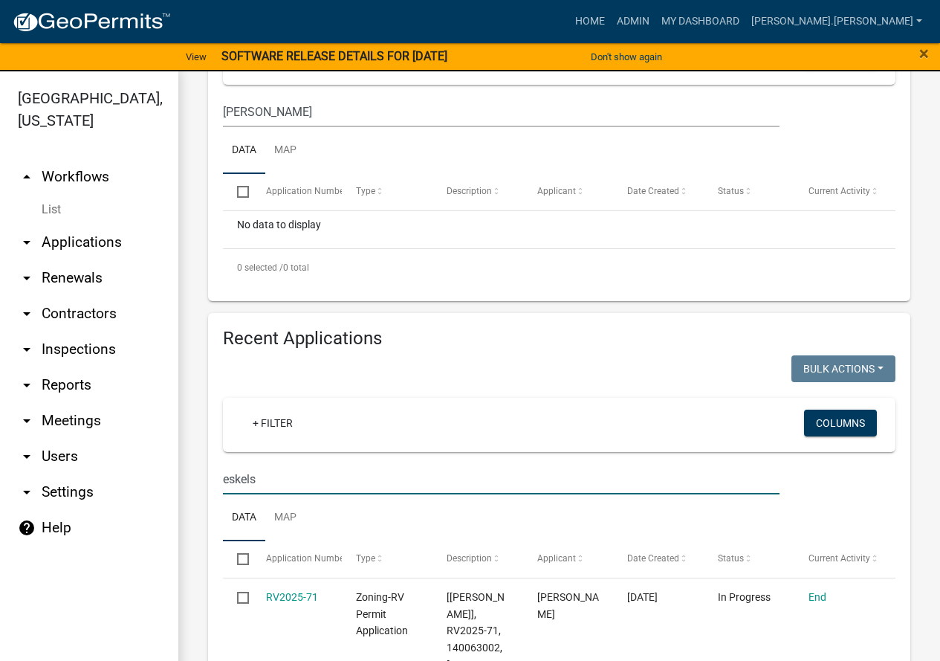
scroll to position [520, 0]
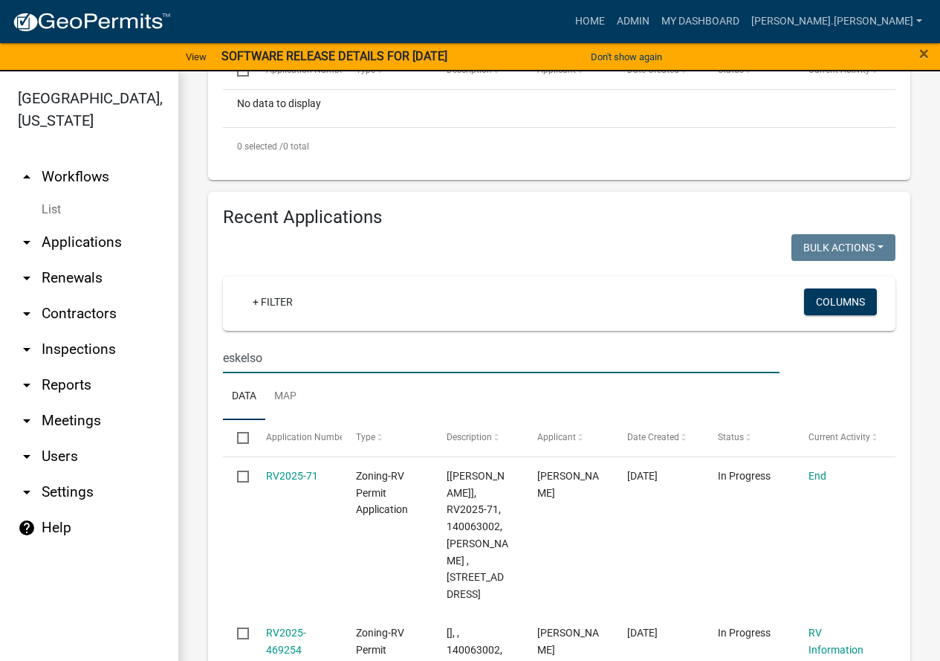
type input "[PERSON_NAME]"
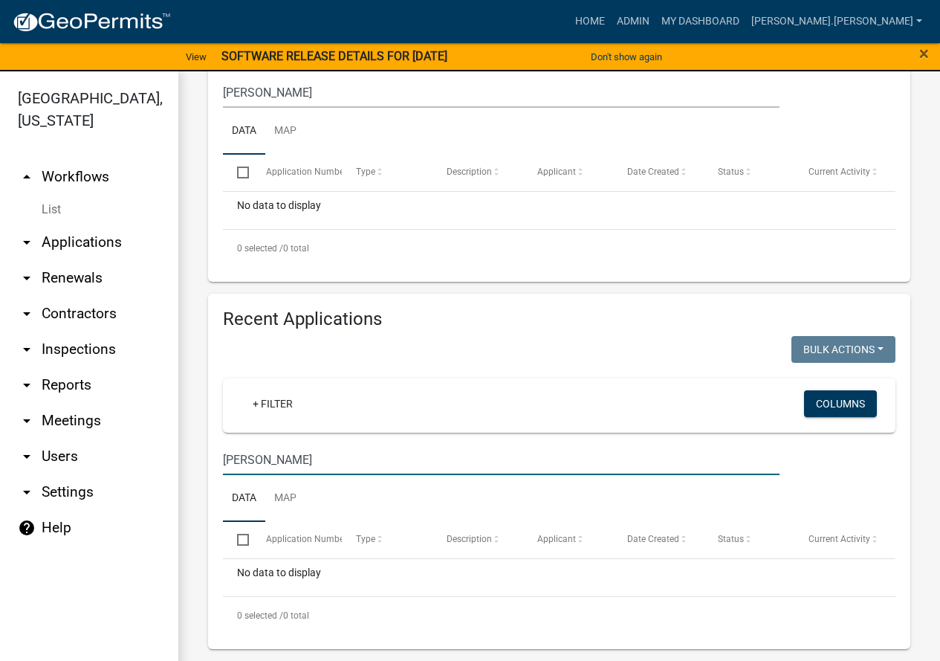
scroll to position [0, 0]
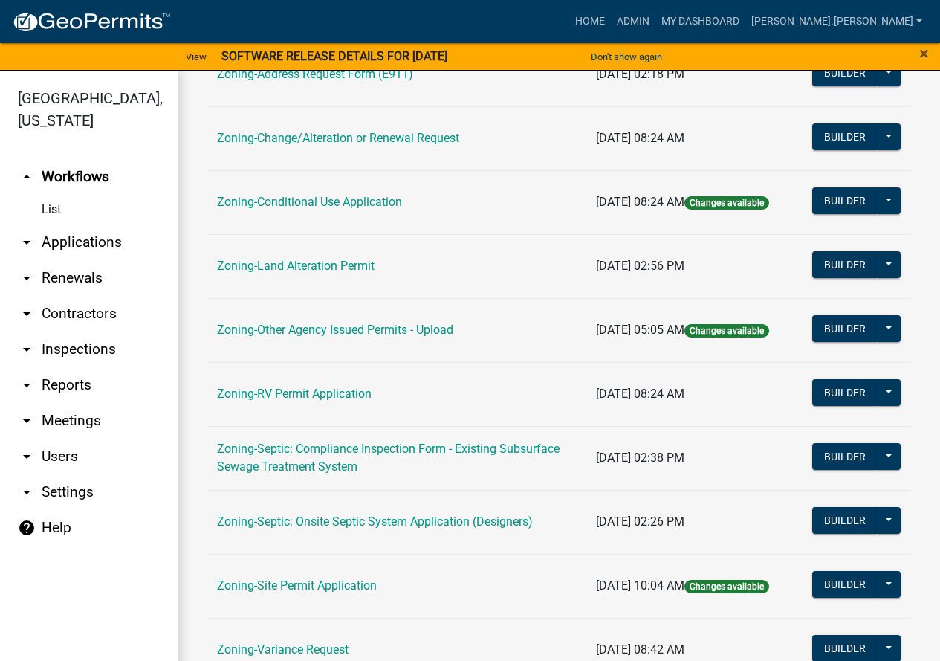
scroll to position [372, 0]
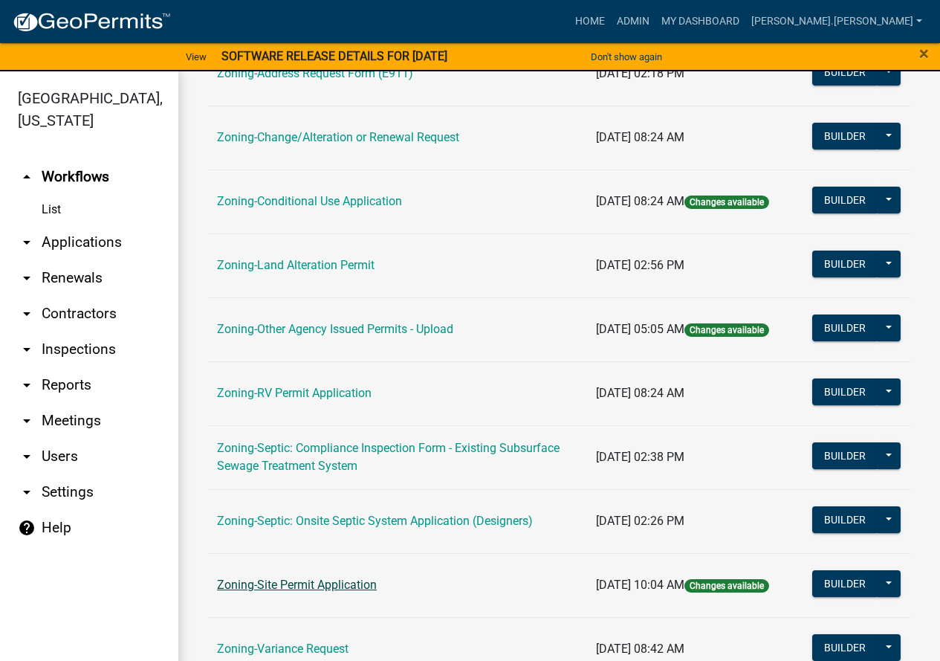
click at [320, 588] on link "Zoning-Site Permit Application" at bounding box center [297, 584] width 160 height 14
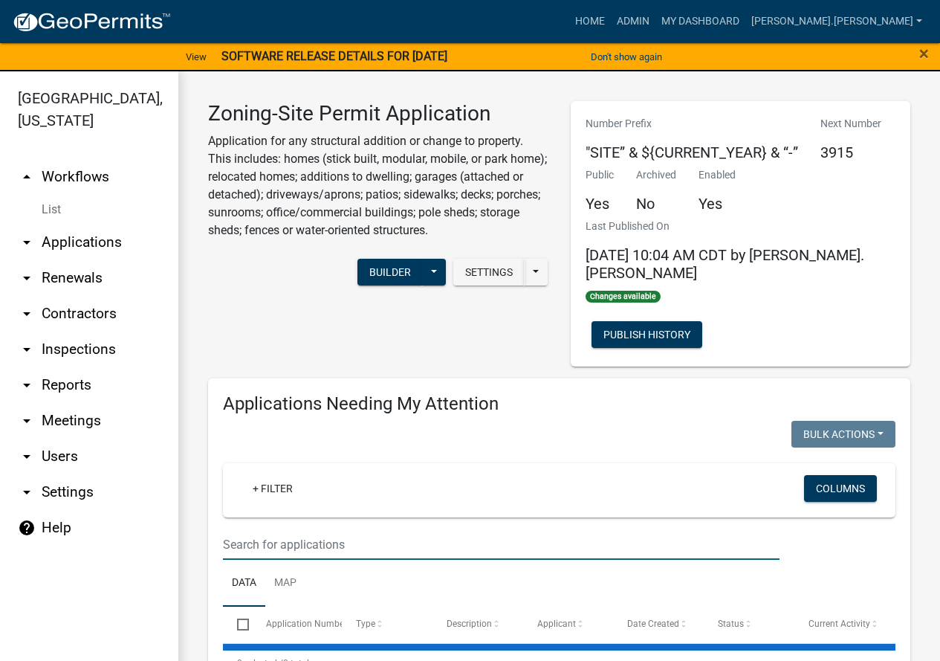
click at [373, 529] on input "text" at bounding box center [501, 544] width 557 height 30
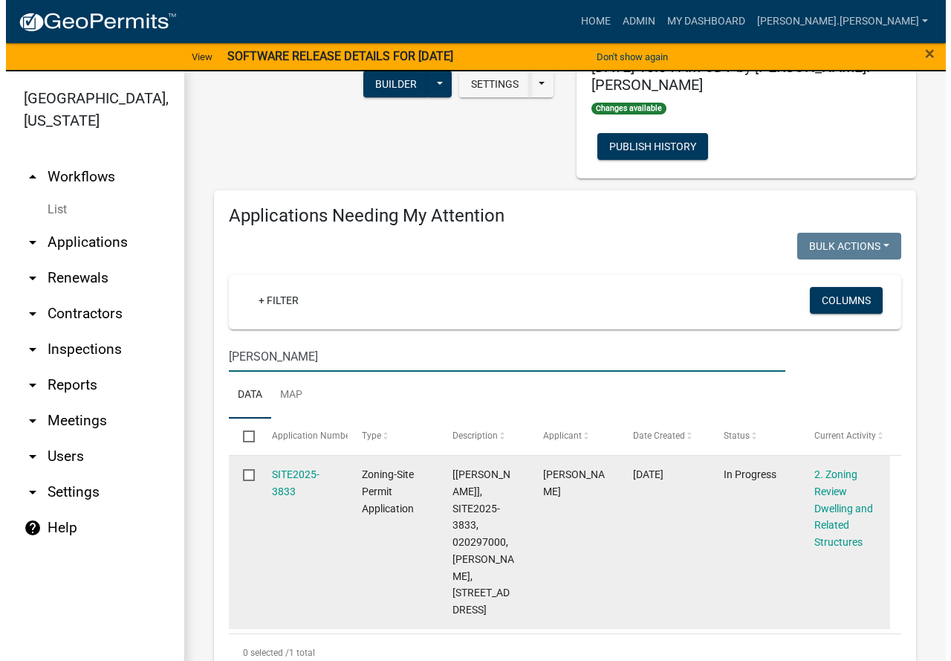
scroll to position [223, 0]
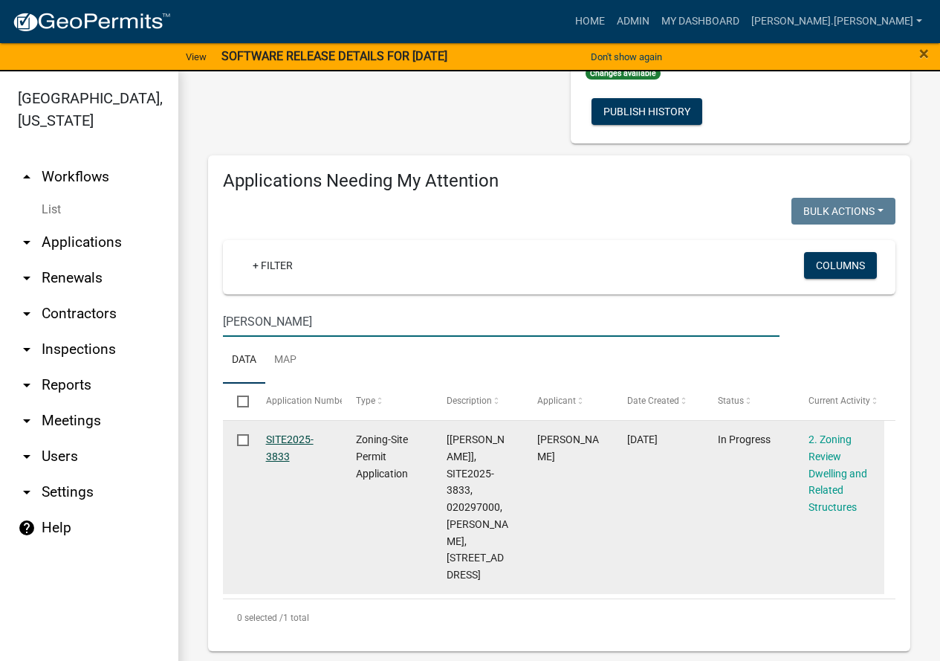
type input "[PERSON_NAME]"
click at [267, 434] on link "SITE2025-3833" at bounding box center [290, 447] width 48 height 29
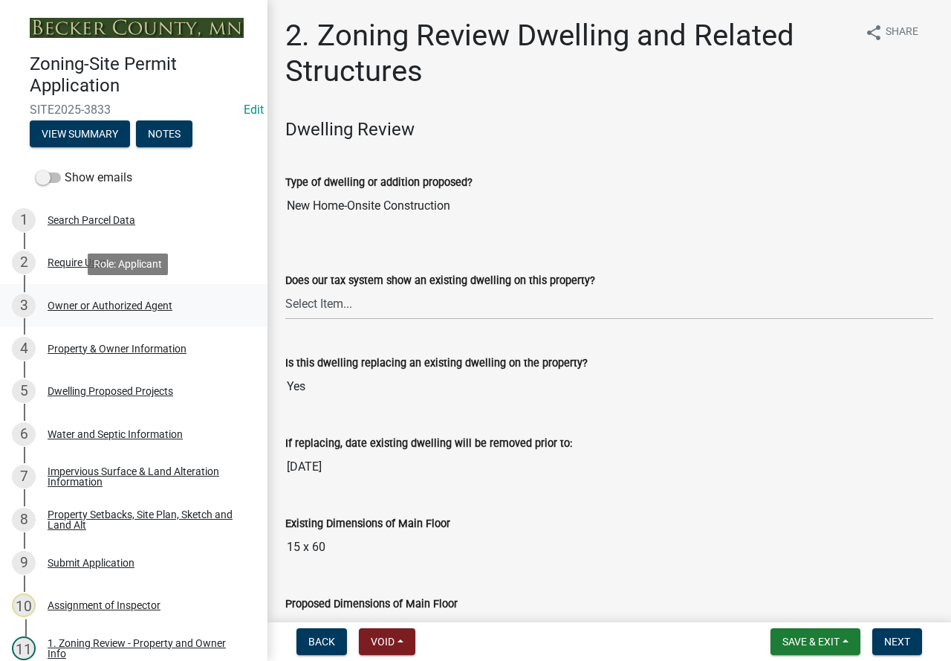
click at [97, 301] on div "Owner or Authorized Agent" at bounding box center [110, 305] width 125 height 10
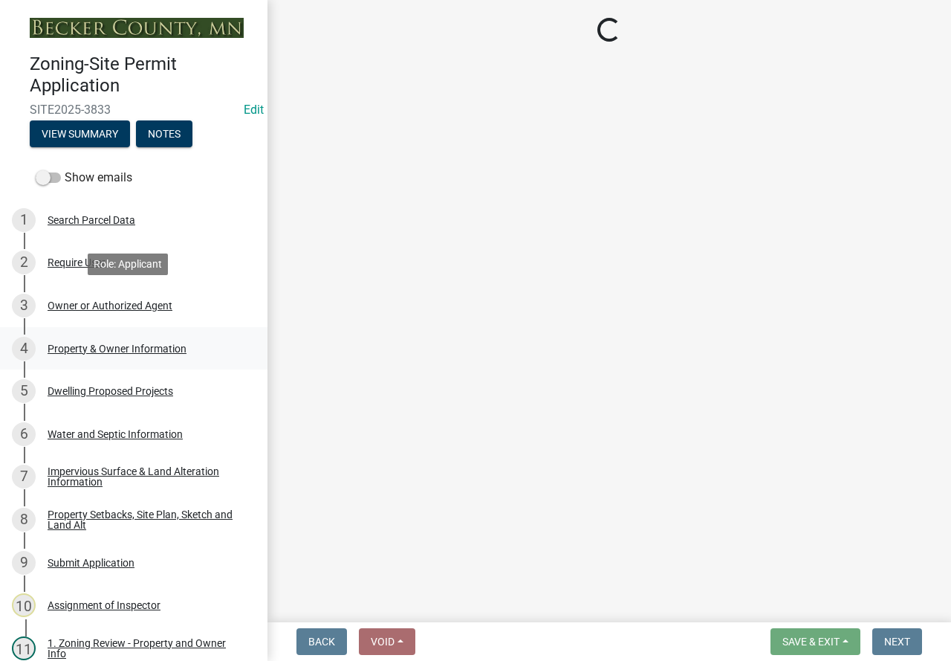
select select "3c674549-ed69-405f-b795-9fa3f7d47d9d"
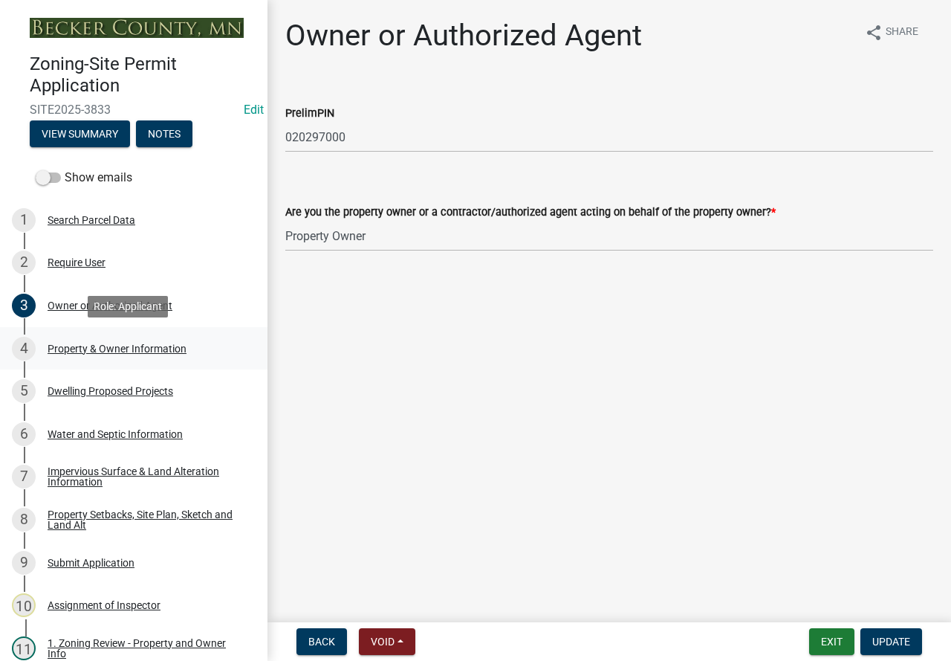
click at [153, 347] on div "Property & Owner Information" at bounding box center [117, 348] width 139 height 10
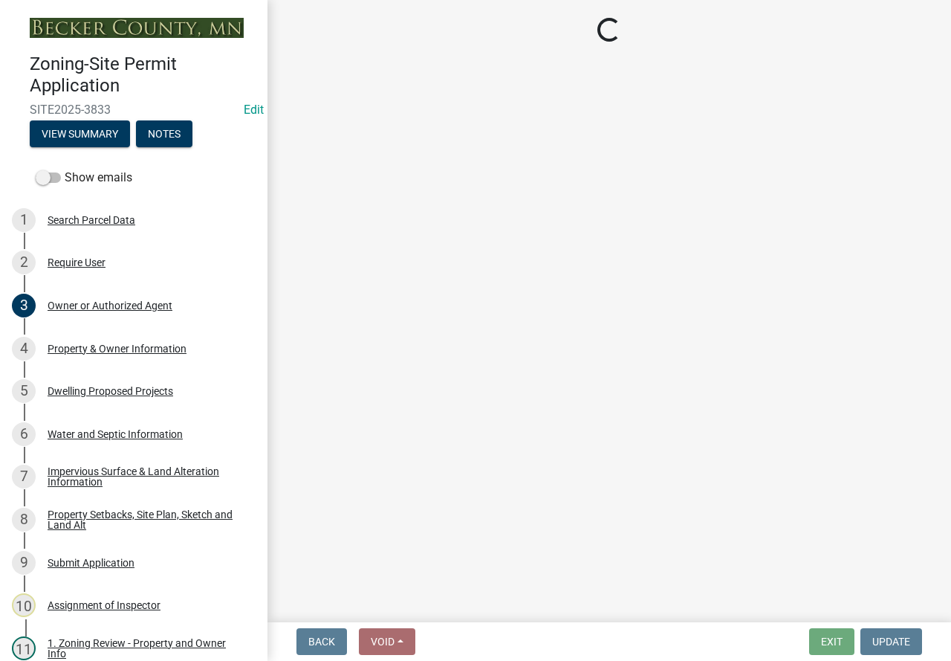
select select "2da4ad59-79e4-4897-a878-b9bb9cb10a27"
select select "85fc75ff-0121-4ad4-a39b-9ebe8e4a222b"
select select "f87eba17-8ed9-4ad8-aefc-fe36a3f3544b"
select select "393a978c-6bd5-4cb2-a6a0-db6feb8732b8"
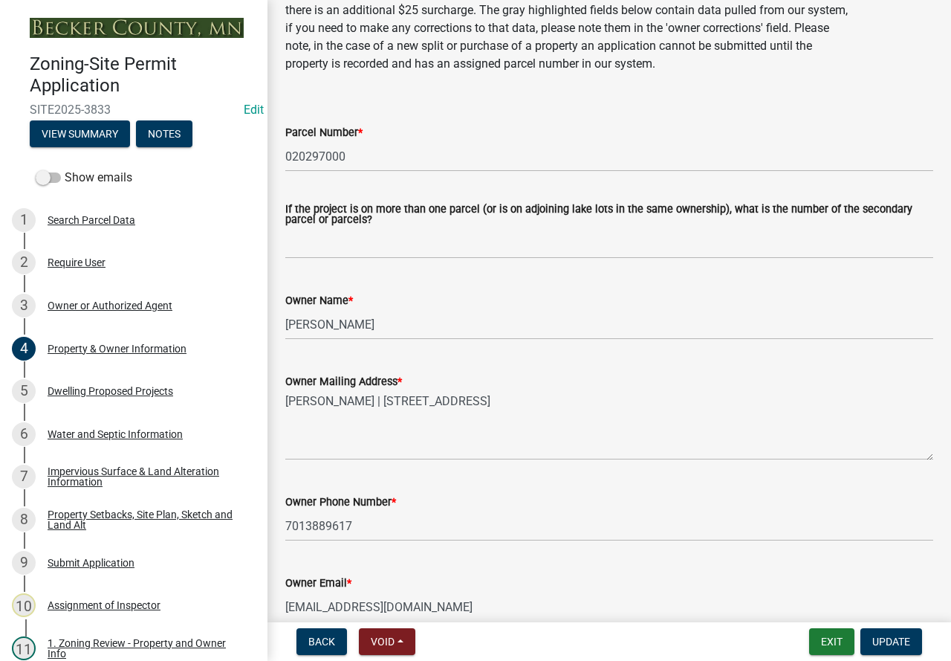
scroll to position [149, 0]
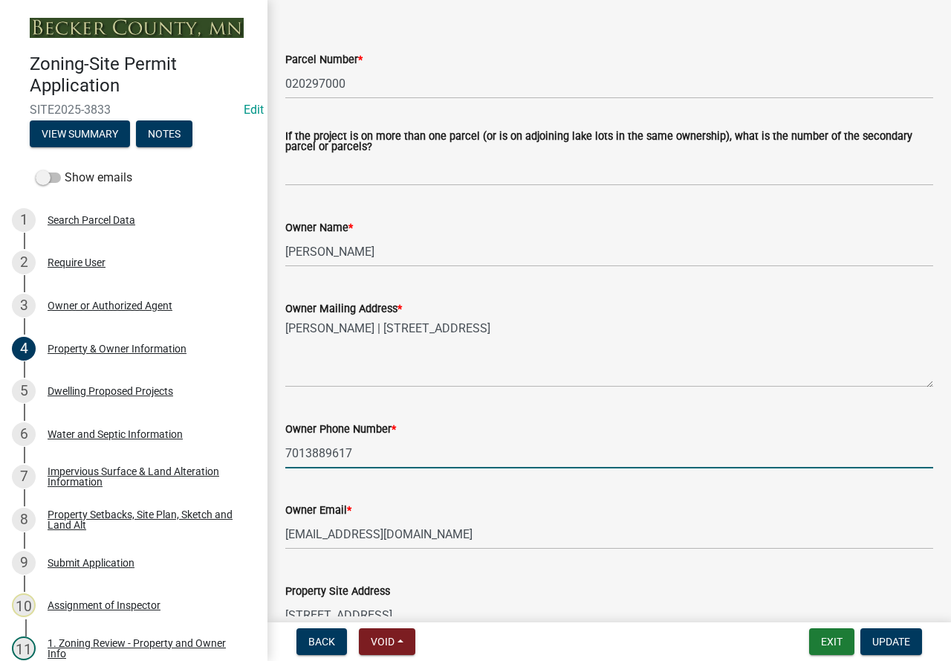
drag, startPoint x: 374, startPoint y: 460, endPoint x: 279, endPoint y: 453, distance: 94.7
click at [279, 453] on div "Owner Phone Number * [PHONE_NUMBER]" at bounding box center [609, 433] width 670 height 69
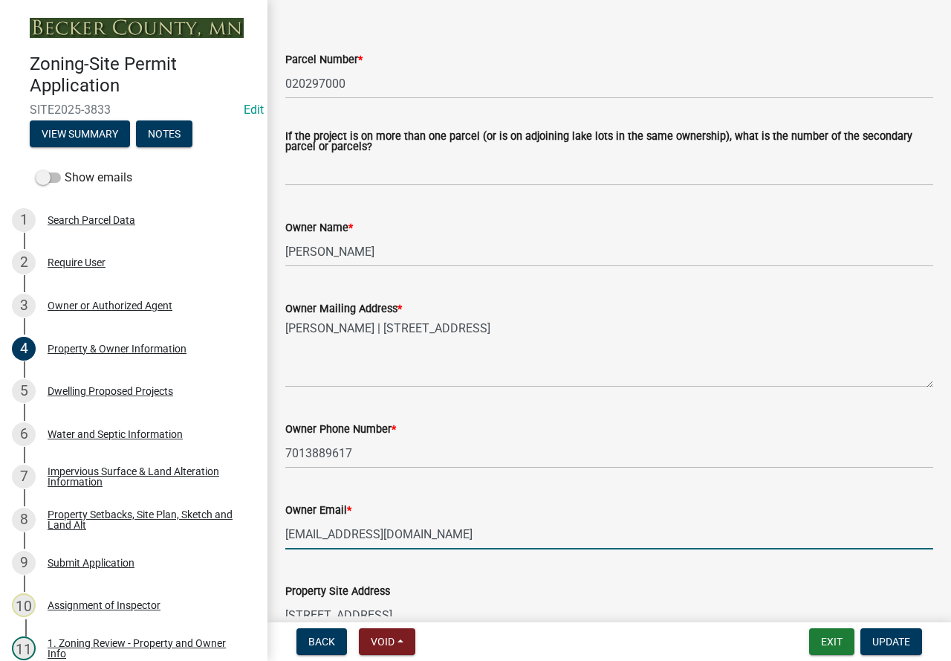
drag, startPoint x: 447, startPoint y: 539, endPoint x: 280, endPoint y: 532, distance: 166.6
click at [280, 532] on div "Owner Email * [EMAIL_ADDRESS][DOMAIN_NAME]" at bounding box center [609, 514] width 670 height 69
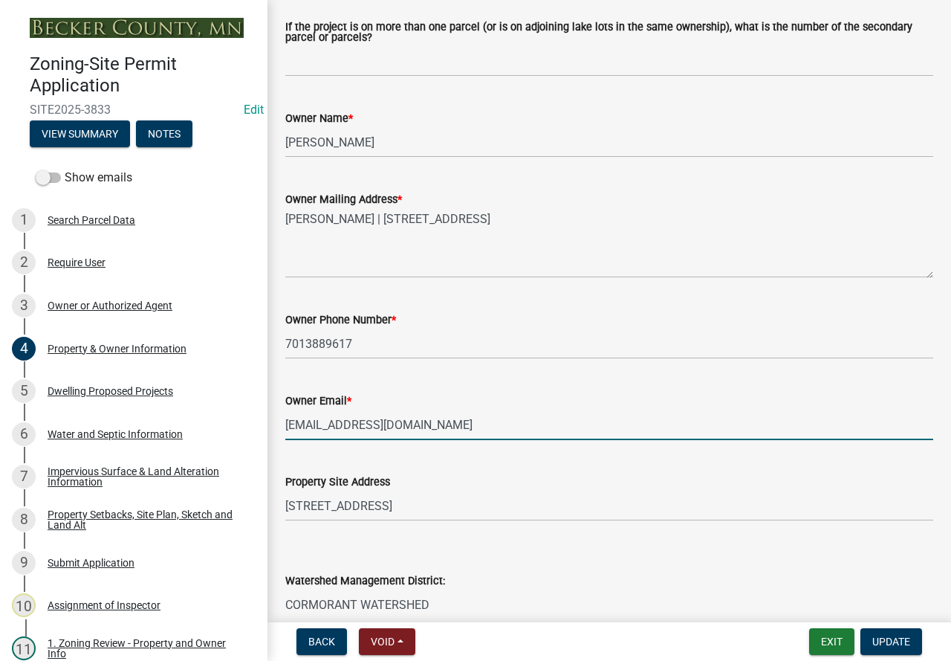
scroll to position [372, 0]
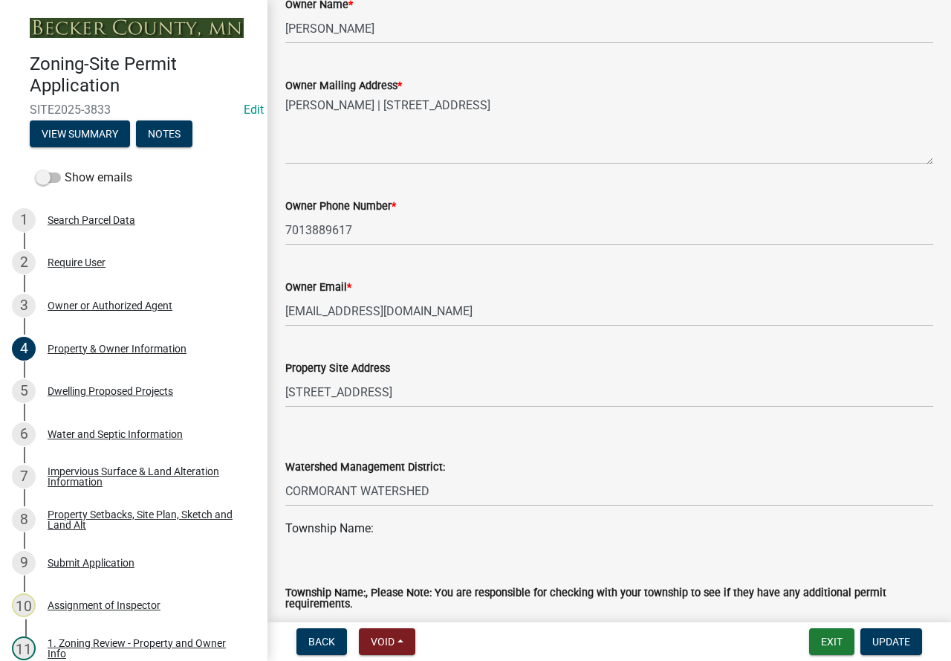
drag, startPoint x: 116, startPoint y: 108, endPoint x: 77, endPoint y: 99, distance: 39.8
click at [77, 99] on div "Zoning-Site Permit Application SITE2025-3833 Edit View Summary Notes" at bounding box center [134, 96] width 244 height 109
copy span "SITE2025-3833"
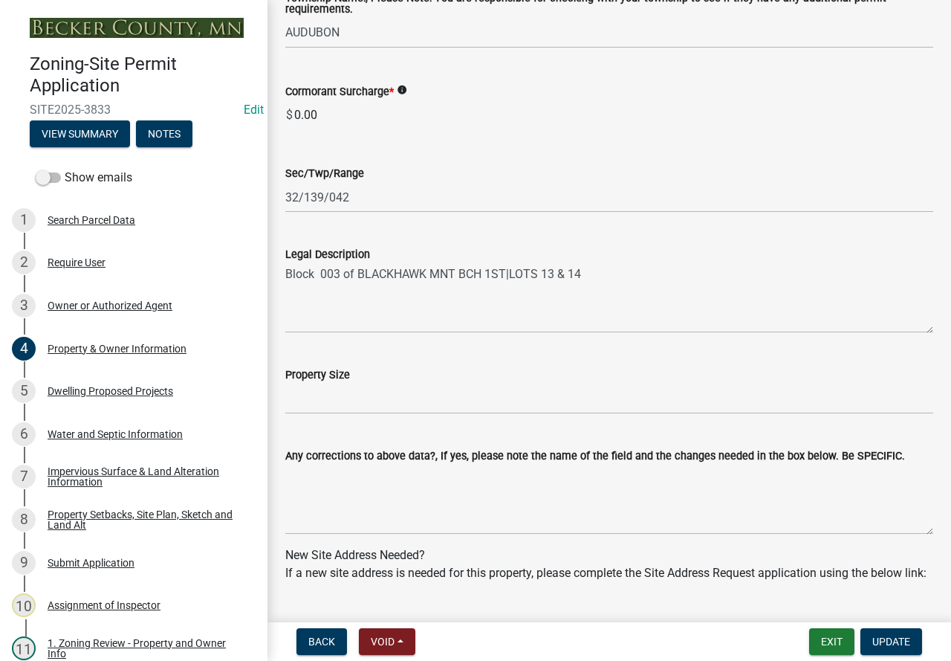
scroll to position [1040, 0]
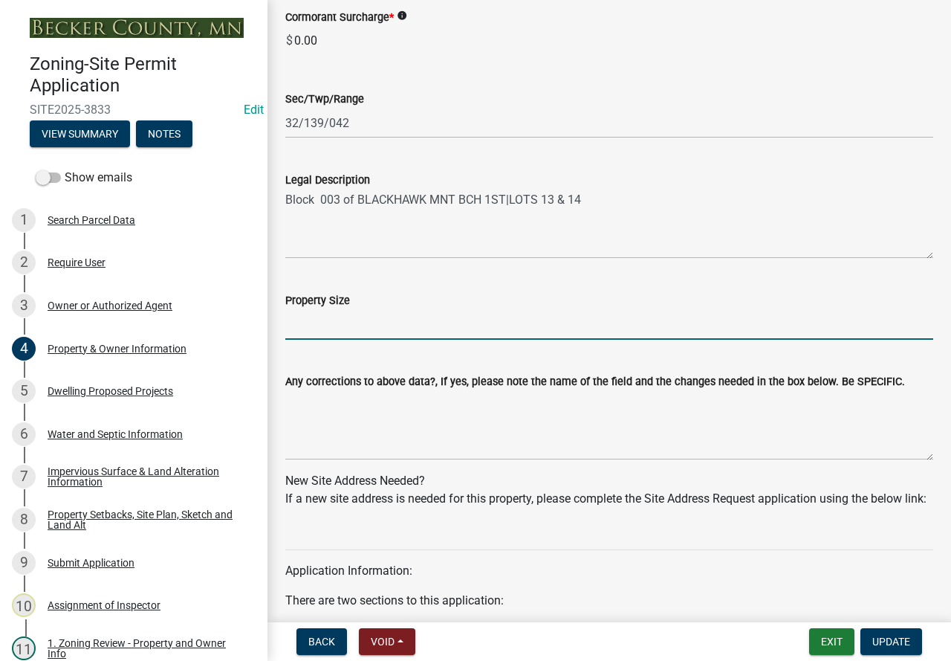
click at [344, 322] on input "Property Size" at bounding box center [609, 324] width 648 height 30
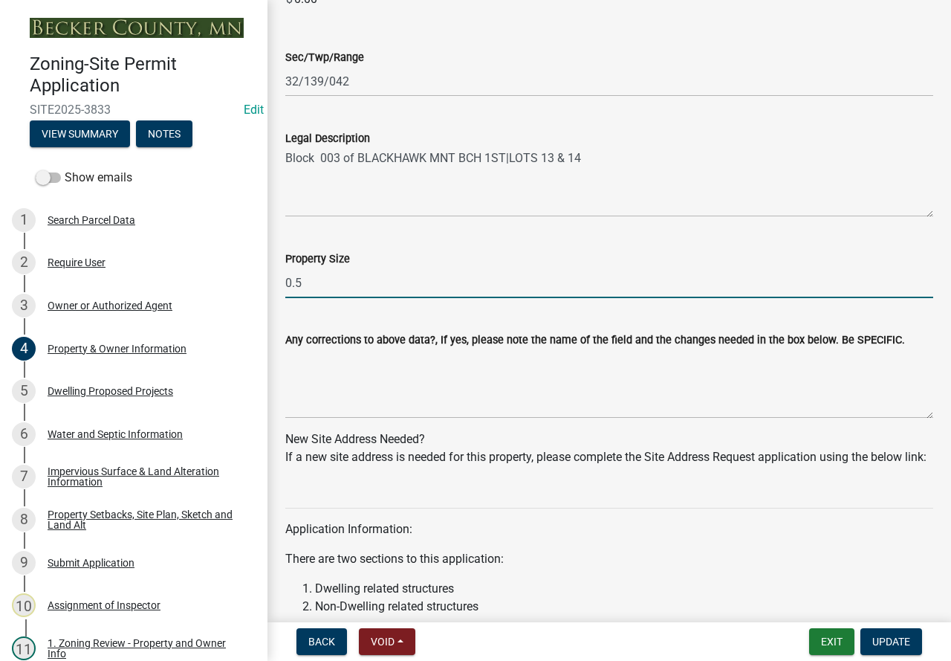
scroll to position [1075, 0]
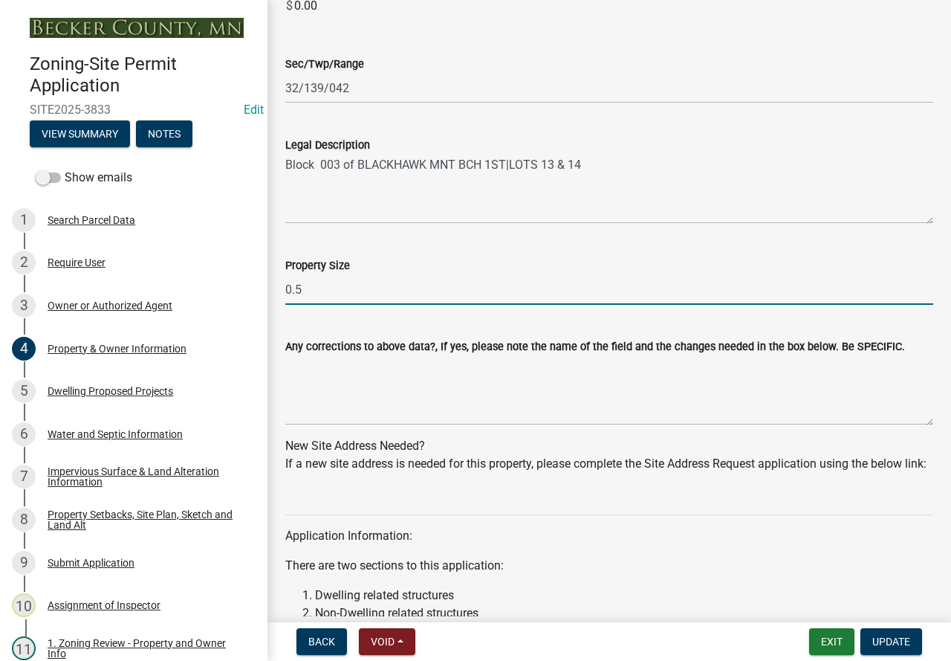
type input "0.5"
click at [134, 479] on div "Impervious Surface & Land Alteration Information" at bounding box center [146, 476] width 196 height 21
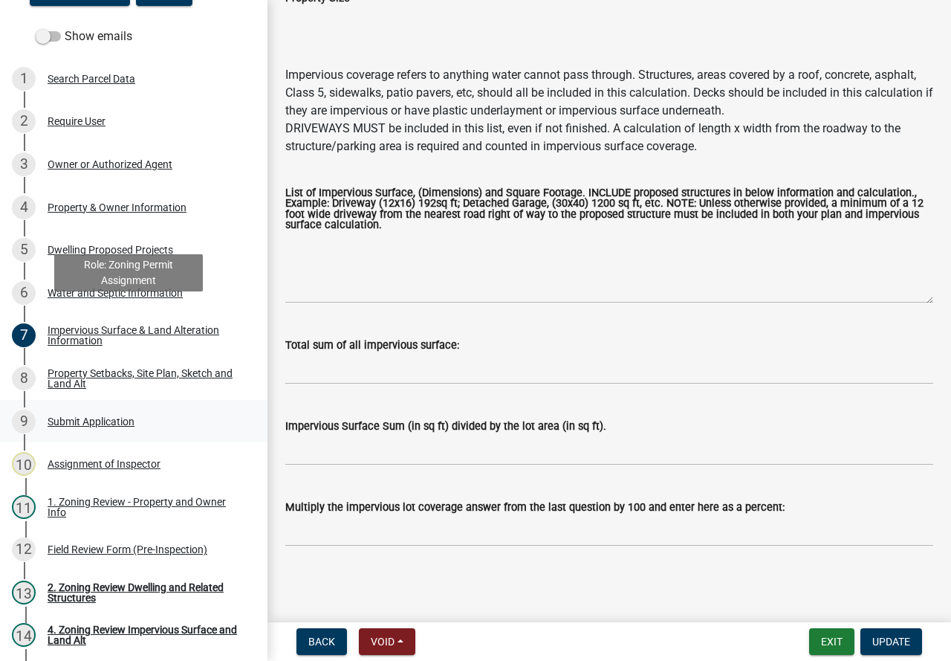
scroll to position [370, 0]
